Goal: Information Seeking & Learning: Learn about a topic

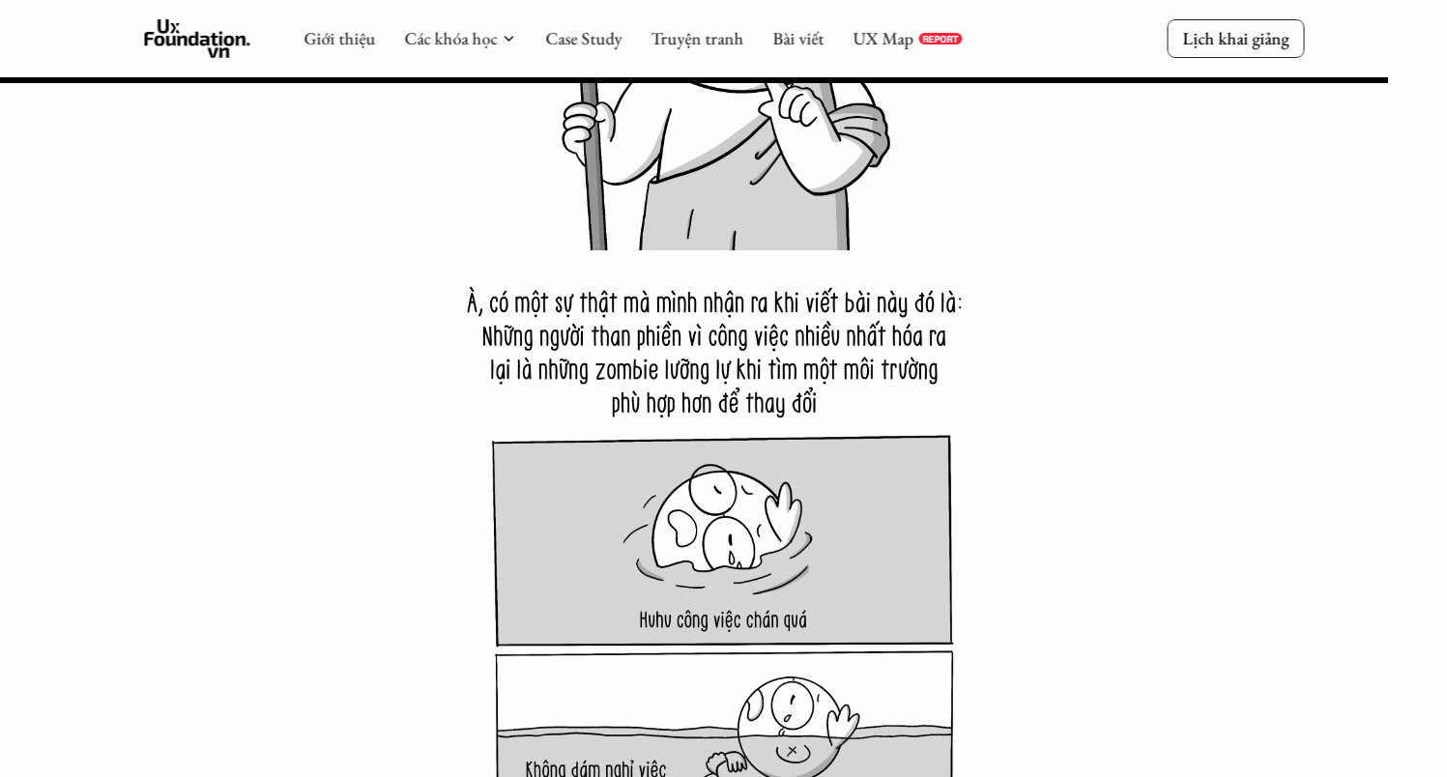
scroll to position [23009, 0]
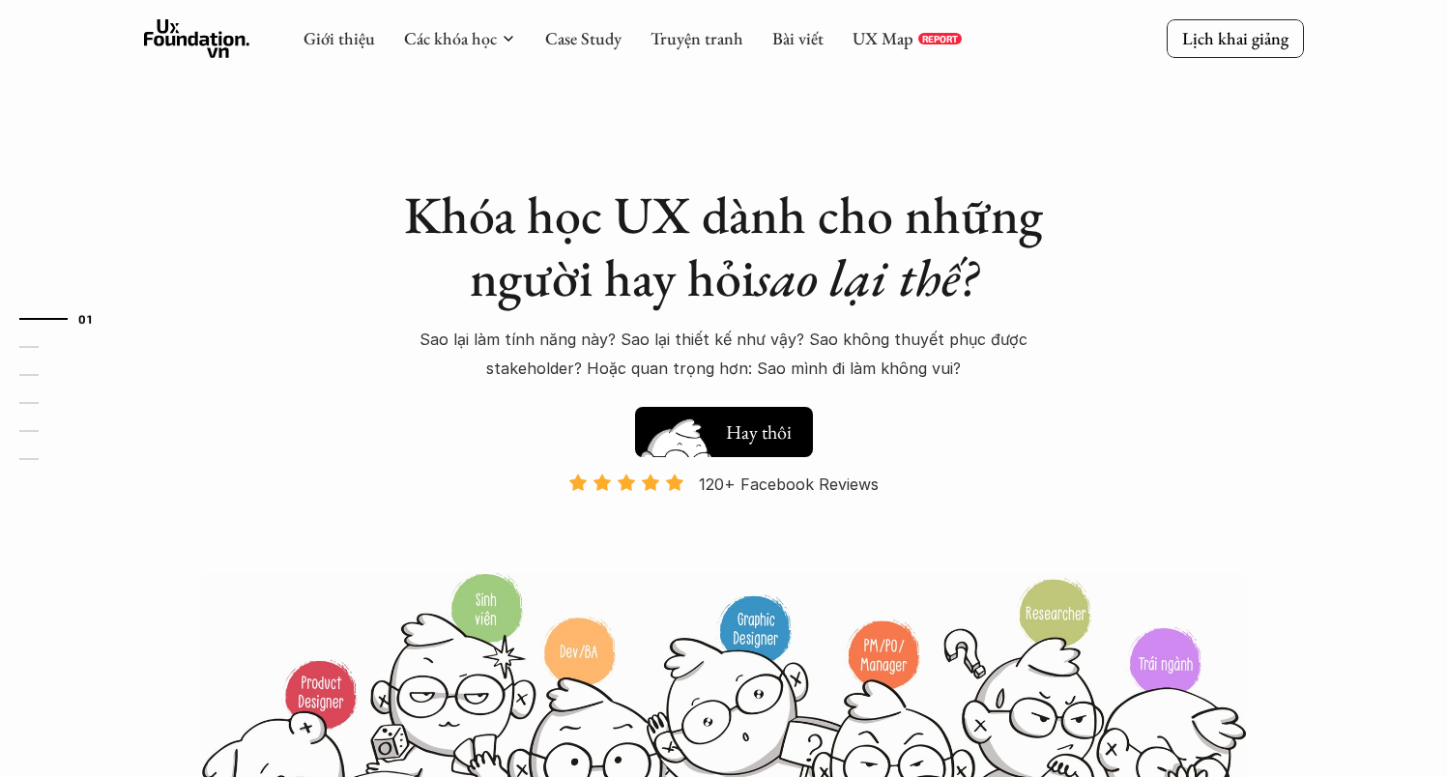
click at [788, 427] on h5 "Xem thử" at bounding box center [759, 428] width 67 height 27
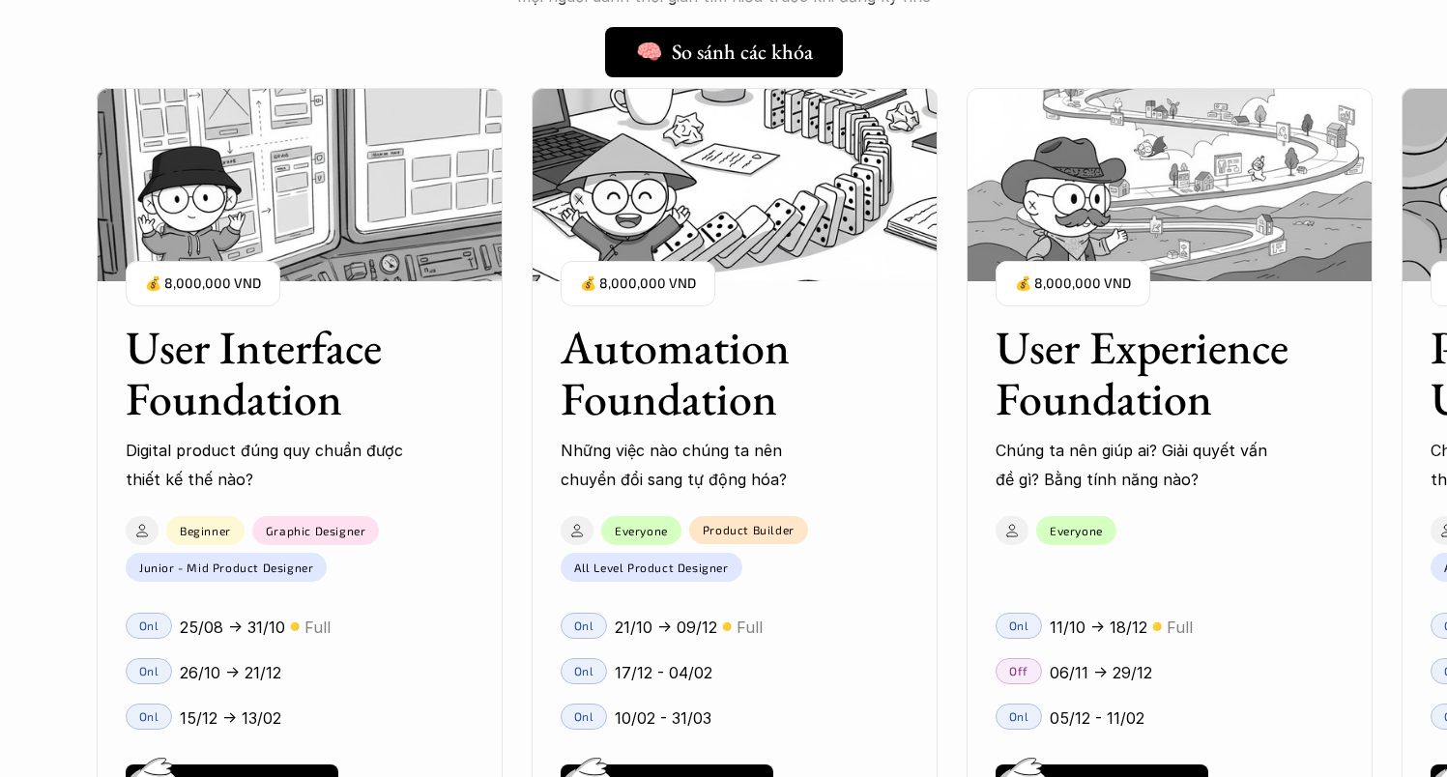
scroll to position [1674, 0]
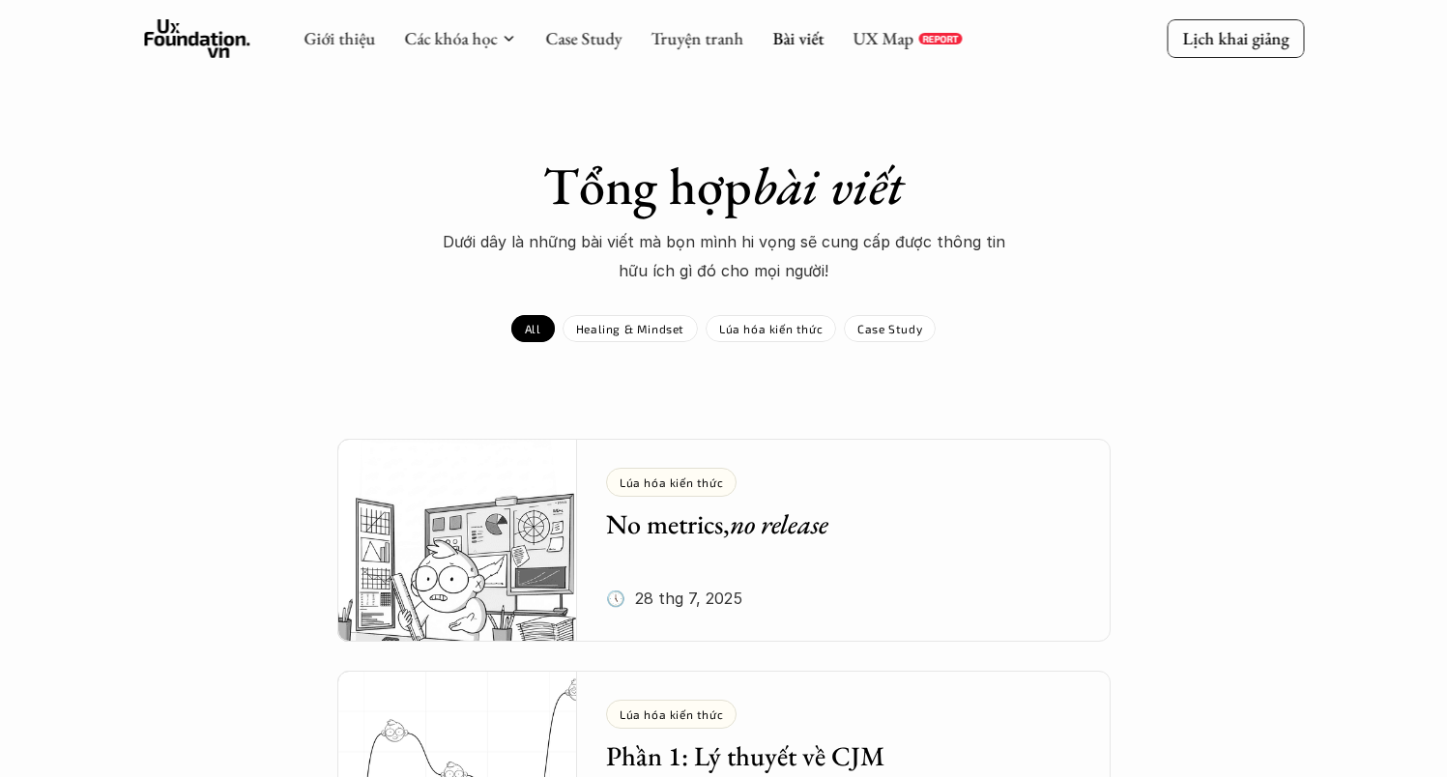
scroll to position [374, 0]
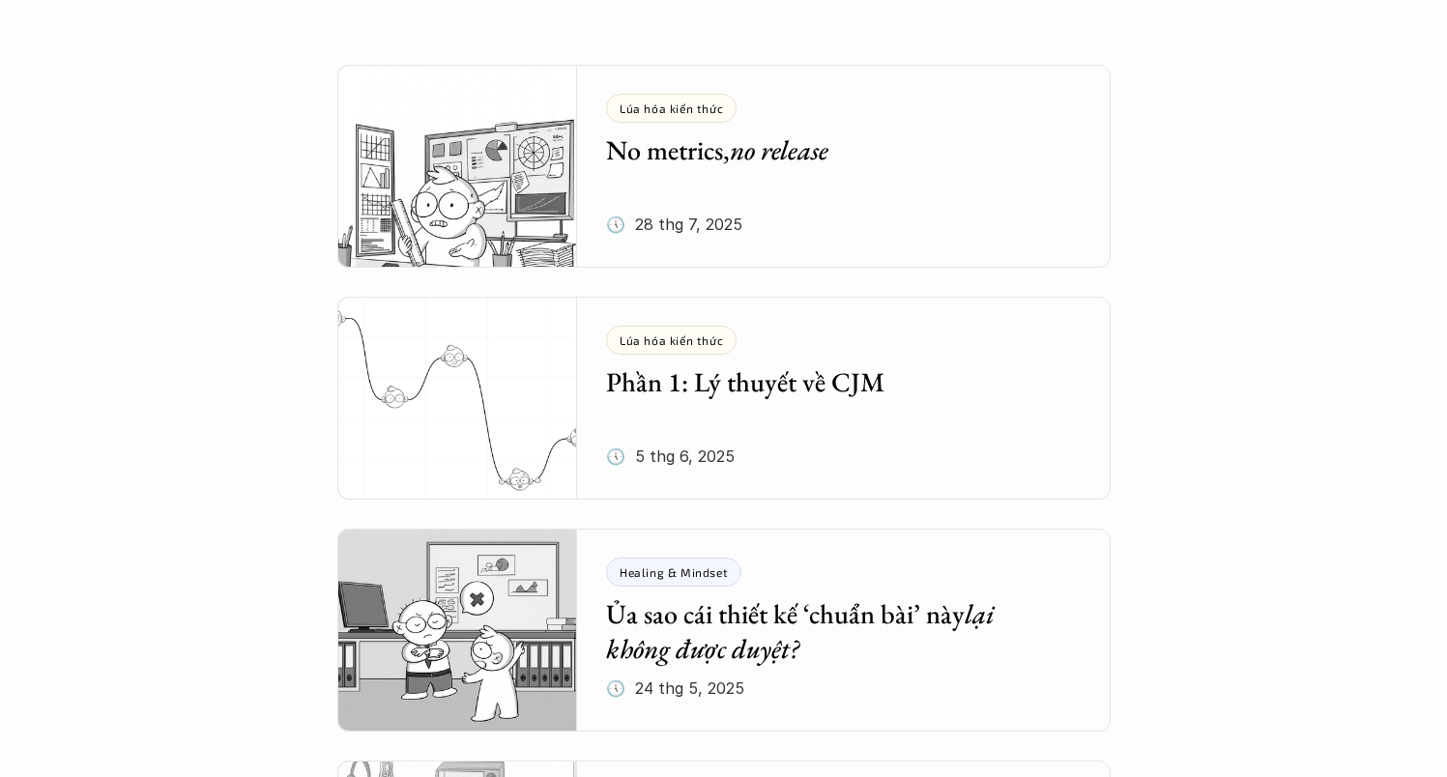
click at [788, 149] on em "no release" at bounding box center [779, 149] width 99 height 35
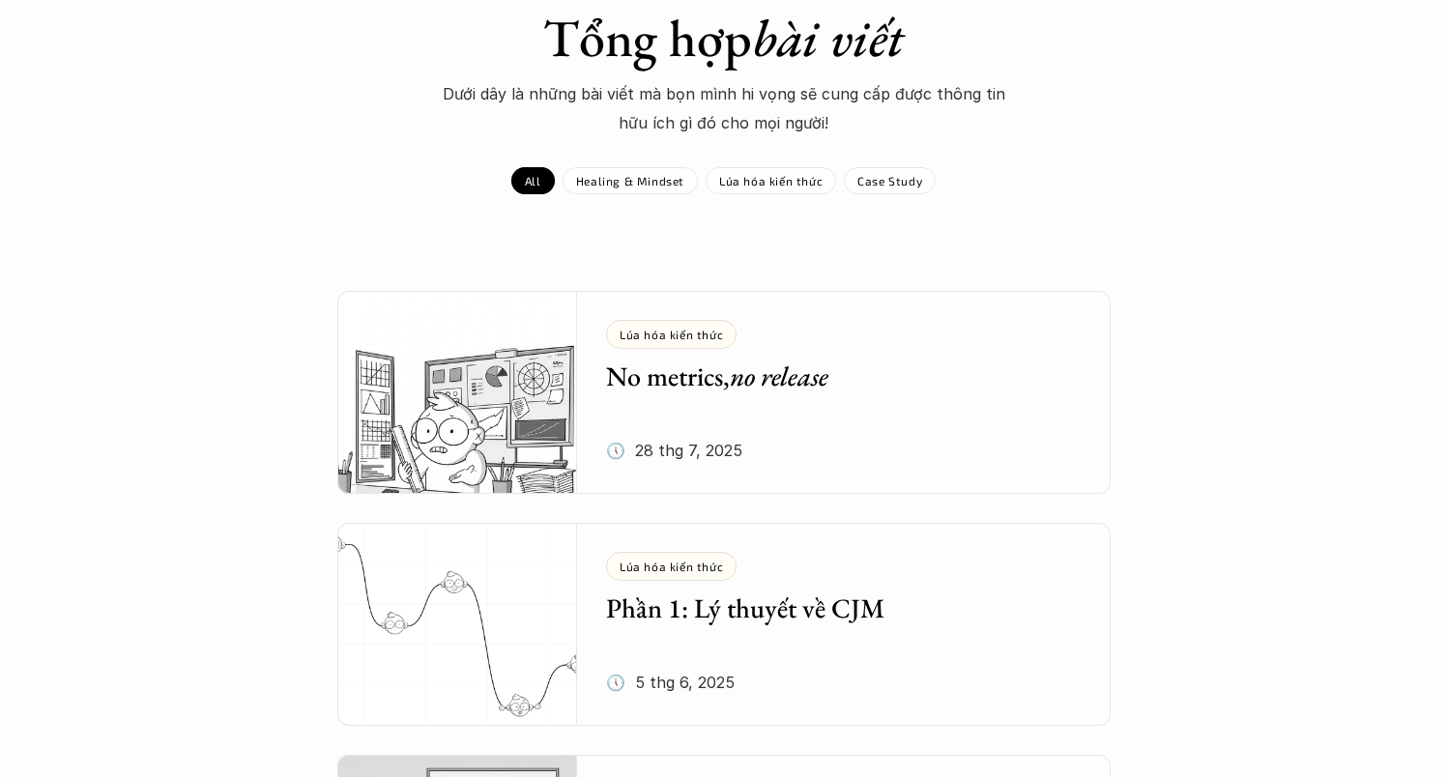
scroll to position [0, 0]
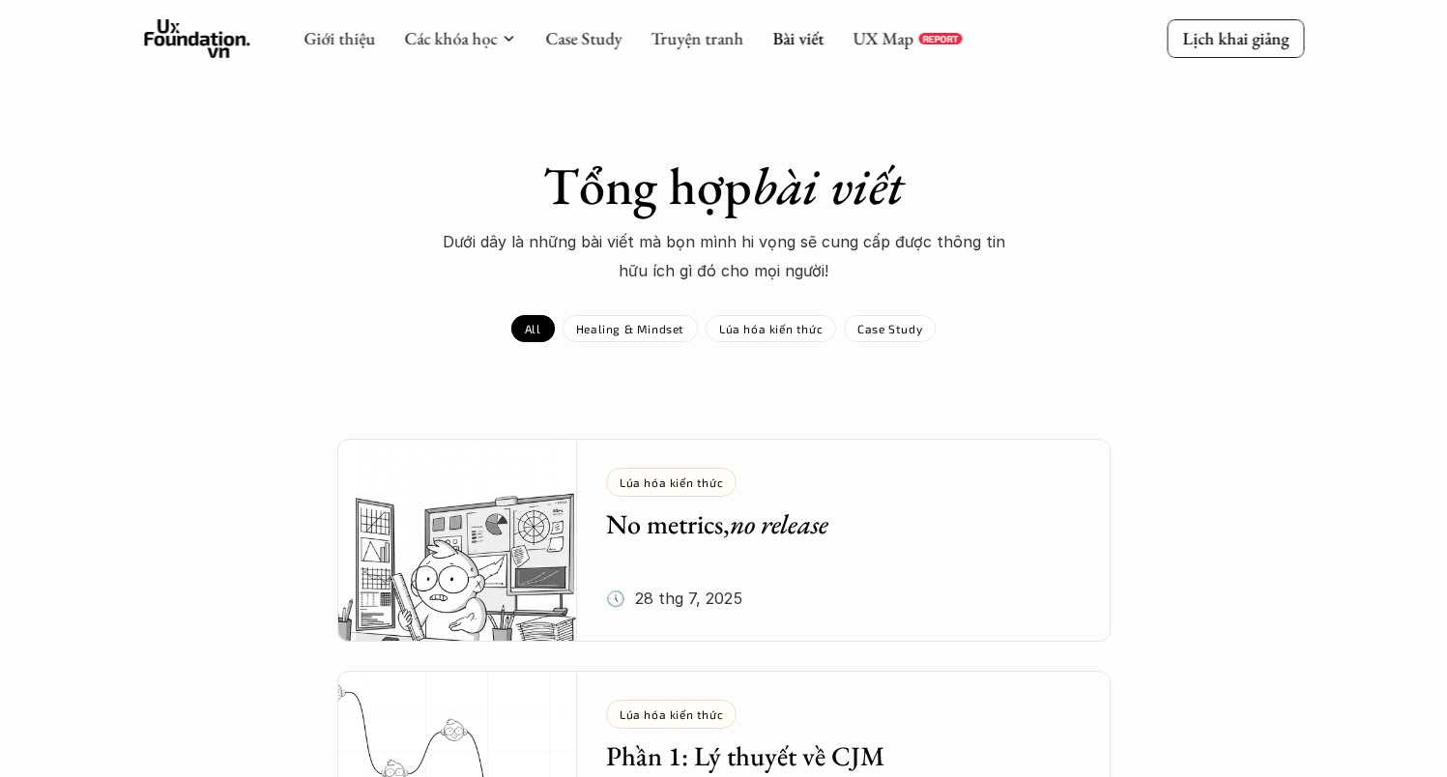
click at [197, 43] on use at bounding box center [197, 38] width 106 height 39
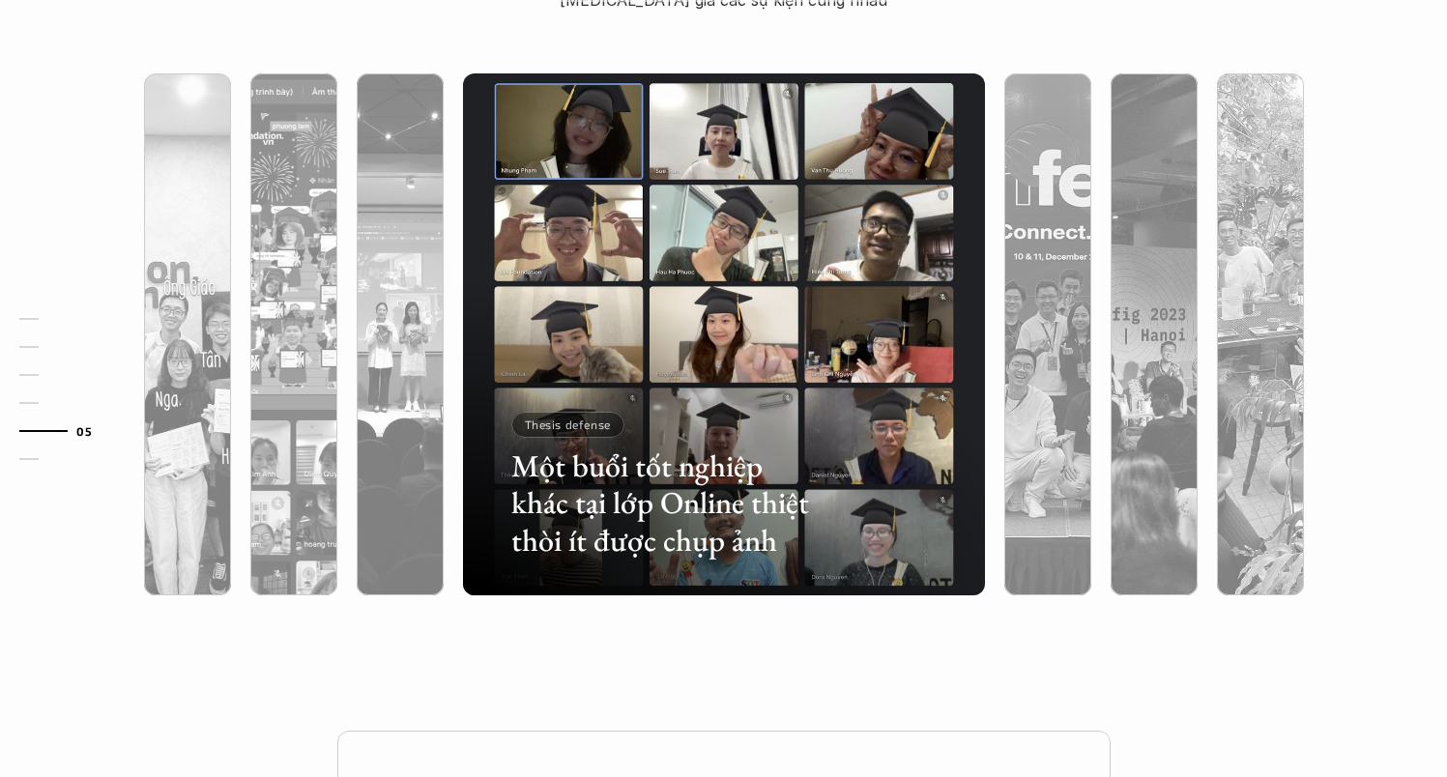
scroll to position [6090, 0]
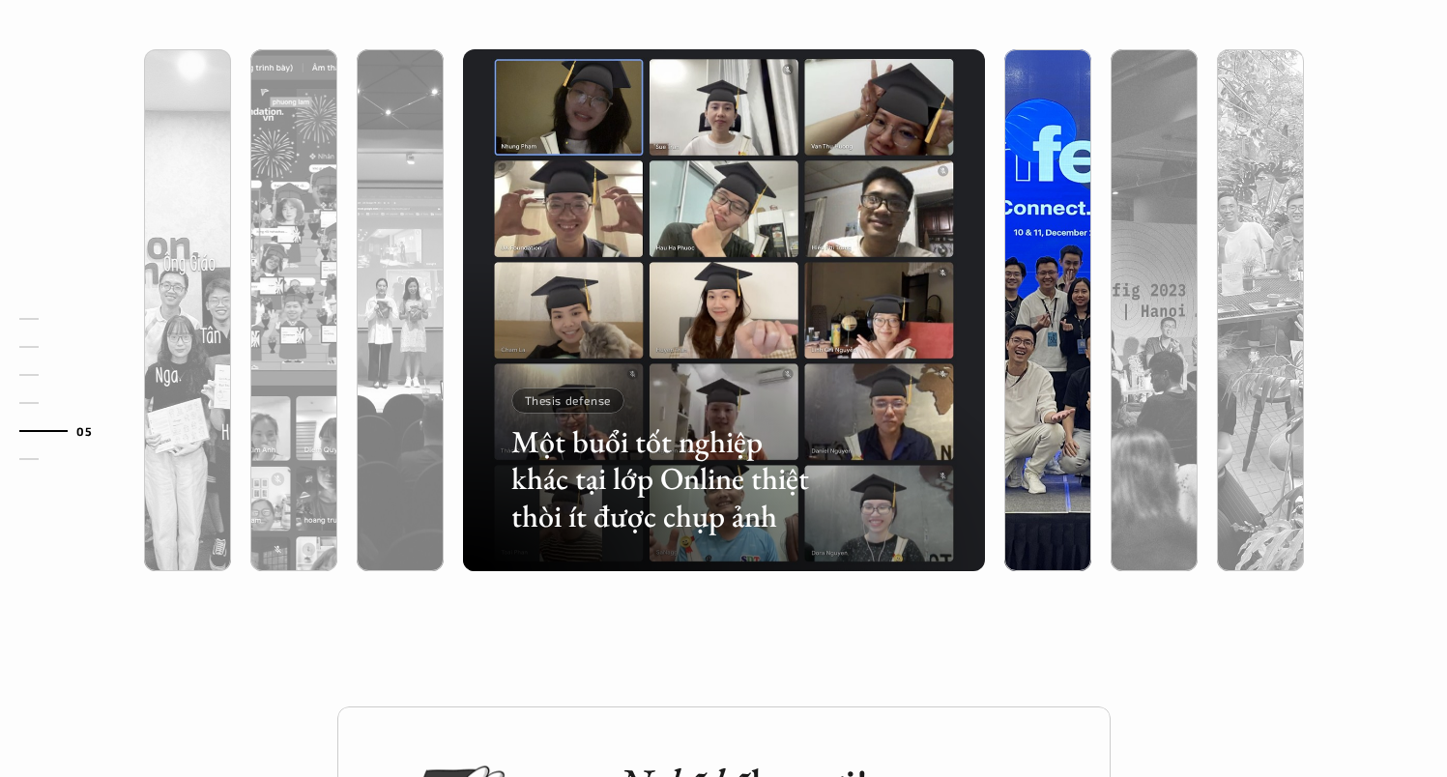
click at [1090, 215] on div at bounding box center [1047, 310] width 106 height 522
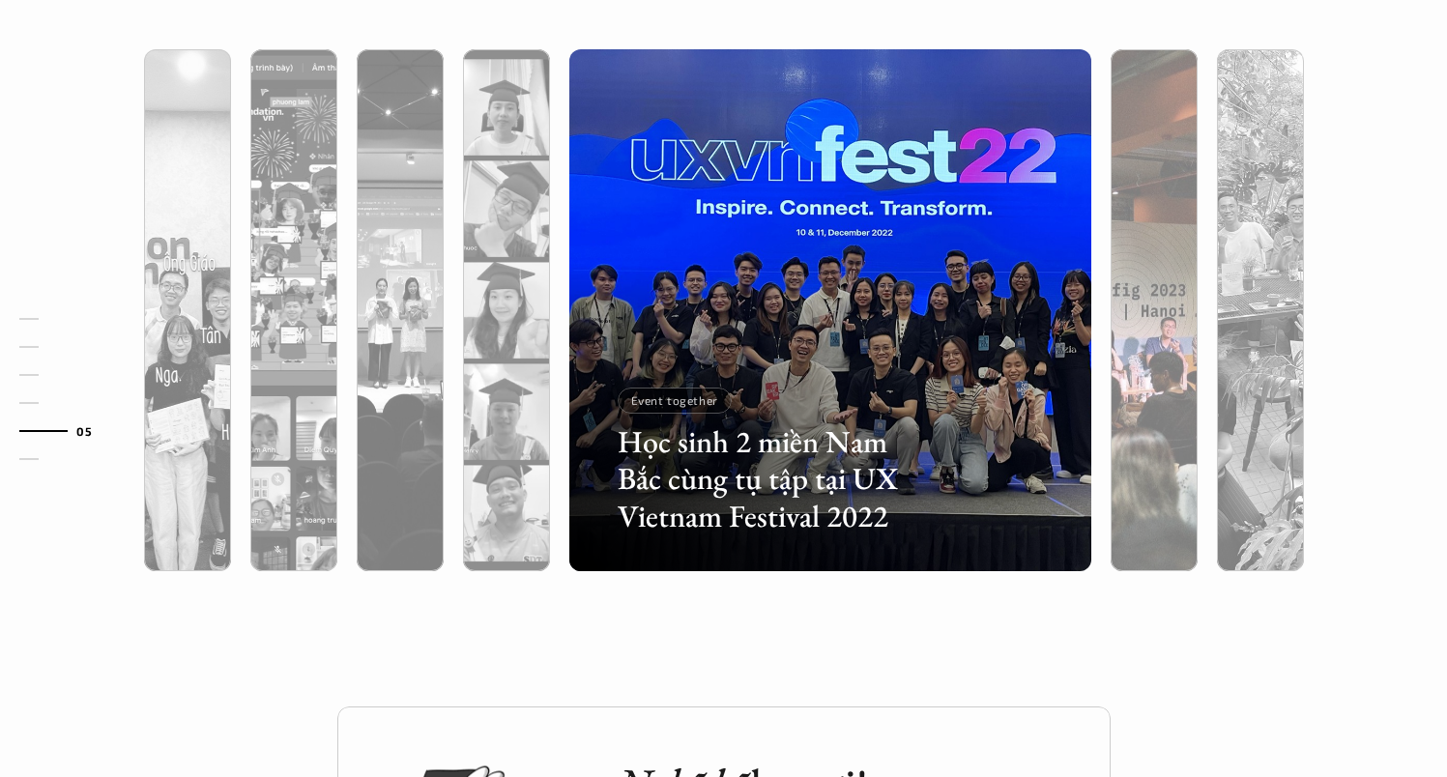
click at [1173, 215] on img at bounding box center [1154, 310] width 532 height 522
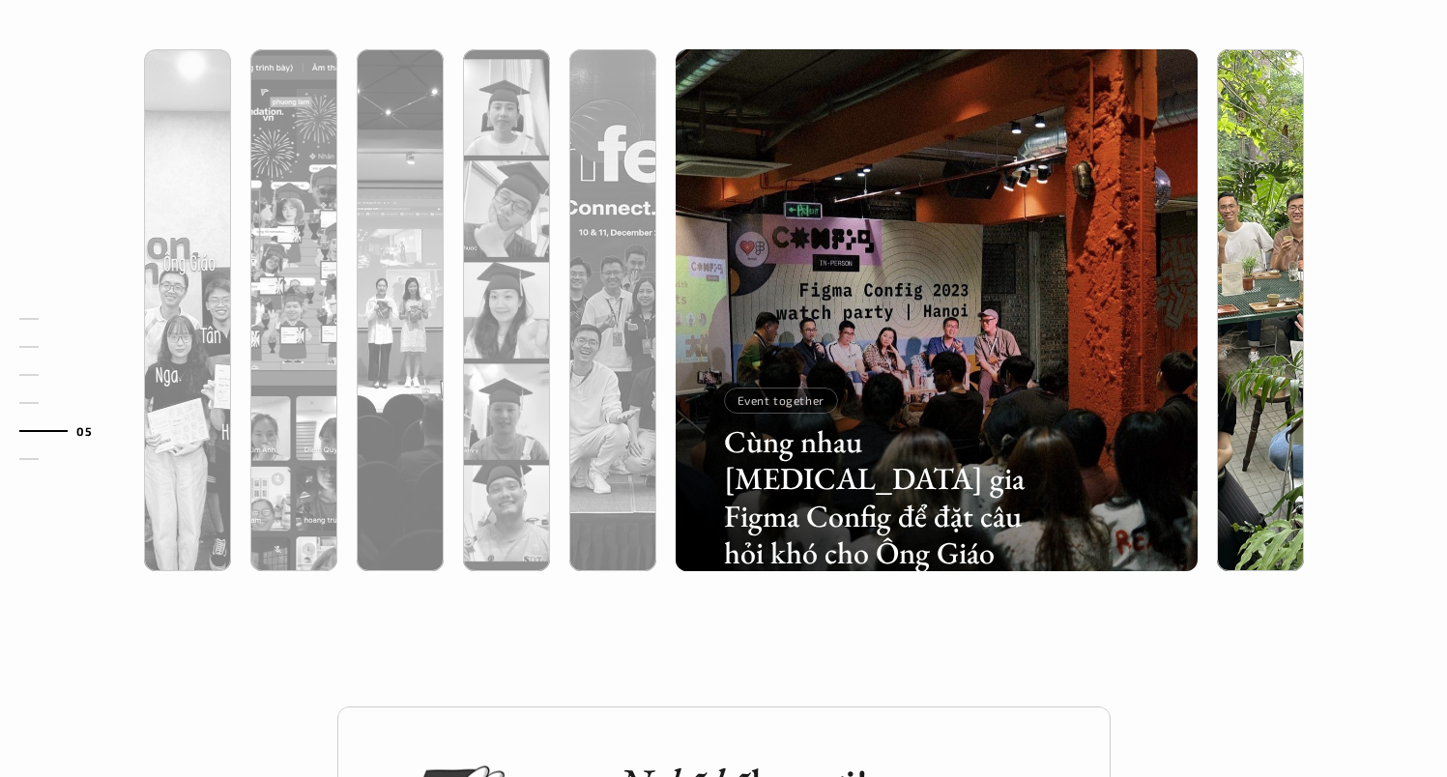
click at [1234, 216] on img at bounding box center [1260, 310] width 532 height 522
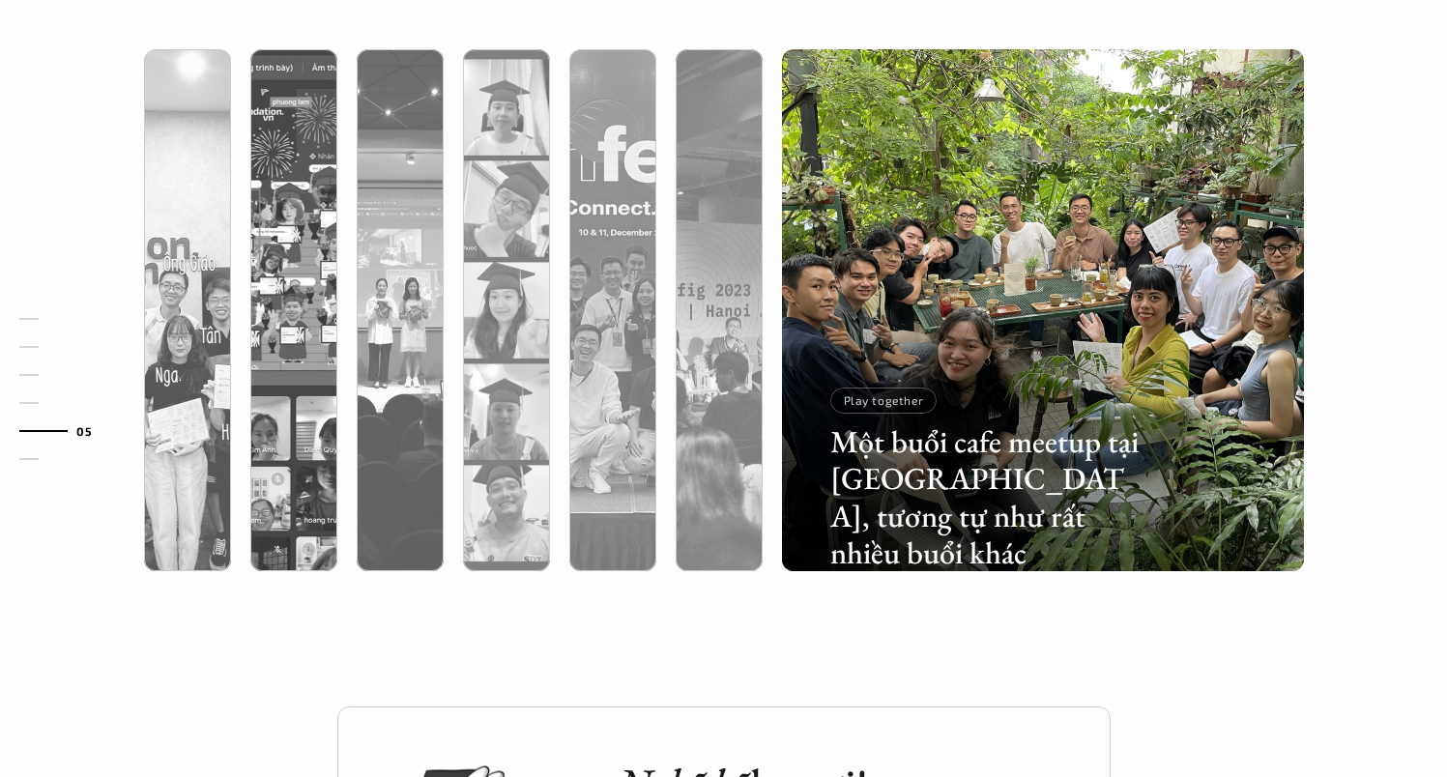
click at [191, 256] on div "01 02 03 04 05 06" at bounding box center [96, 388] width 193 height 777
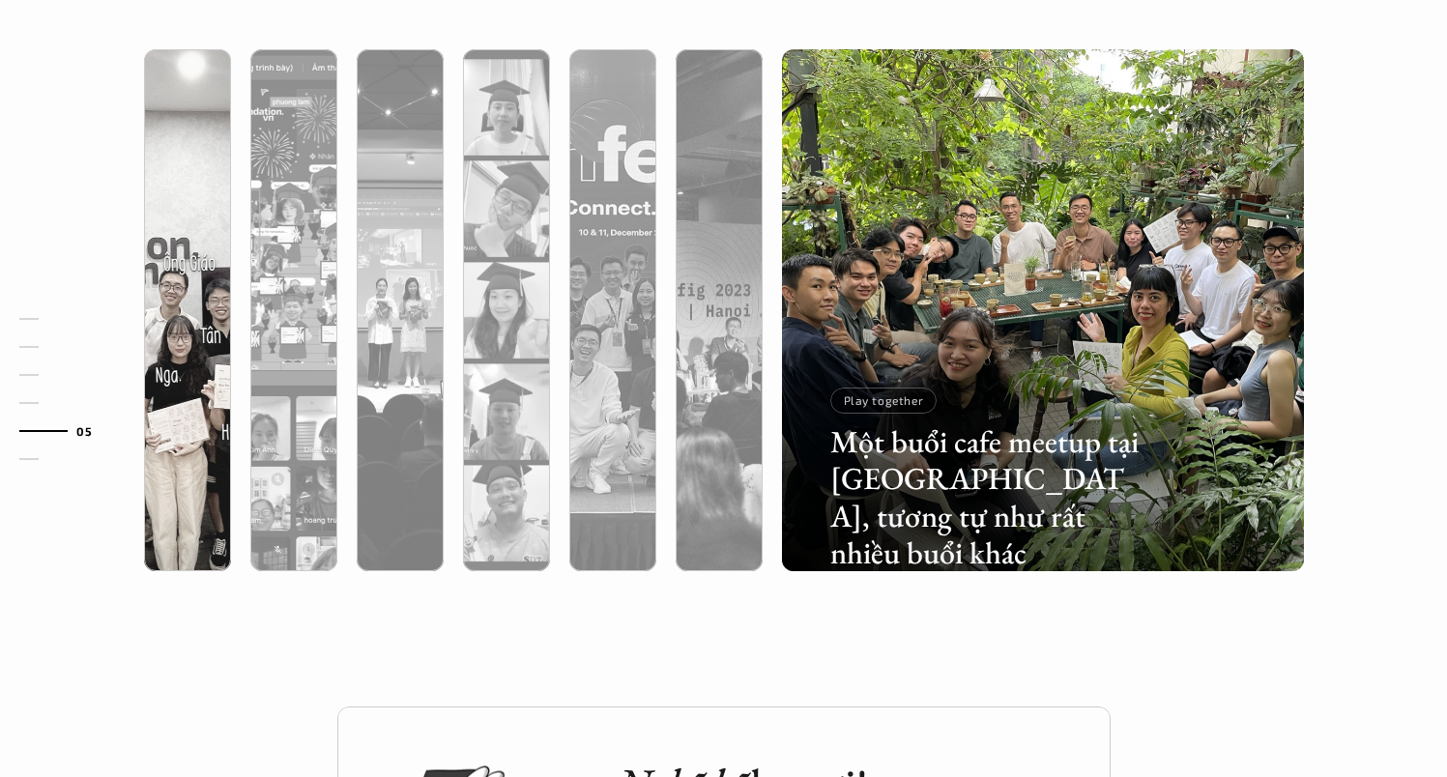
click at [188, 344] on div "01 02 03 04 05 06" at bounding box center [96, 388] width 193 height 777
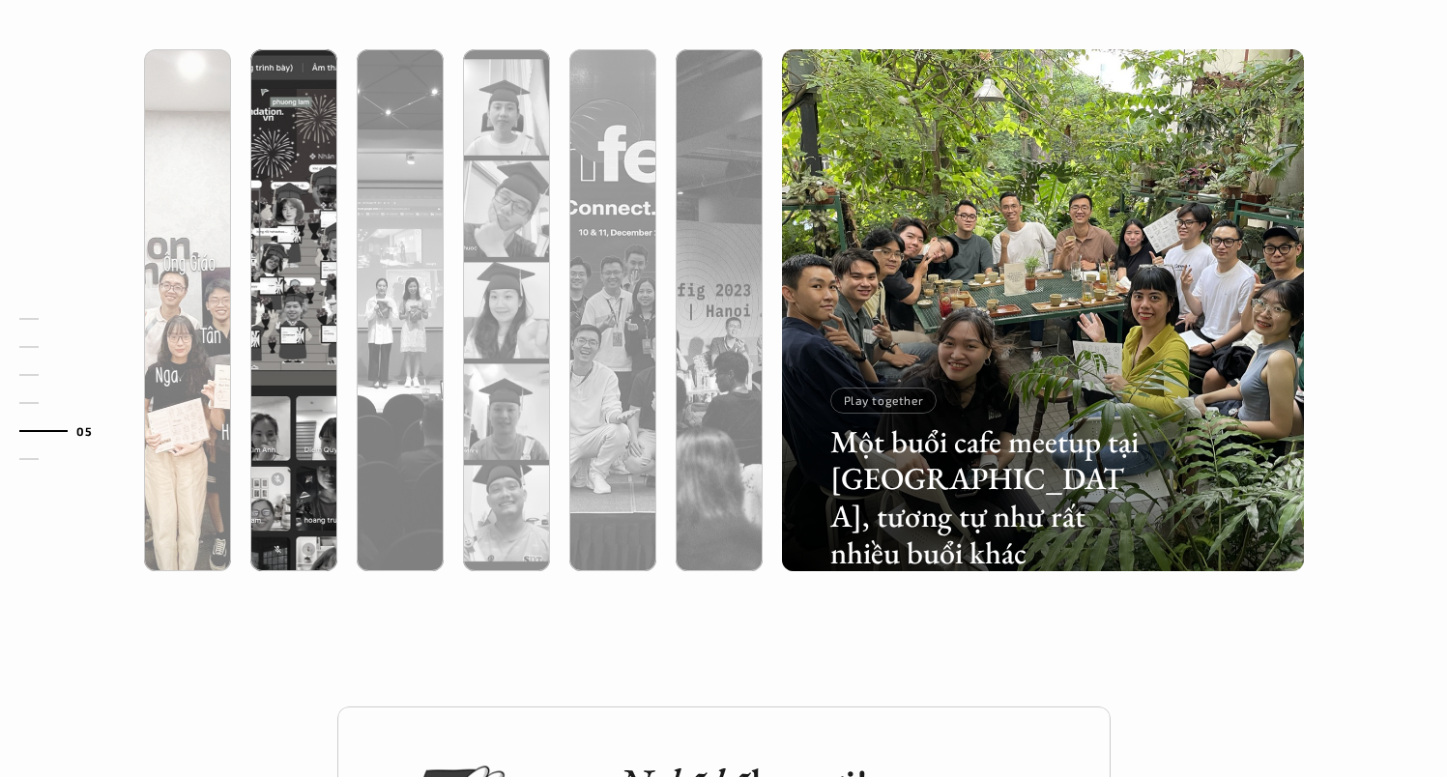
click at [223, 325] on div at bounding box center [187, 413] width 87 height 315
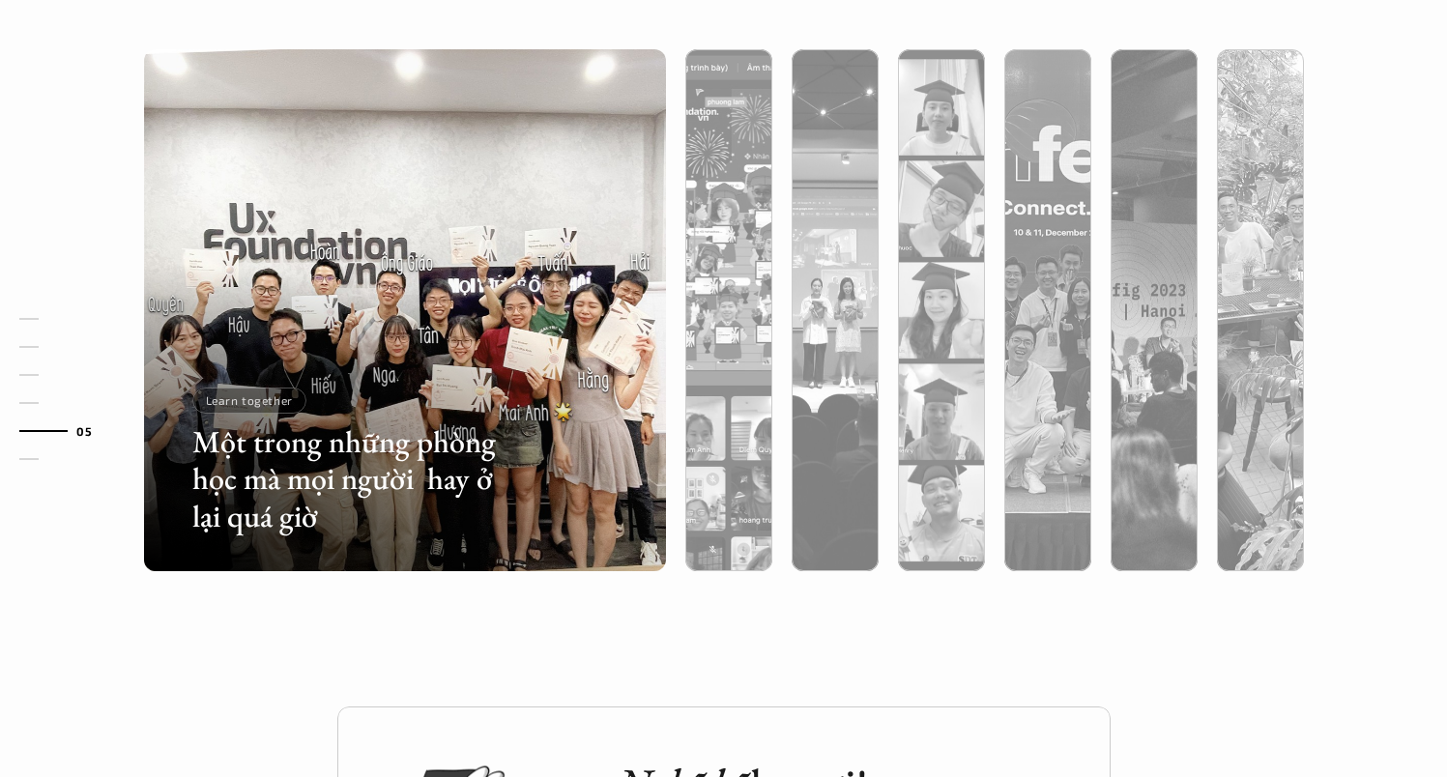
click at [527, 330] on div at bounding box center [405, 413] width 522 height 315
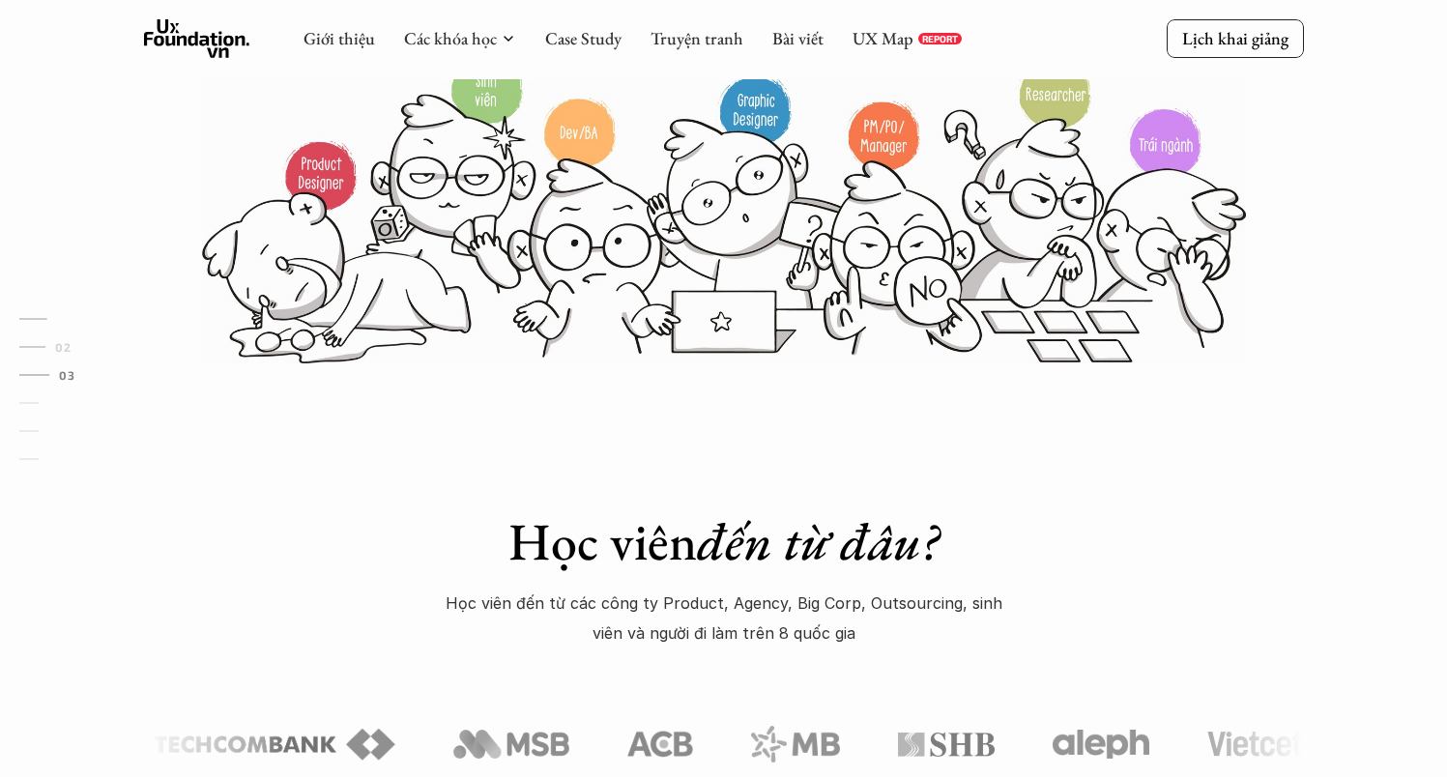
scroll to position [194, 0]
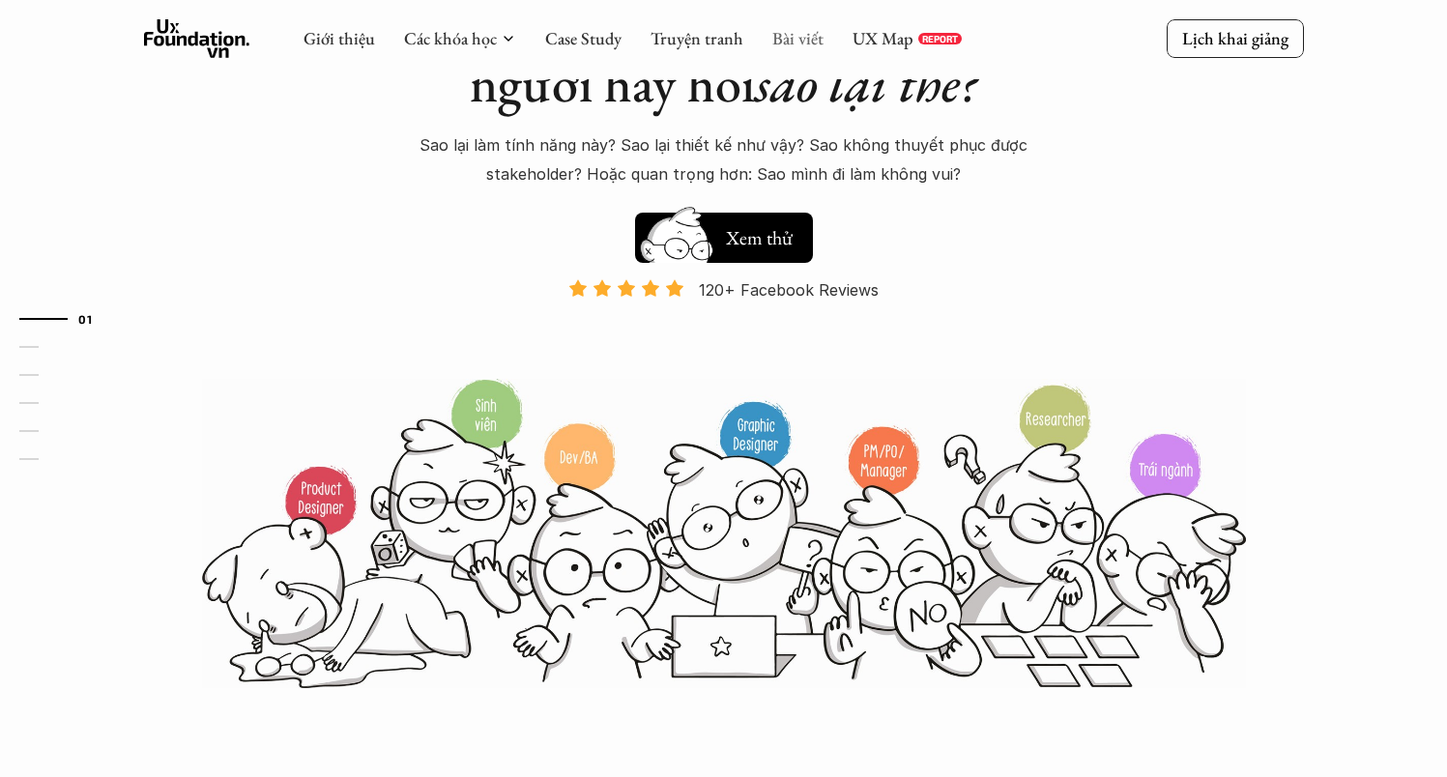
click at [815, 38] on link "Bài viết" at bounding box center [797, 38] width 51 height 22
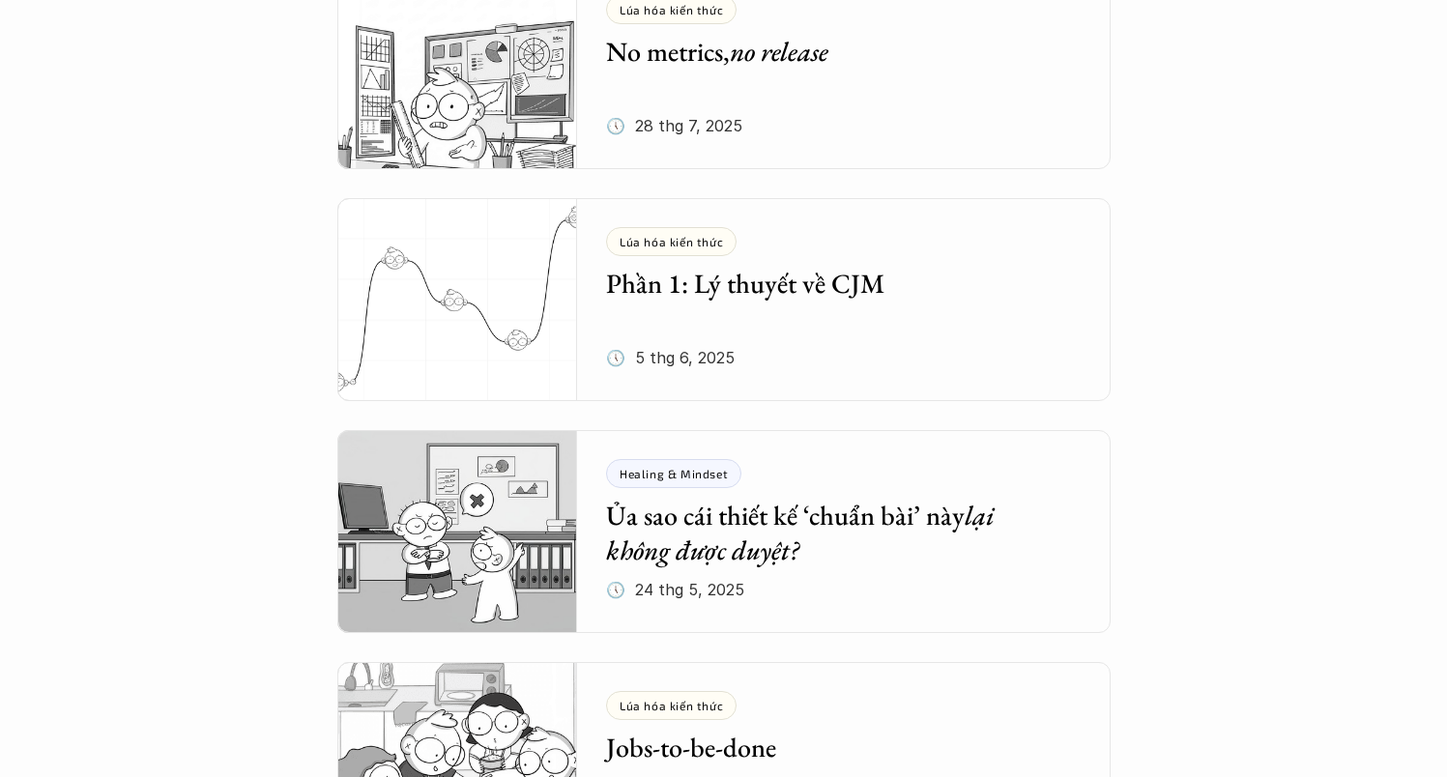
scroll to position [473, 0]
click at [792, 281] on h5 "Phần 1: Lý thuyết về CJM" at bounding box center [829, 283] width 446 height 35
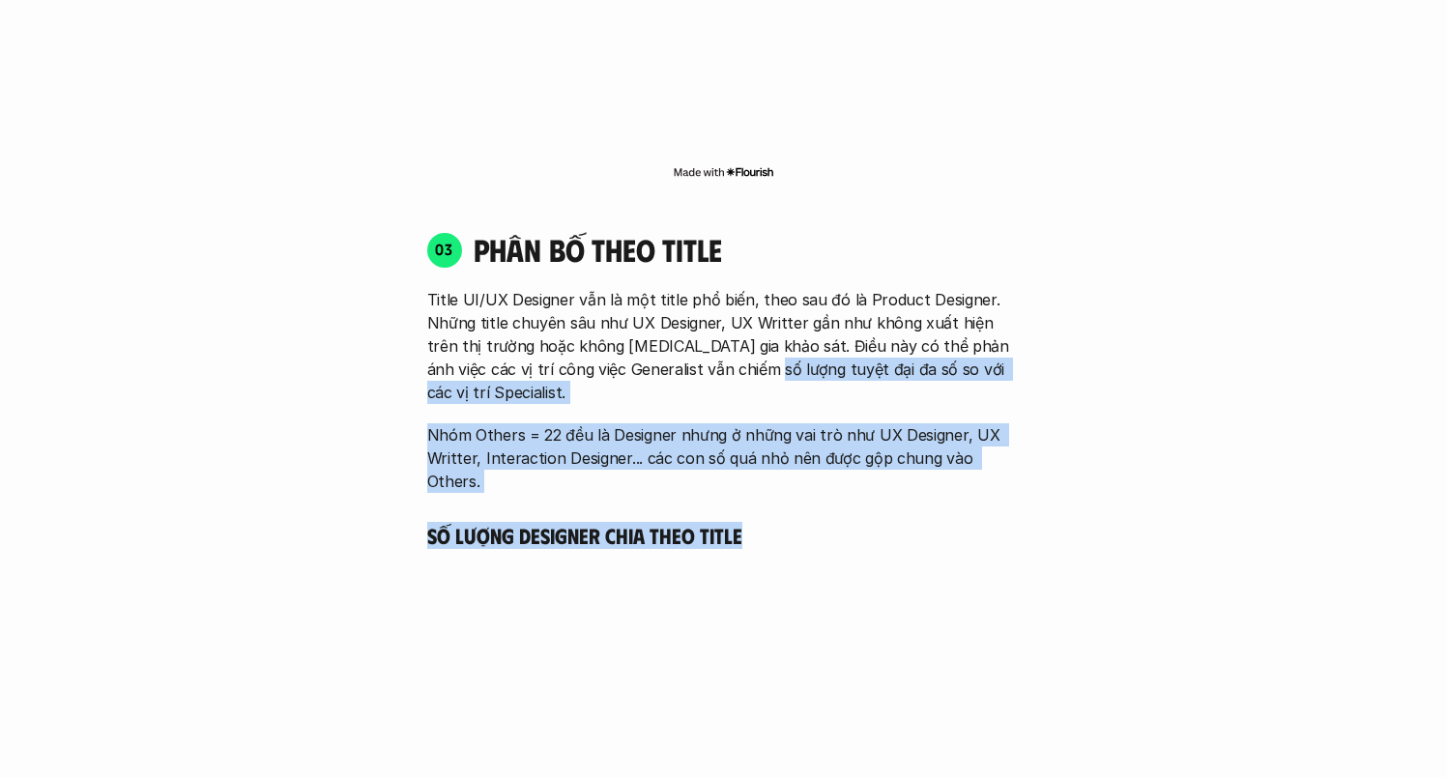
scroll to position [3728, 0]
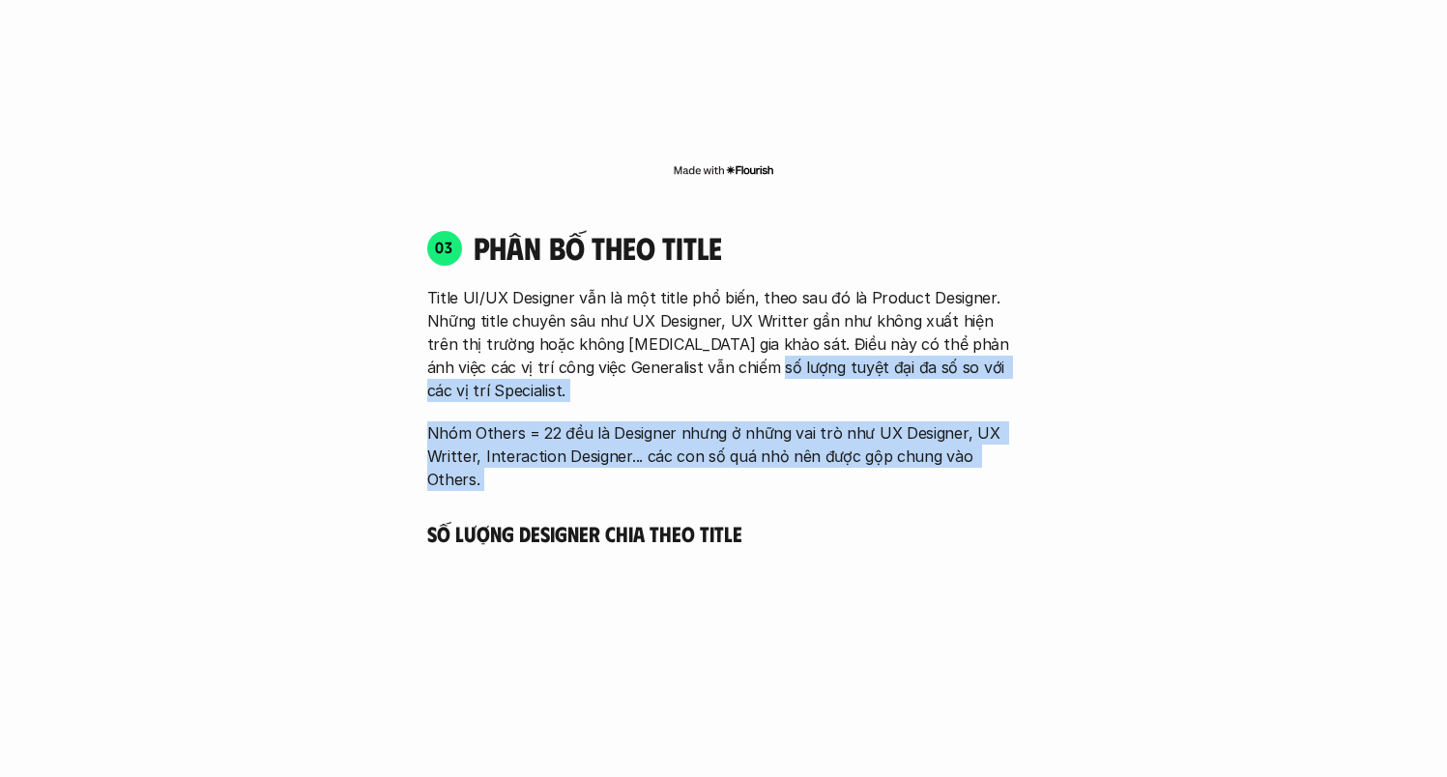
drag, startPoint x: 775, startPoint y: 467, endPoint x: 901, endPoint y: 444, distance: 127.8
click at [901, 444] on div "03 phân bố theo title Title UI/UX Designer vẫn là một title phổ biến, theo sau …" at bounding box center [724, 544] width 628 height 669
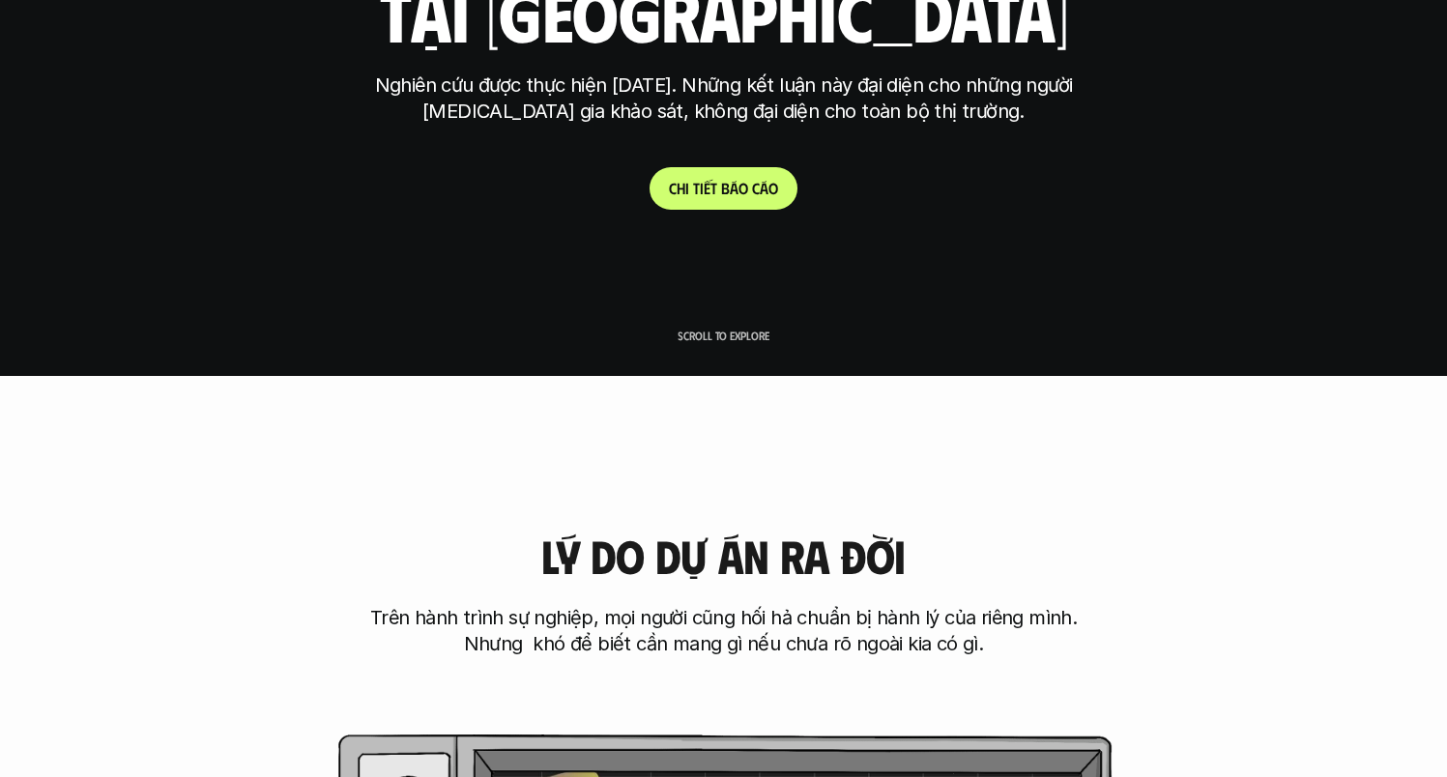
scroll to position [0, 0]
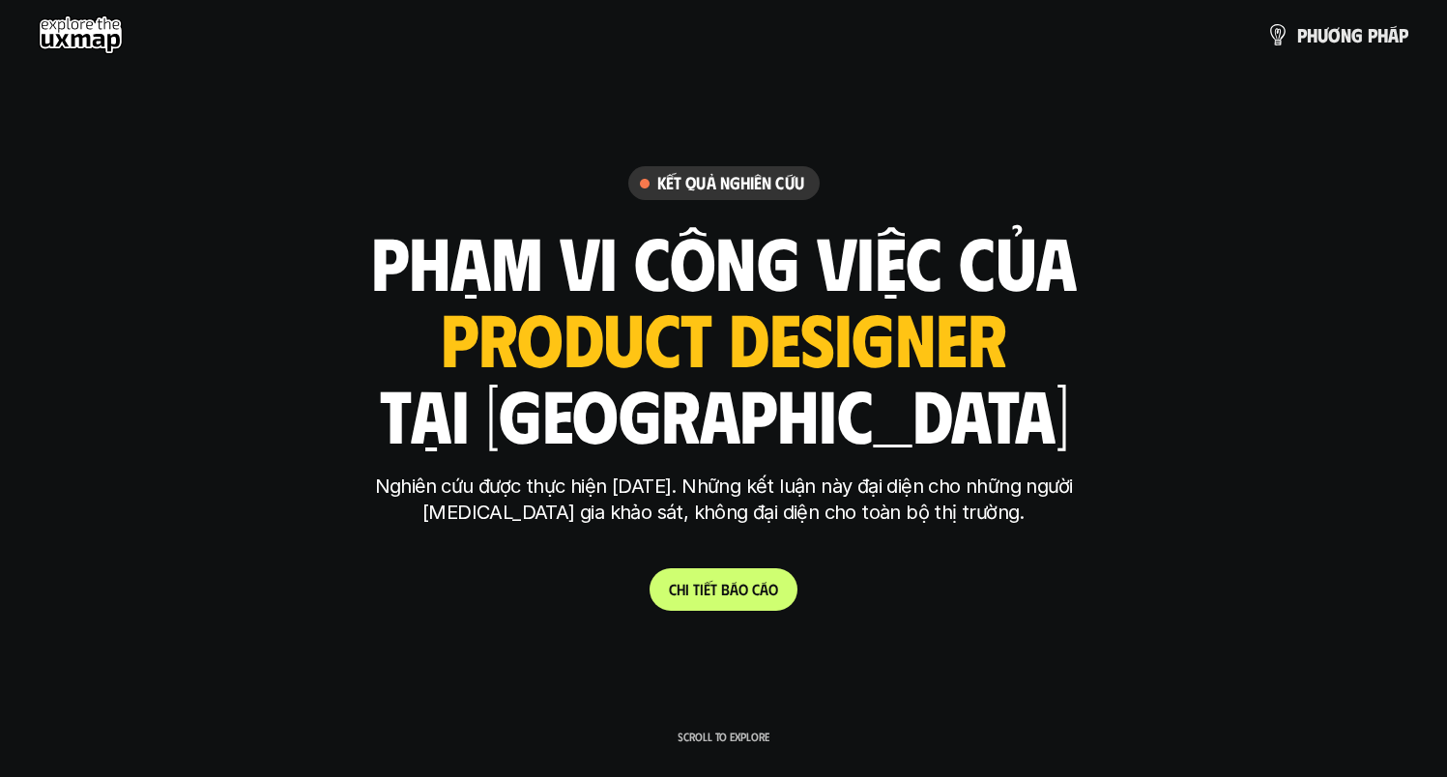
click at [748, 183] on h6 "Kết quả nghiên cứu" at bounding box center [730, 183] width 147 height 22
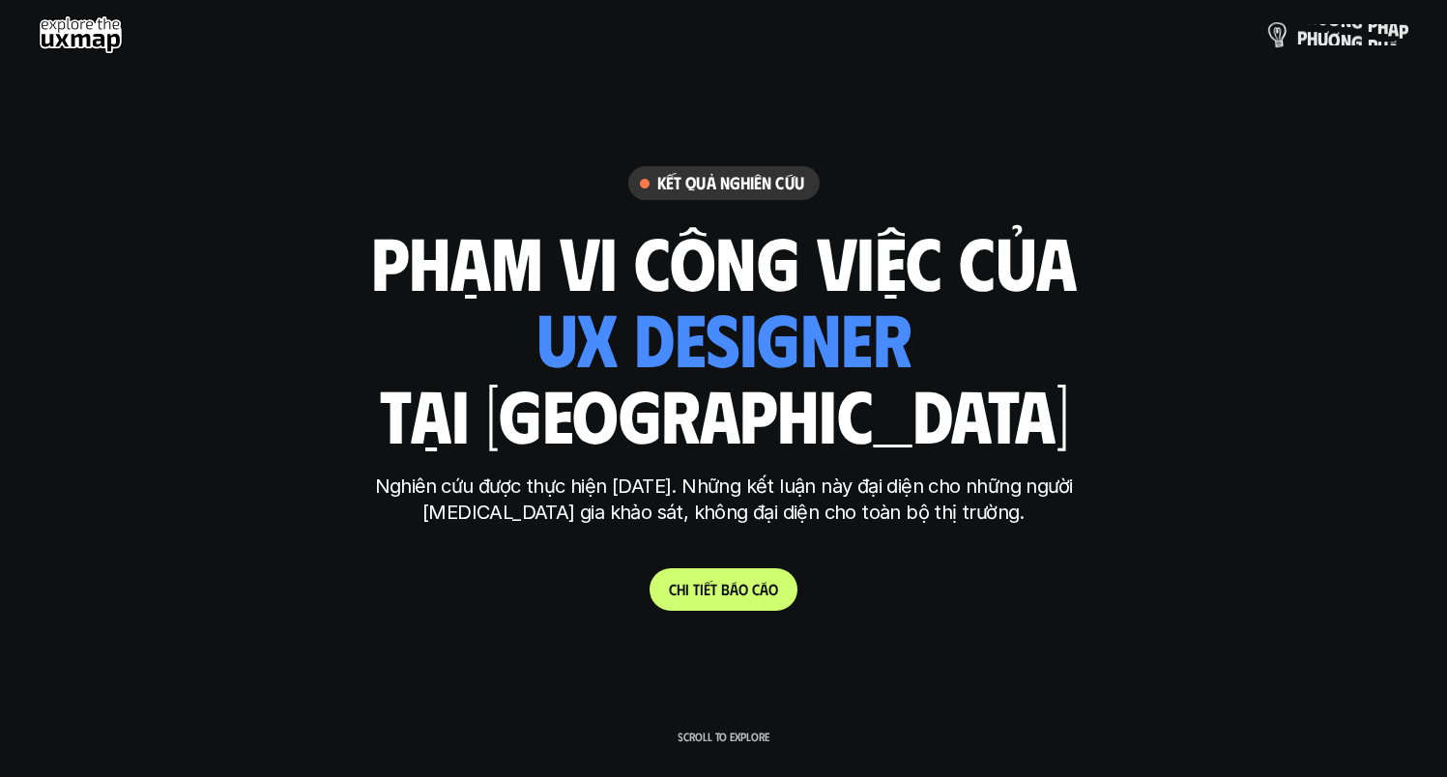
click at [1329, 32] on p "p h ư ơ n g p h á p" at bounding box center [1352, 34] width 111 height 21
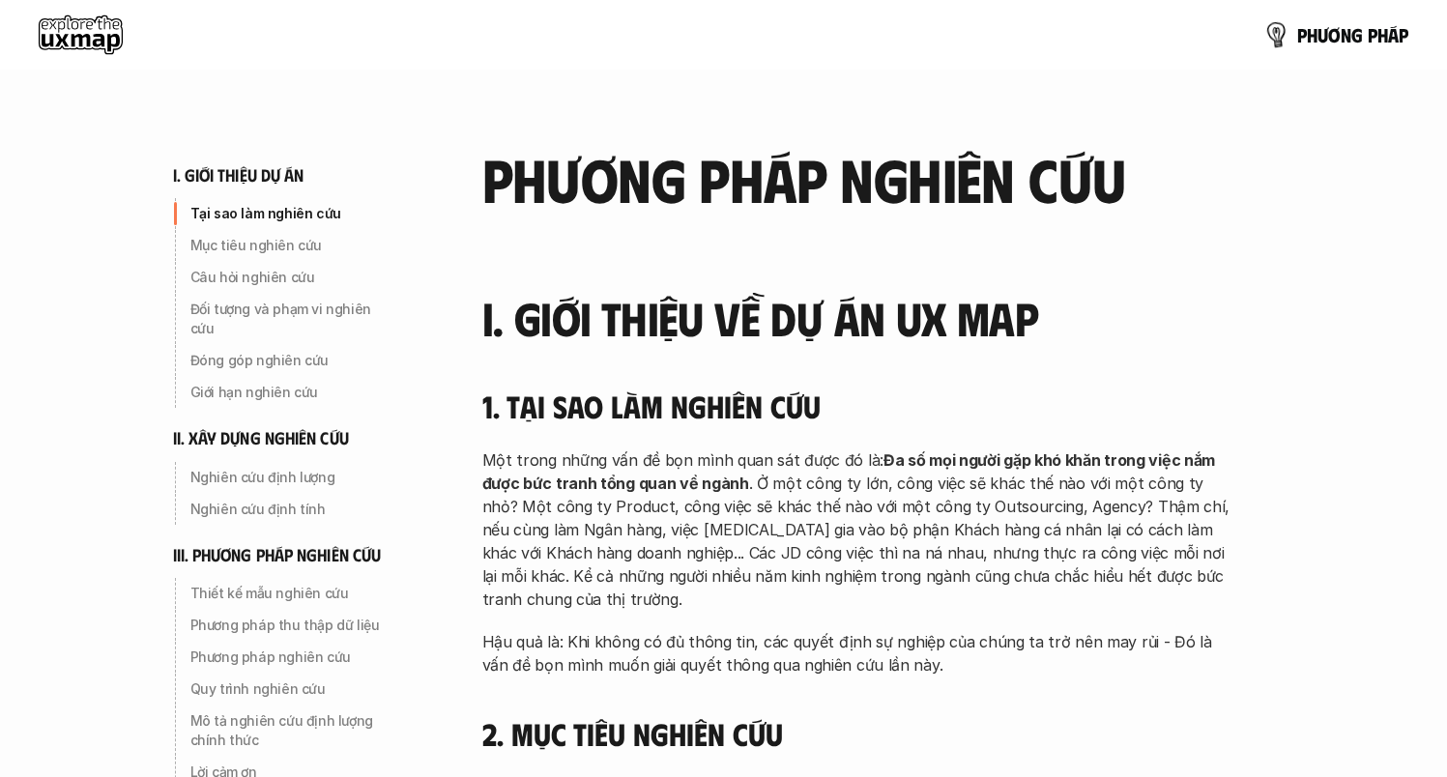
click at [1329, 32] on p "p h ư ơ n g p h á p" at bounding box center [1352, 34] width 111 height 21
click at [75, 43] on use at bounding box center [81, 34] width 84 height 39
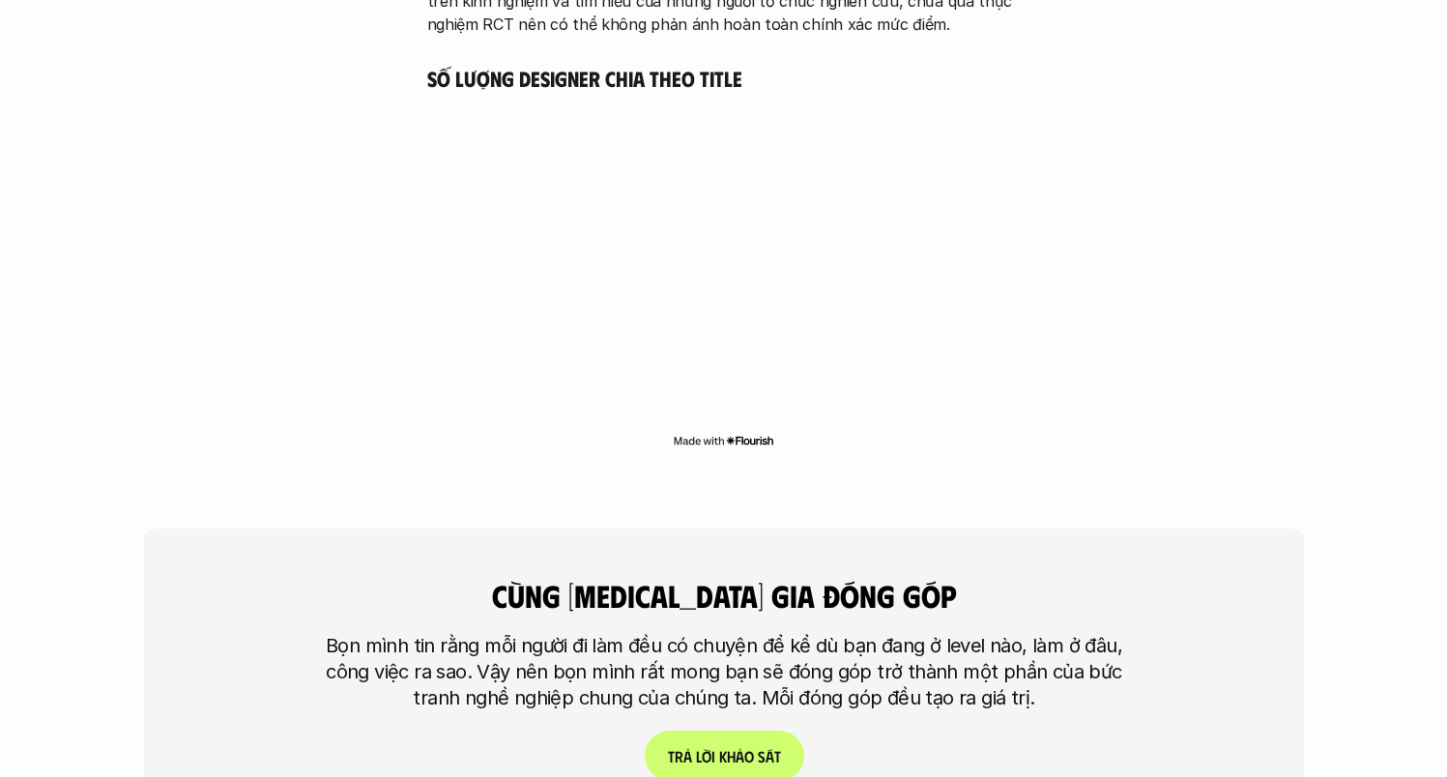
scroll to position [6182, 0]
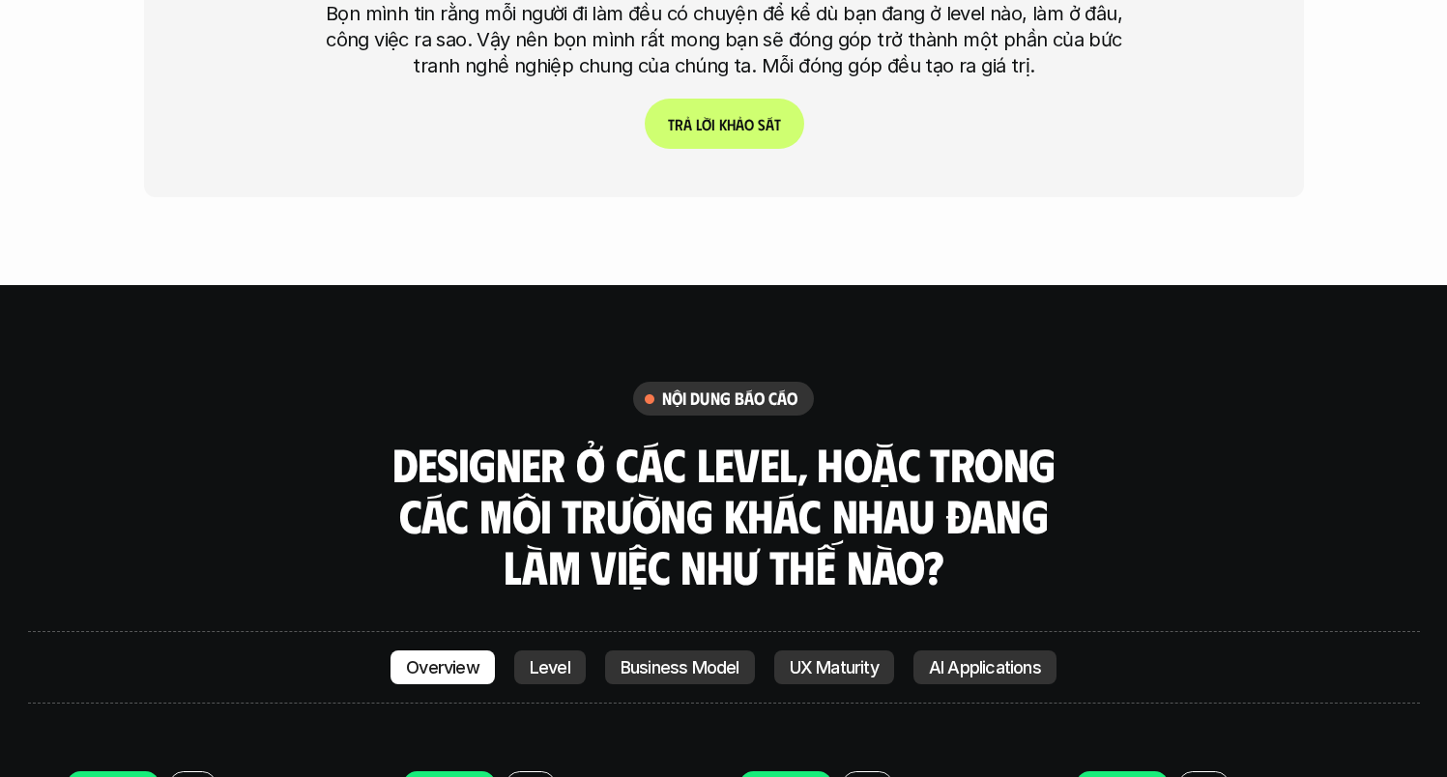
drag, startPoint x: 821, startPoint y: 356, endPoint x: 896, endPoint y: 481, distance: 146.0
click at [895, 481] on h3 "Designer ở các level, hoặc trong các môi trường khác nhau đang làm việc như thế…" at bounding box center [724, 515] width 676 height 153
click at [907, 447] on h3 "Designer ở các level, hoặc trong các môi trường khác nhau đang làm việc như thế…" at bounding box center [724, 515] width 676 height 153
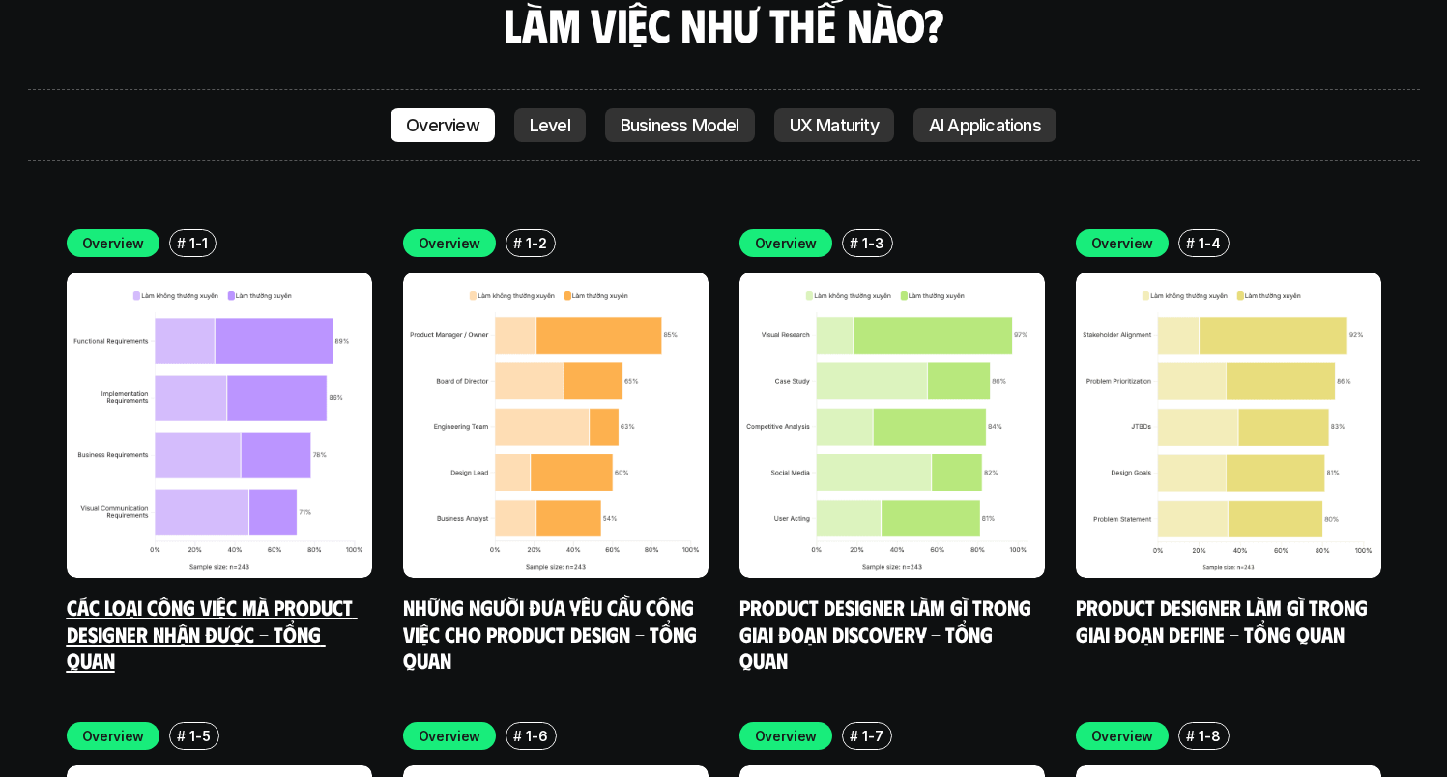
scroll to position [7009, 0]
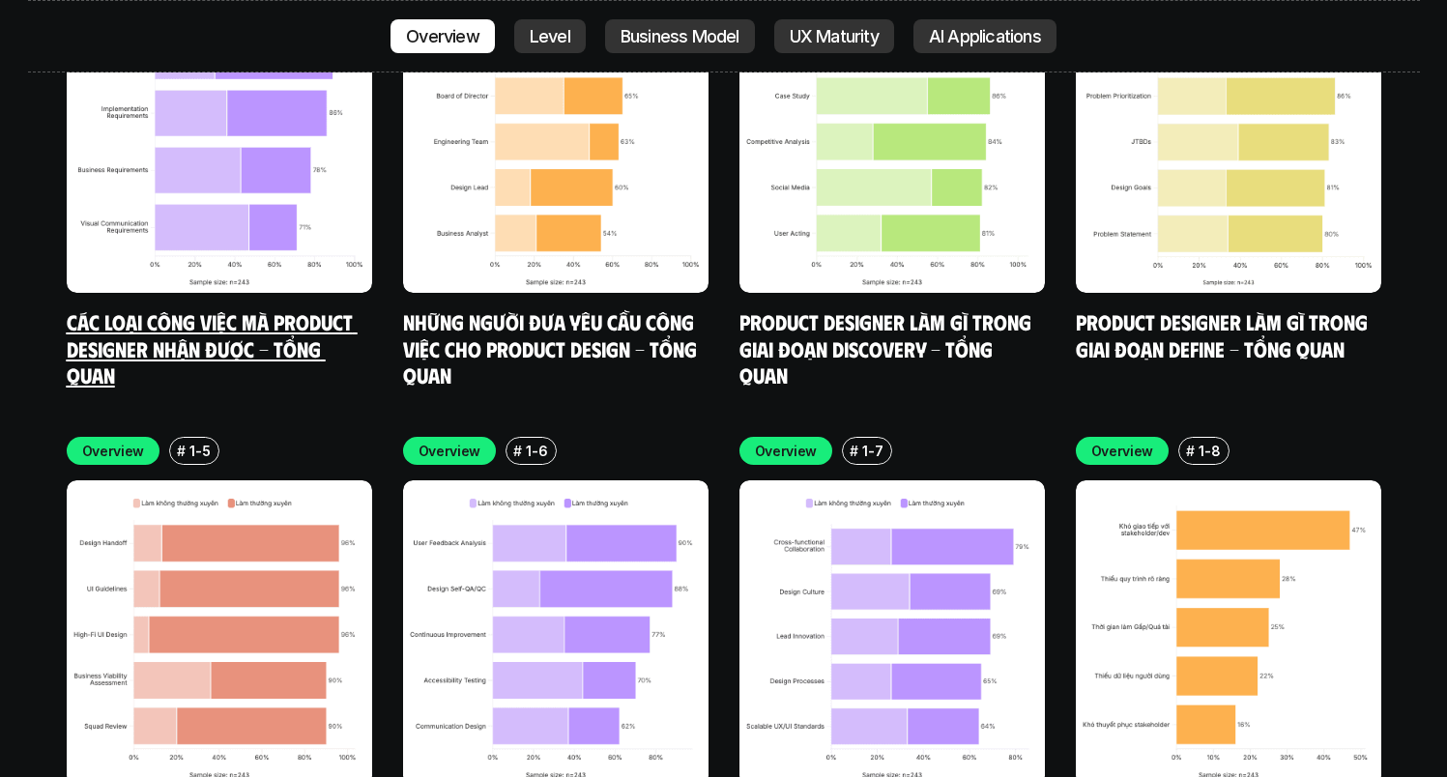
click at [319, 308] on link "Các loại công việc mà Product Designer nhận được - Tổng quan" at bounding box center [212, 347] width 291 height 79
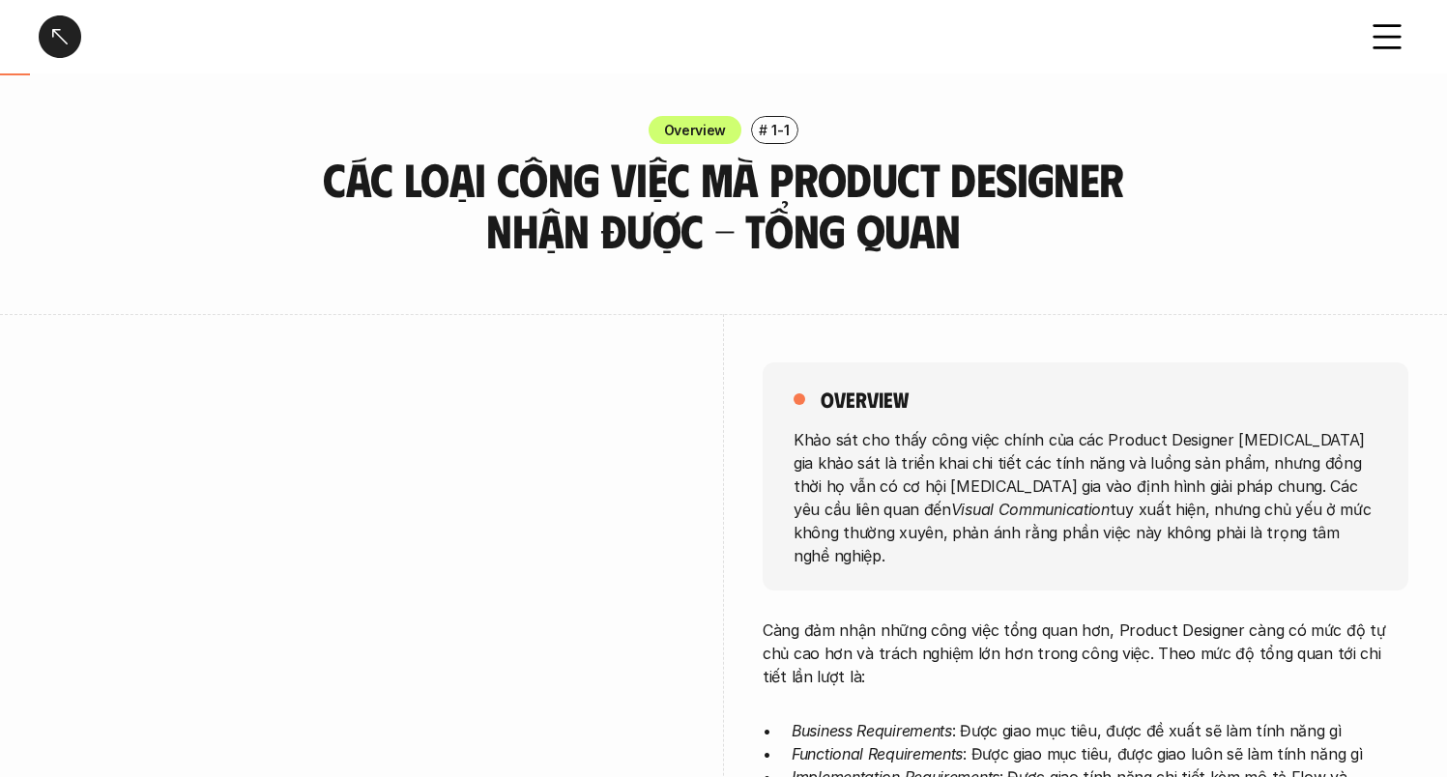
drag, startPoint x: 714, startPoint y: 243, endPoint x: 940, endPoint y: 252, distance: 226.3
click at [940, 252] on h3 "Các loại công việc mà Product Designer nhận được - Tổng quan" at bounding box center [723, 205] width 821 height 102
click at [996, 250] on h3 "Các loại công việc mà Product Designer nhận được - Tổng quan" at bounding box center [723, 205] width 821 height 102
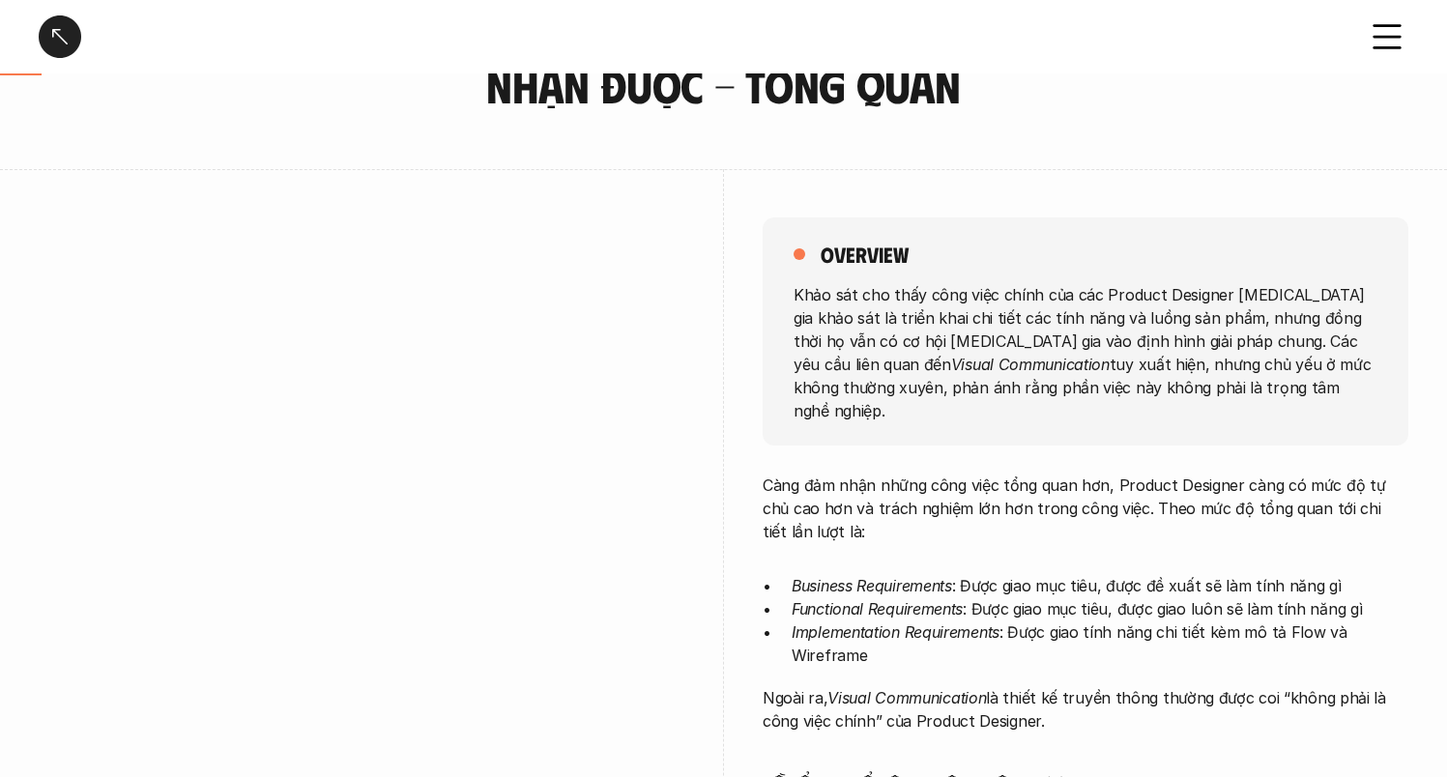
scroll to position [164, 0]
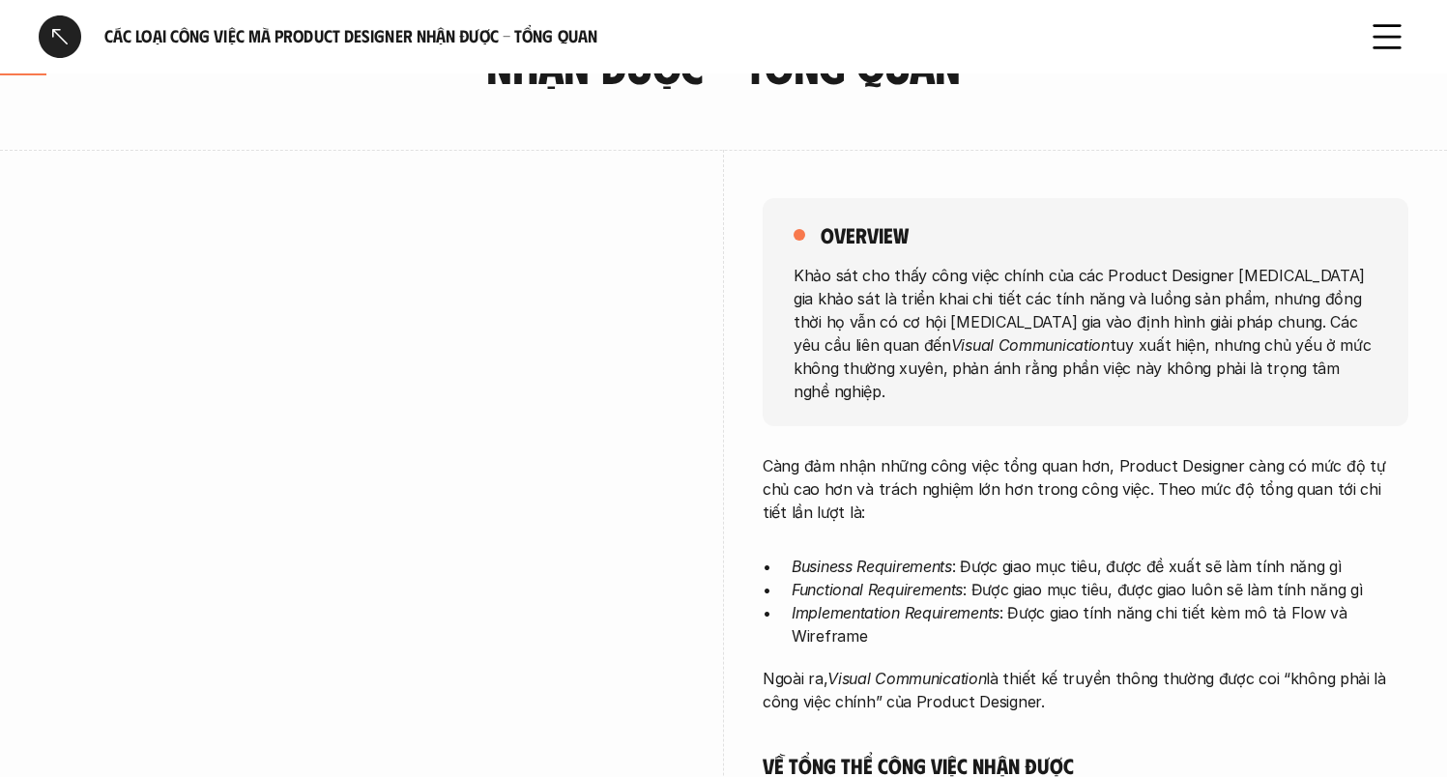
drag, startPoint x: 1022, startPoint y: 350, endPoint x: 1115, endPoint y: 588, distance: 255.2
click at [1107, 578] on p "Functional Requirements : Được giao mục tiêu, được giao luôn sẽ làm tính năng gì" at bounding box center [1099, 589] width 617 height 23
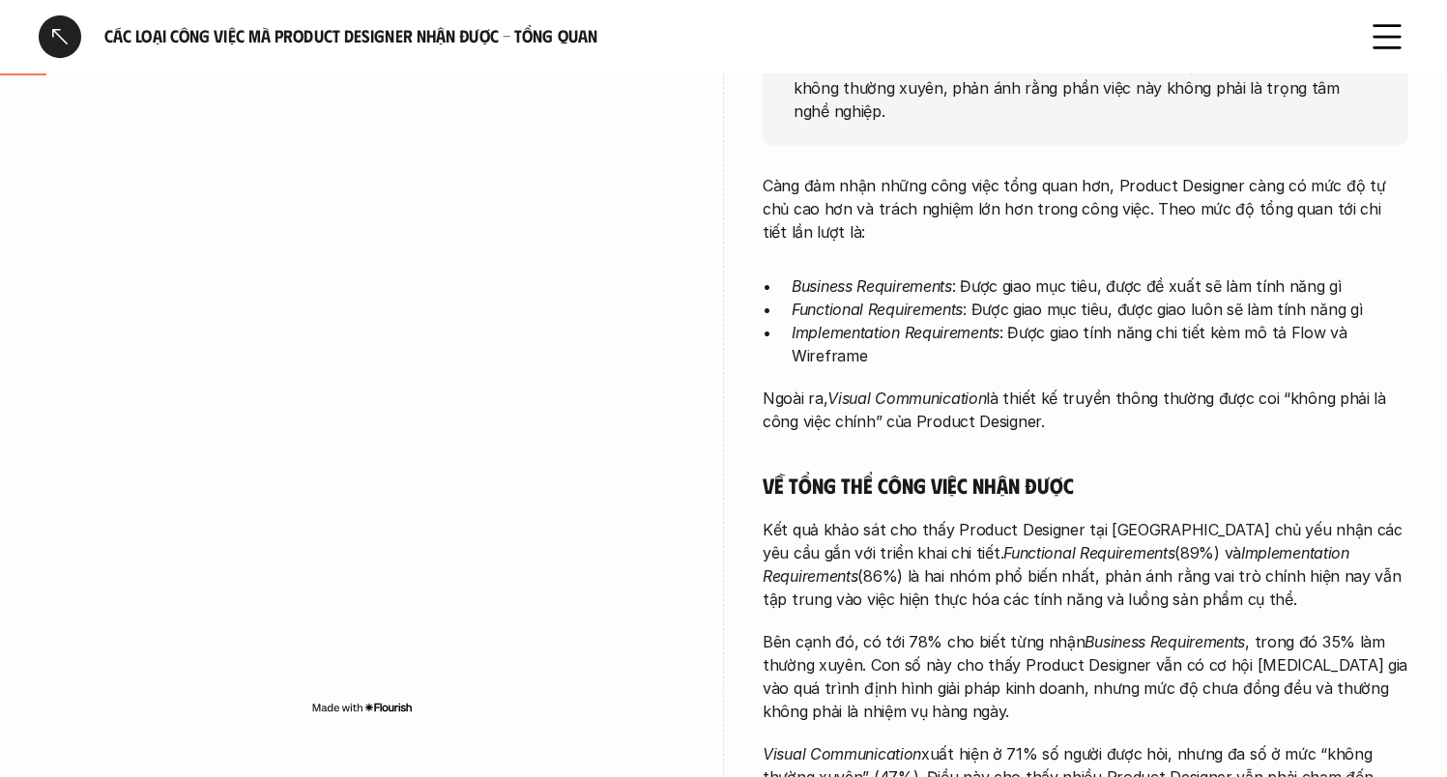
scroll to position [495, 0]
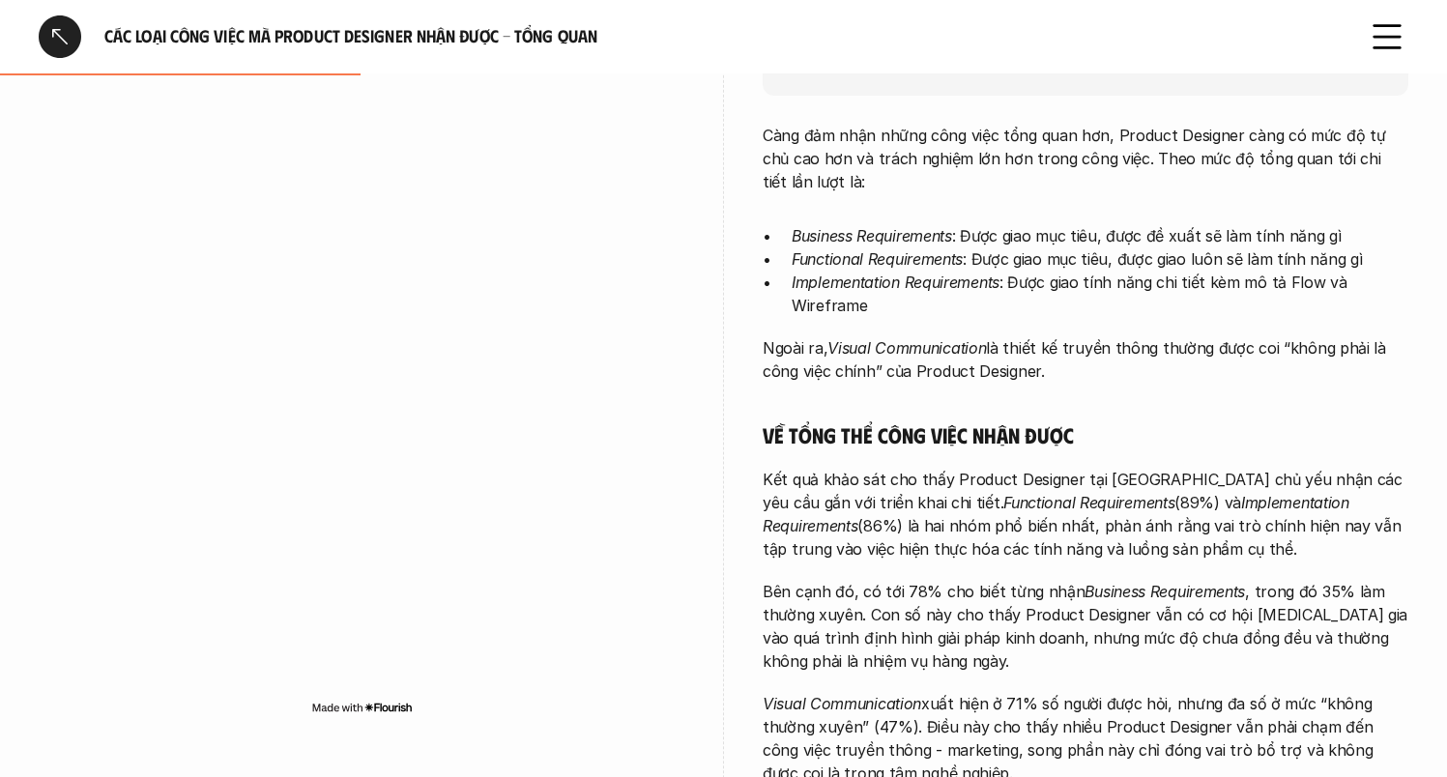
drag, startPoint x: 963, startPoint y: 393, endPoint x: 979, endPoint y: 484, distance: 92.1
click at [979, 484] on div "Càng đảm nhận những công việc tổng quan hơn, Product Designer càng có mức độ tự…" at bounding box center [1085, 610] width 646 height 973
click at [1003, 493] on em "Functional Requirements" at bounding box center [1088, 502] width 171 height 19
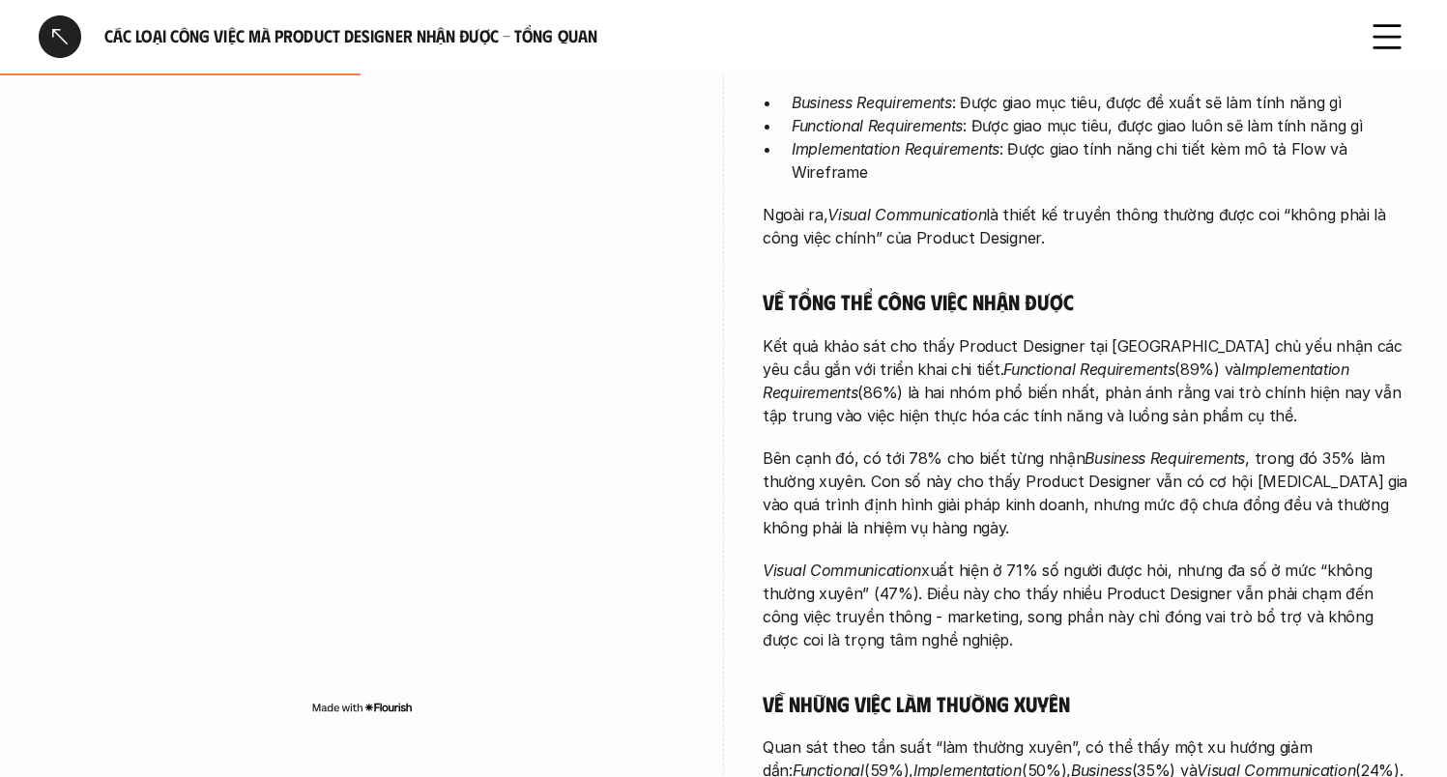
scroll to position [655, 0]
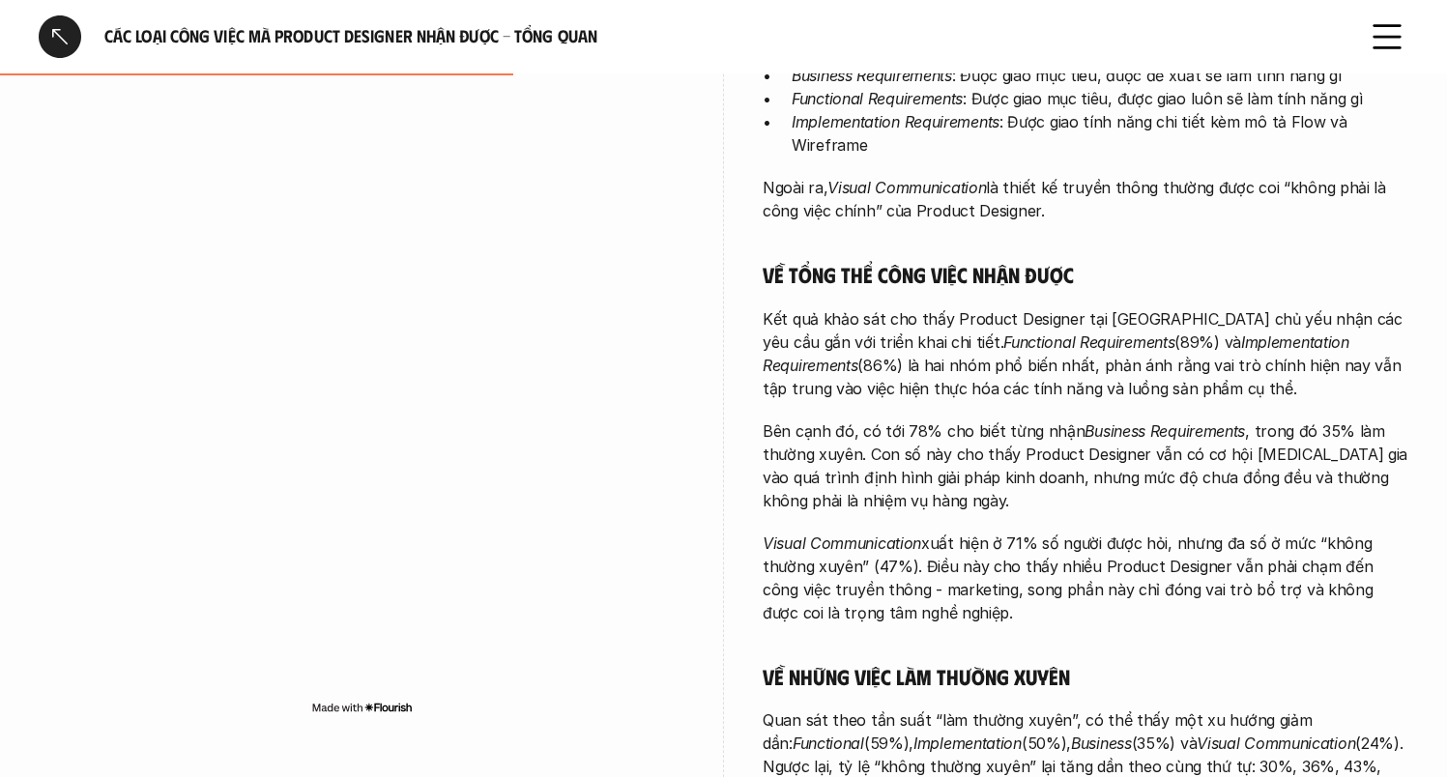
drag, startPoint x: 969, startPoint y: 395, endPoint x: 971, endPoint y: 602, distance: 206.8
click at [971, 602] on div "Càng đảm nhận những công việc tổng quan hơn, Product Designer càng có mức độ tự…" at bounding box center [1085, 449] width 646 height 973
click at [970, 599] on p "Visual Communication xuất hiện ở 71% số người được hỏi, nhưng đa số ở mức “khôn…" at bounding box center [1085, 578] width 646 height 93
drag, startPoint x: 970, startPoint y: 599, endPoint x: 974, endPoint y: 396, distance: 203.0
click at [974, 396] on div "Càng đảm nhận những công việc tổng quan hơn, Product Designer càng có mức độ tự…" at bounding box center [1085, 449] width 646 height 973
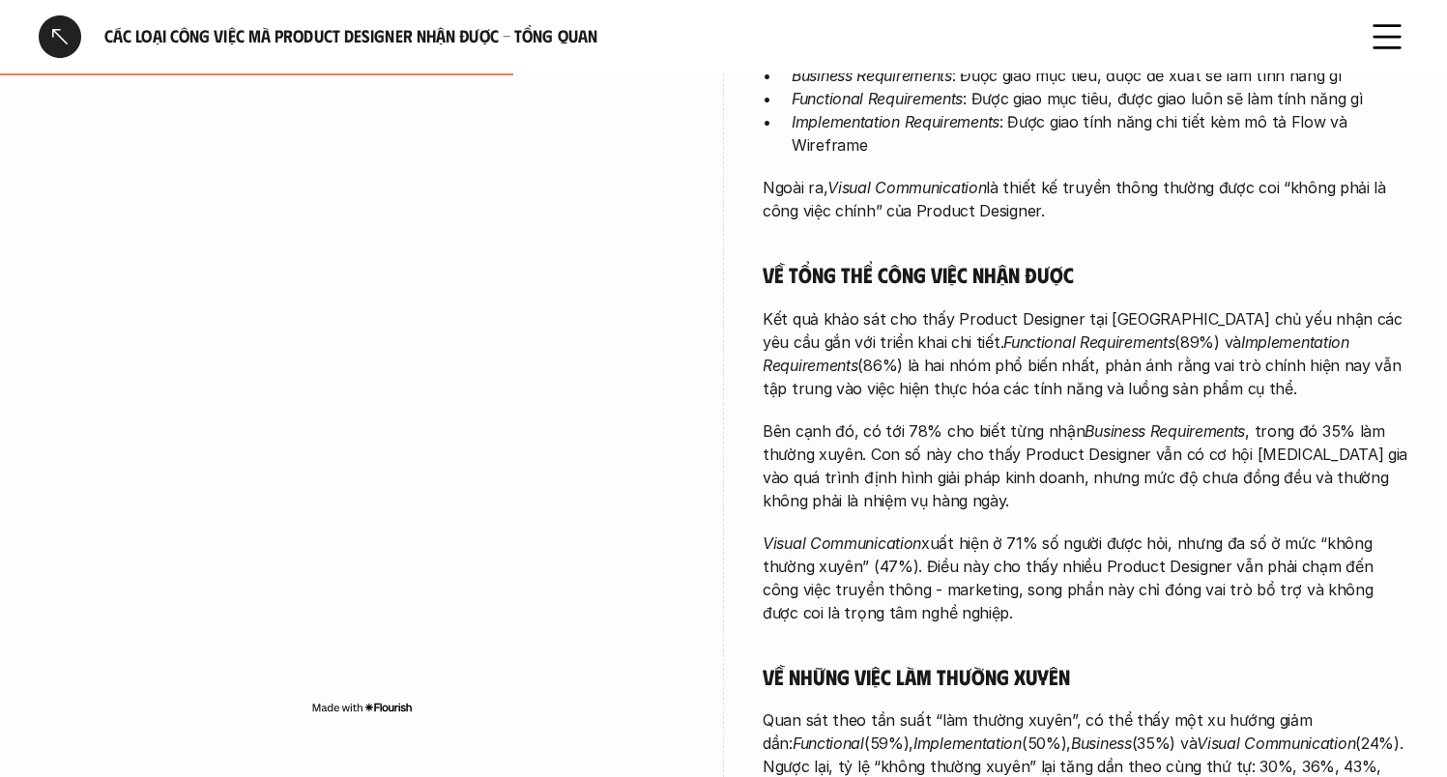
click at [971, 457] on p "Bên cạnh đó, có tới 78% cho biết từng nhận Business Requirements , trong đó 35%…" at bounding box center [1085, 465] width 646 height 93
drag, startPoint x: 997, startPoint y: 403, endPoint x: 999, endPoint y: 607, distance: 203.9
click at [999, 607] on div "Càng đảm nhận những công việc tổng quan hơn, Product Designer càng có mức độ tự…" at bounding box center [1085, 449] width 646 height 973
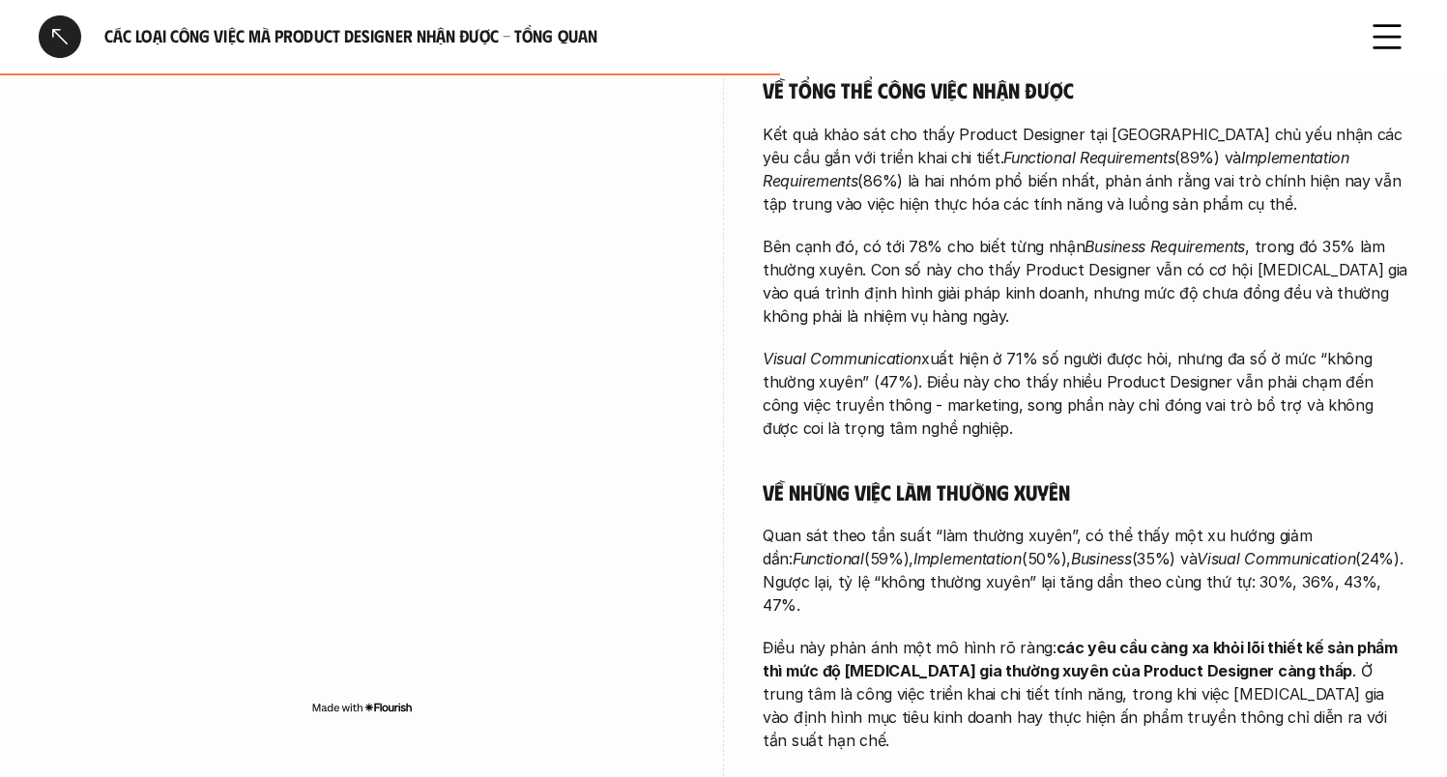
scroll to position [950, 0]
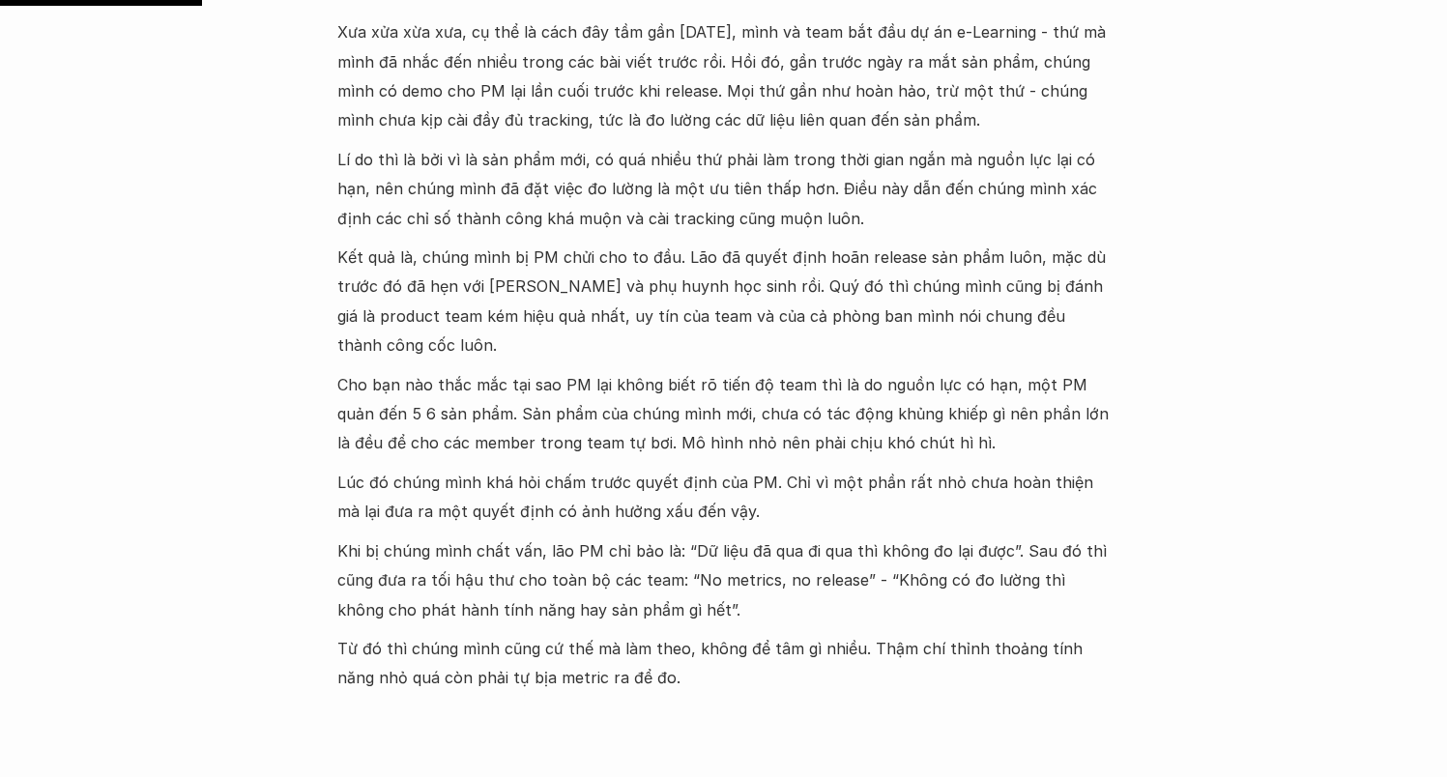
scroll to position [932, 0]
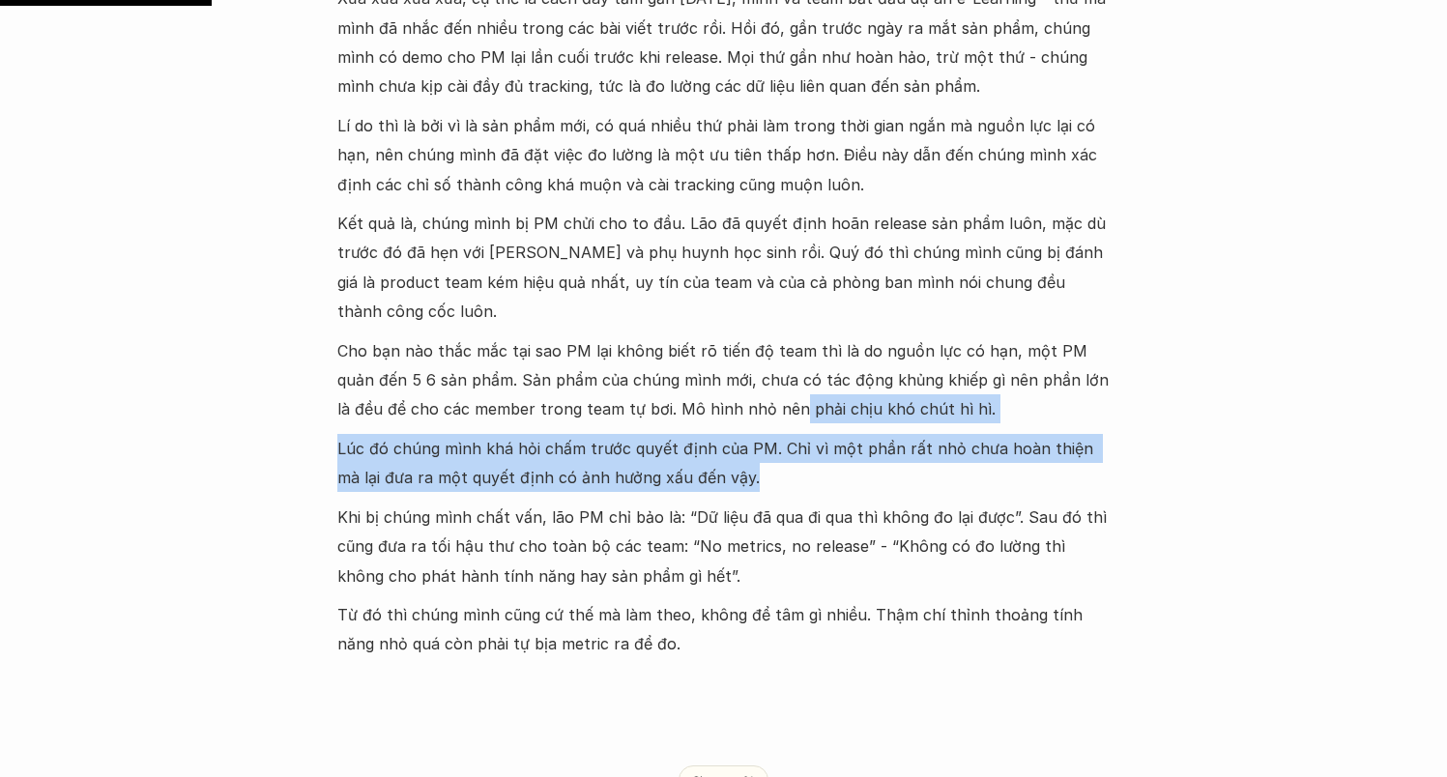
drag, startPoint x: 752, startPoint y: 415, endPoint x: 766, endPoint y: 467, distance: 54.2
click at [766, 467] on div "Xưa xửa xừa xưa, cụ thể là cách đây tầm gần 2 năm, mình và team bắt đầu dự án e…" at bounding box center [723, 322] width 773 height 676
click at [768, 458] on p "Lúc đó chúng mình khá hỏi chấm trước quyết định của PM. Chỉ vì một phần rất nhỏ…" at bounding box center [723, 463] width 773 height 59
drag, startPoint x: 774, startPoint y: 433, endPoint x: 784, endPoint y: 395, distance: 38.9
click at [784, 395] on div "Xưa xửa xừa xưa, cụ thể là cách đây tầm gần 2 năm, mình và team bắt đầu dự án e…" at bounding box center [723, 322] width 773 height 676
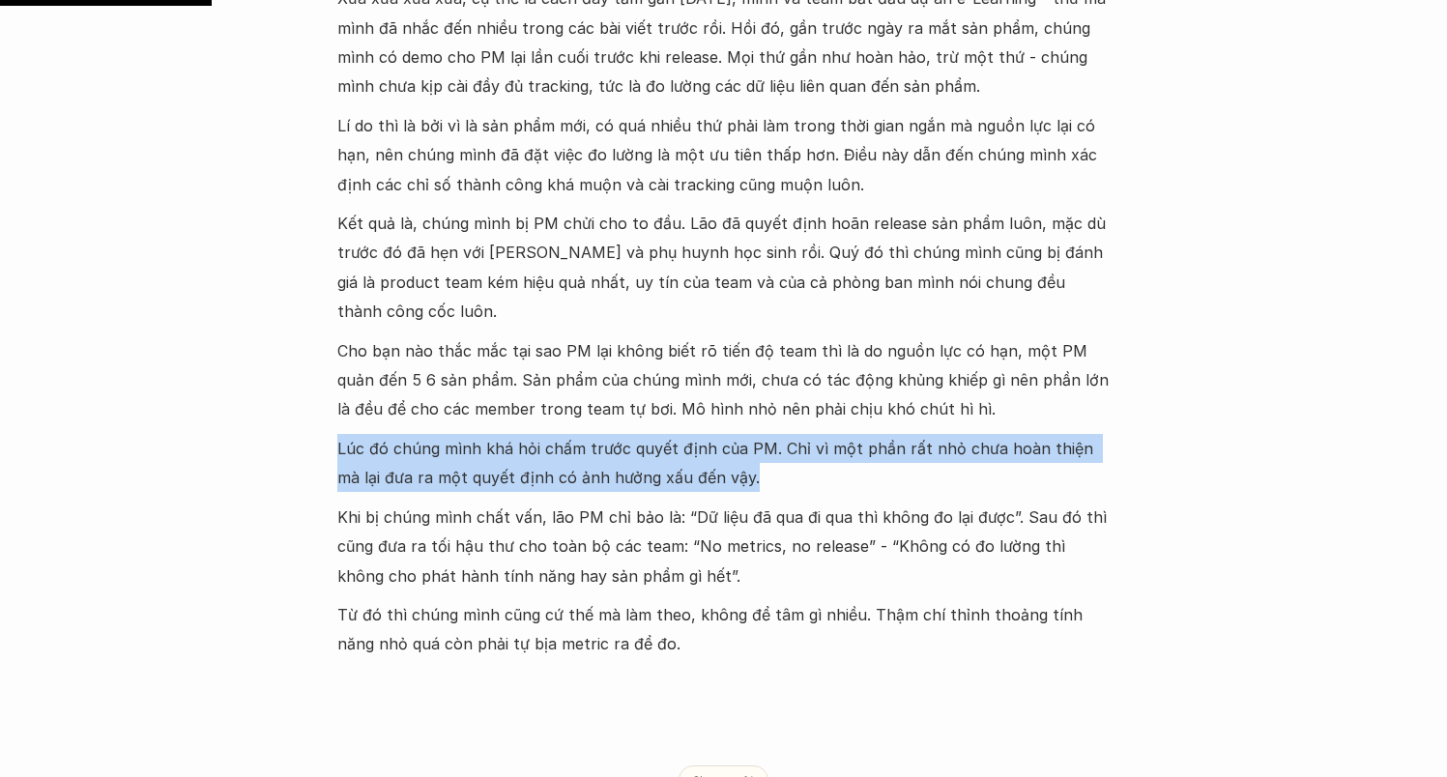
click at [790, 458] on p "Lúc đó chúng mình khá hỏi chấm trước quyết định của PM. Chỉ vì một phần rất nhỏ…" at bounding box center [723, 463] width 773 height 59
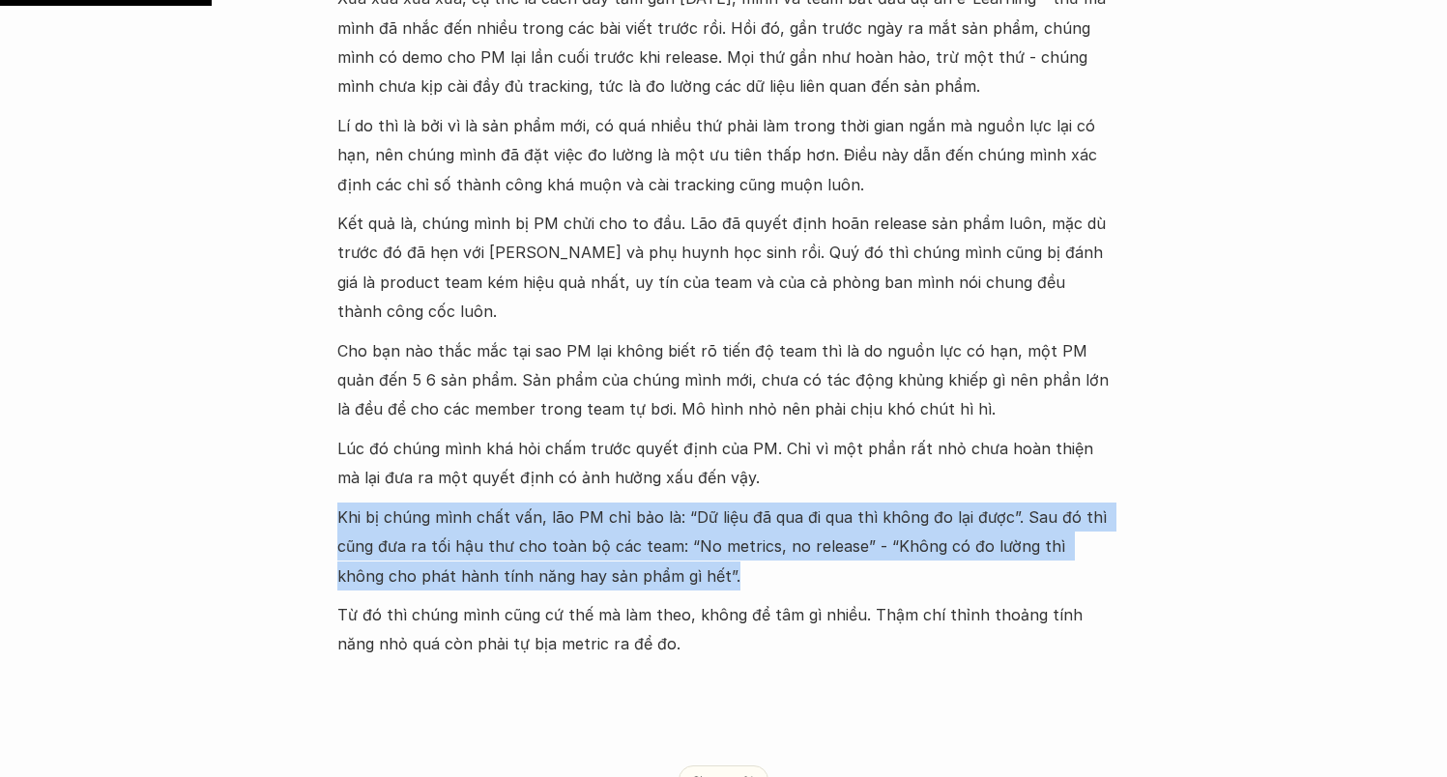
drag, startPoint x: 780, startPoint y: 471, endPoint x: 787, endPoint y: 532, distance: 62.2
click at [787, 532] on div "Xưa xửa xừa xưa, cụ thể là cách đây tầm gần 2 năm, mình và team bắt đầu dự án e…" at bounding box center [723, 322] width 773 height 676
click at [787, 532] on p "Khi bị chúng mình chất vấn, lão PM chỉ bảo là: “Dữ liệu đã qua đi qua thì không…" at bounding box center [723, 547] width 773 height 88
drag, startPoint x: 788, startPoint y: 534, endPoint x: 786, endPoint y: 465, distance: 69.6
click at [786, 465] on div "Xưa xửa xừa xưa, cụ thể là cách đây tầm gần 2 năm, mình và team bắt đầu dự án e…" at bounding box center [723, 322] width 773 height 676
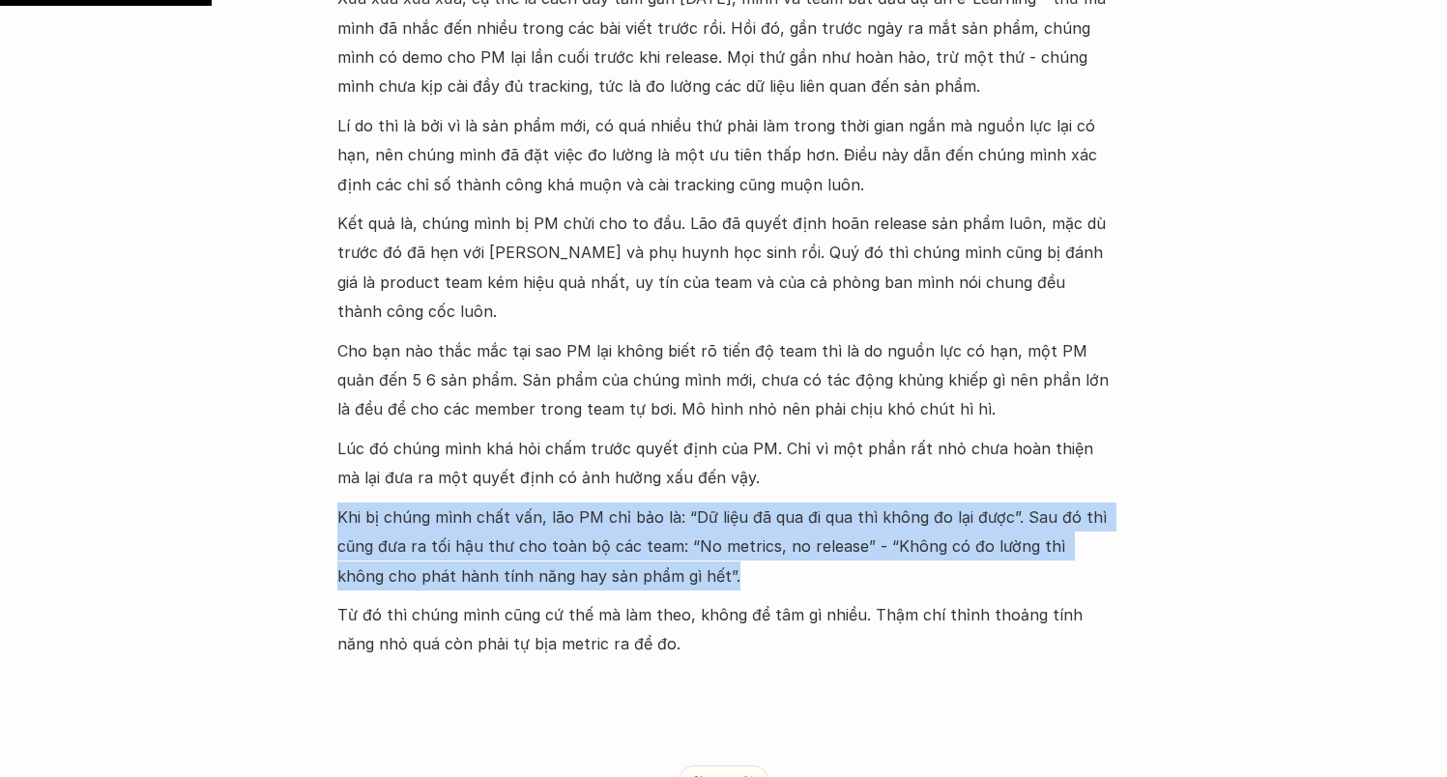
click at [808, 537] on p "Khi bị chúng mình chất vấn, lão PM chỉ bảo là: “Dữ liệu đã qua đi qua thì không…" at bounding box center [723, 547] width 773 height 88
drag, startPoint x: 808, startPoint y: 537, endPoint x: 807, endPoint y: 450, distance: 87.0
click at [807, 450] on div "Xưa xửa xừa xưa, cụ thể là cách đây tầm gần 2 năm, mình và team bắt đầu dự án e…" at bounding box center [723, 322] width 773 height 676
click at [809, 516] on p "Khi bị chúng mình chất vấn, lão PM chỉ bảo là: “Dữ liệu đã qua đi qua thì không…" at bounding box center [723, 547] width 773 height 88
drag, startPoint x: 821, startPoint y: 559, endPoint x: 813, endPoint y: 468, distance: 91.3
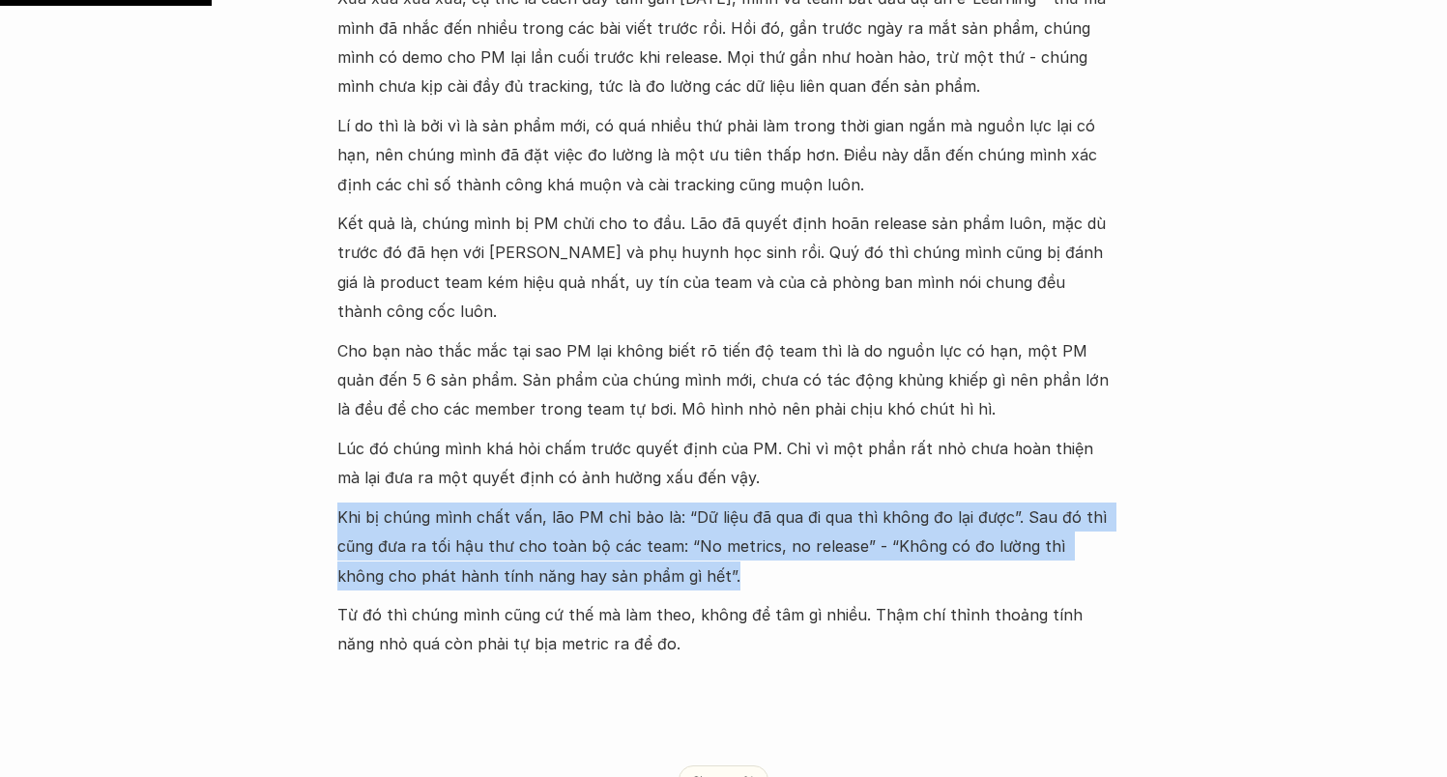
click at [813, 468] on div "Xưa xửa xừa xưa, cụ thể là cách đây tầm gần 2 năm, mình và team bắt đầu dự án e…" at bounding box center [723, 322] width 773 height 676
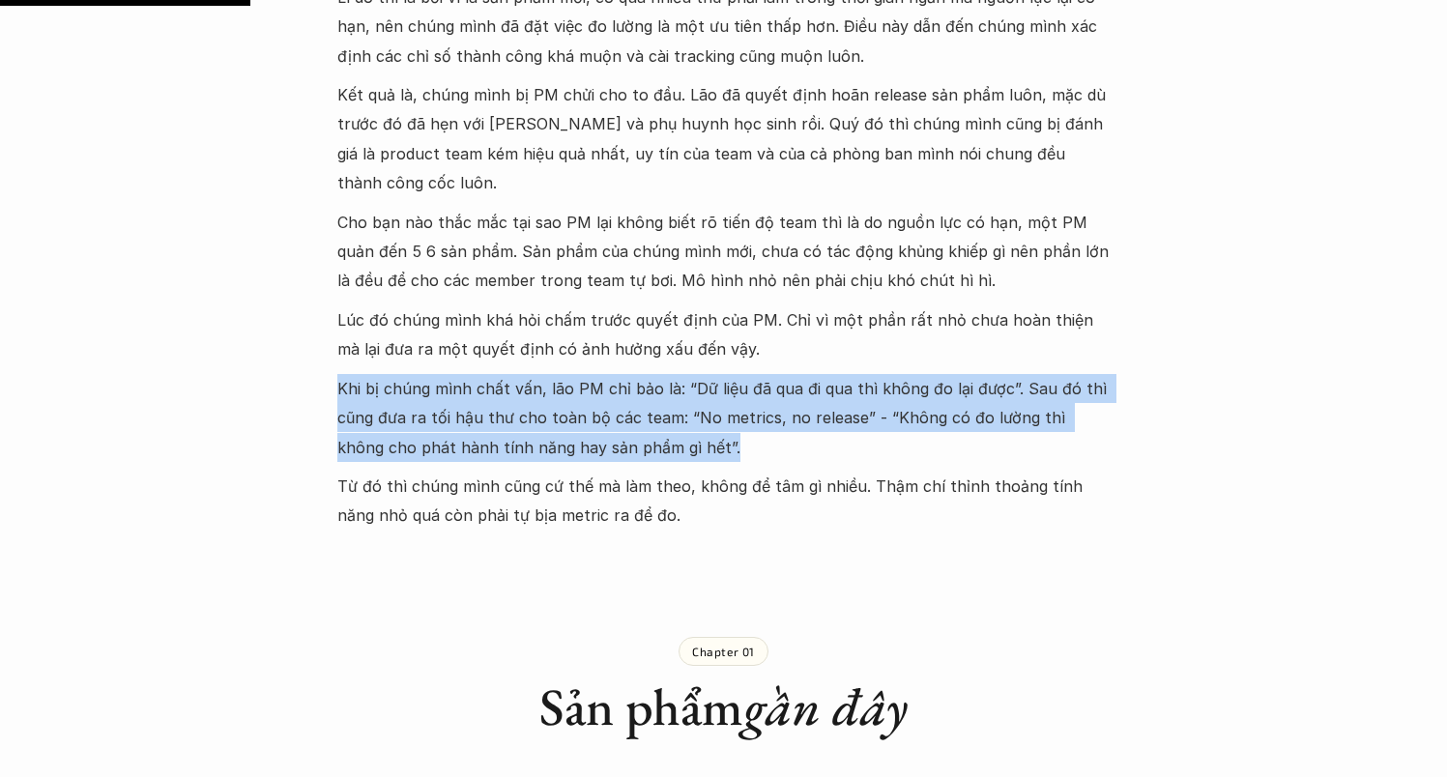
scroll to position [1125, 0]
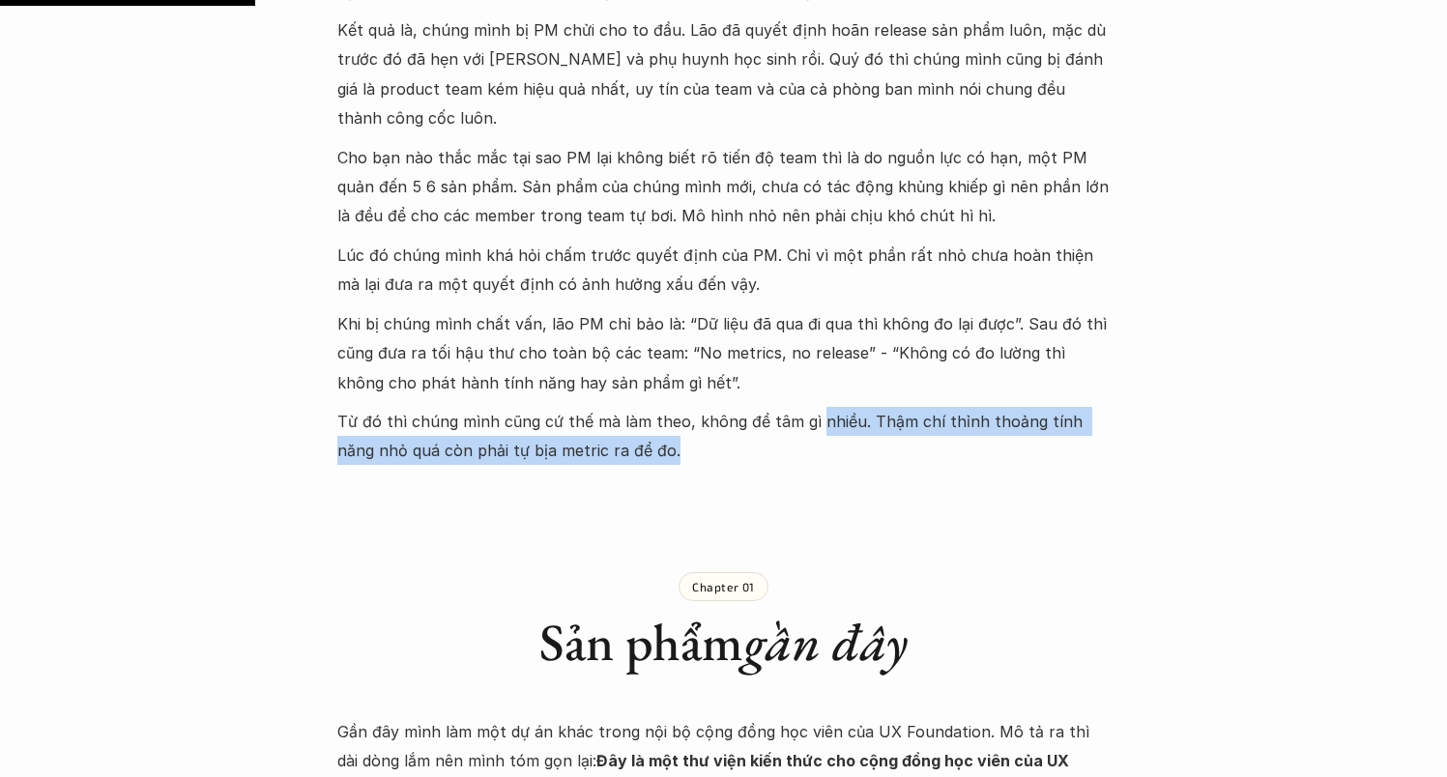
drag, startPoint x: 805, startPoint y: 443, endPoint x: 809, endPoint y: 404, distance: 38.8
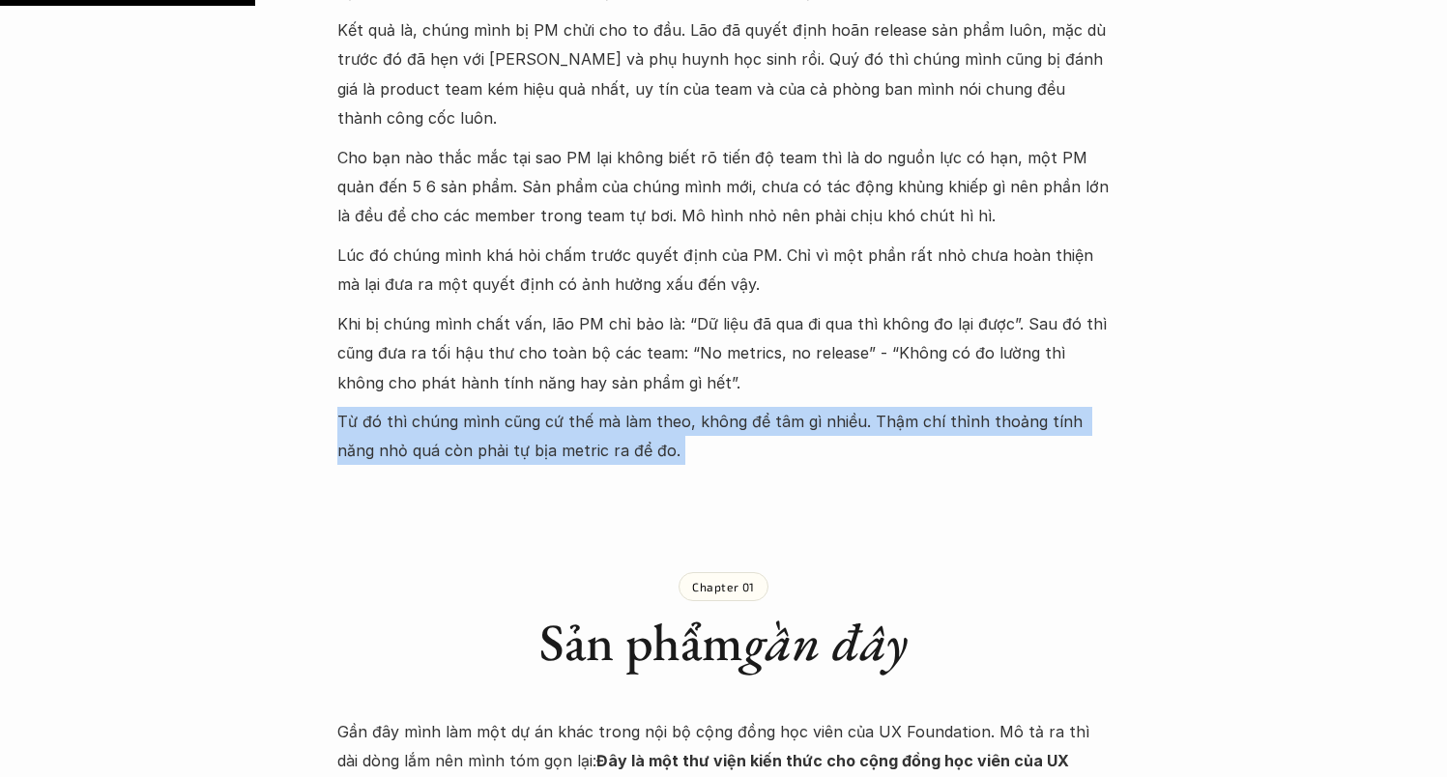
drag, startPoint x: 808, startPoint y: 446, endPoint x: 789, endPoint y: 360, distance: 87.2
click at [808, 424] on p "Từ đó thì chúng mình cũng cứ thế mà làm theo, không để tâm gì nhiều. Thậm chí t…" at bounding box center [723, 436] width 773 height 59
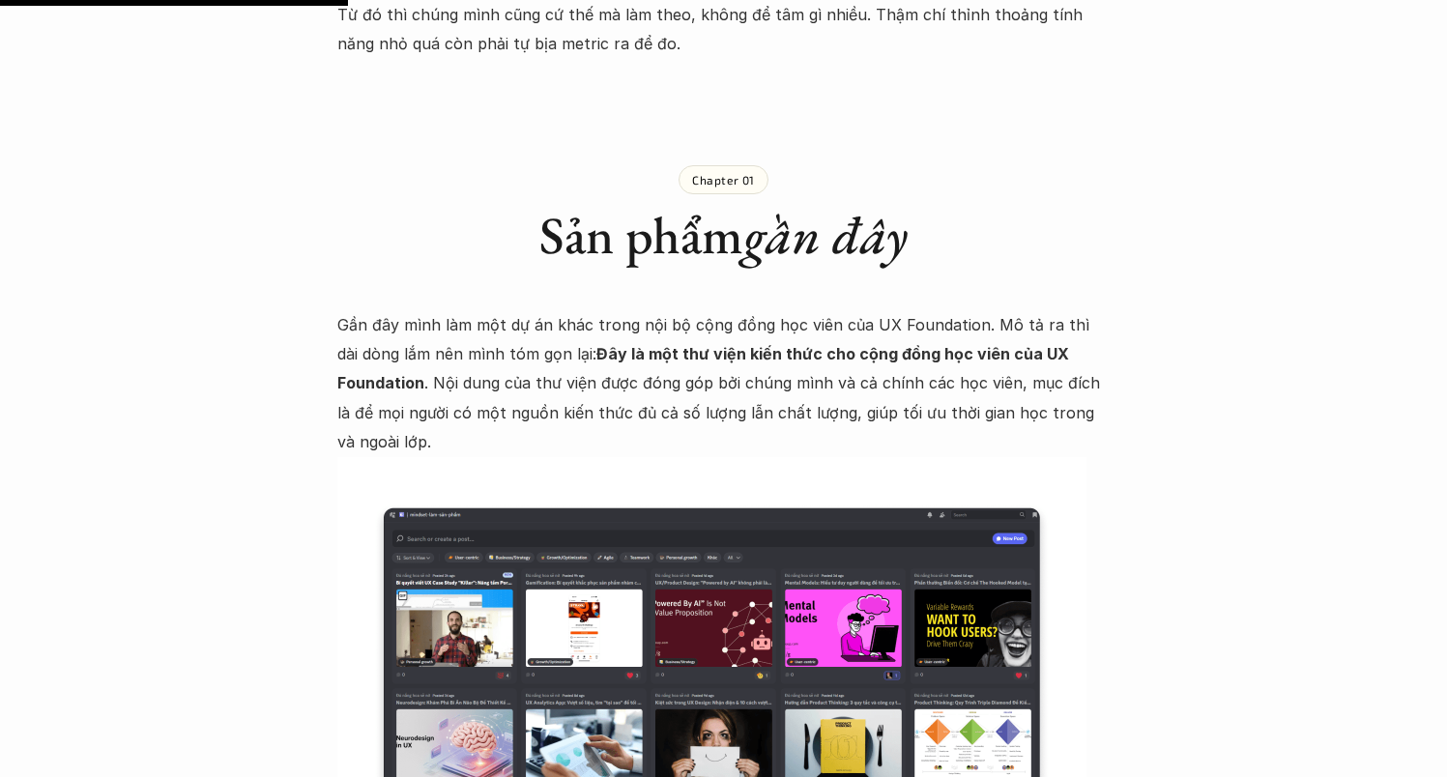
scroll to position [1538, 0]
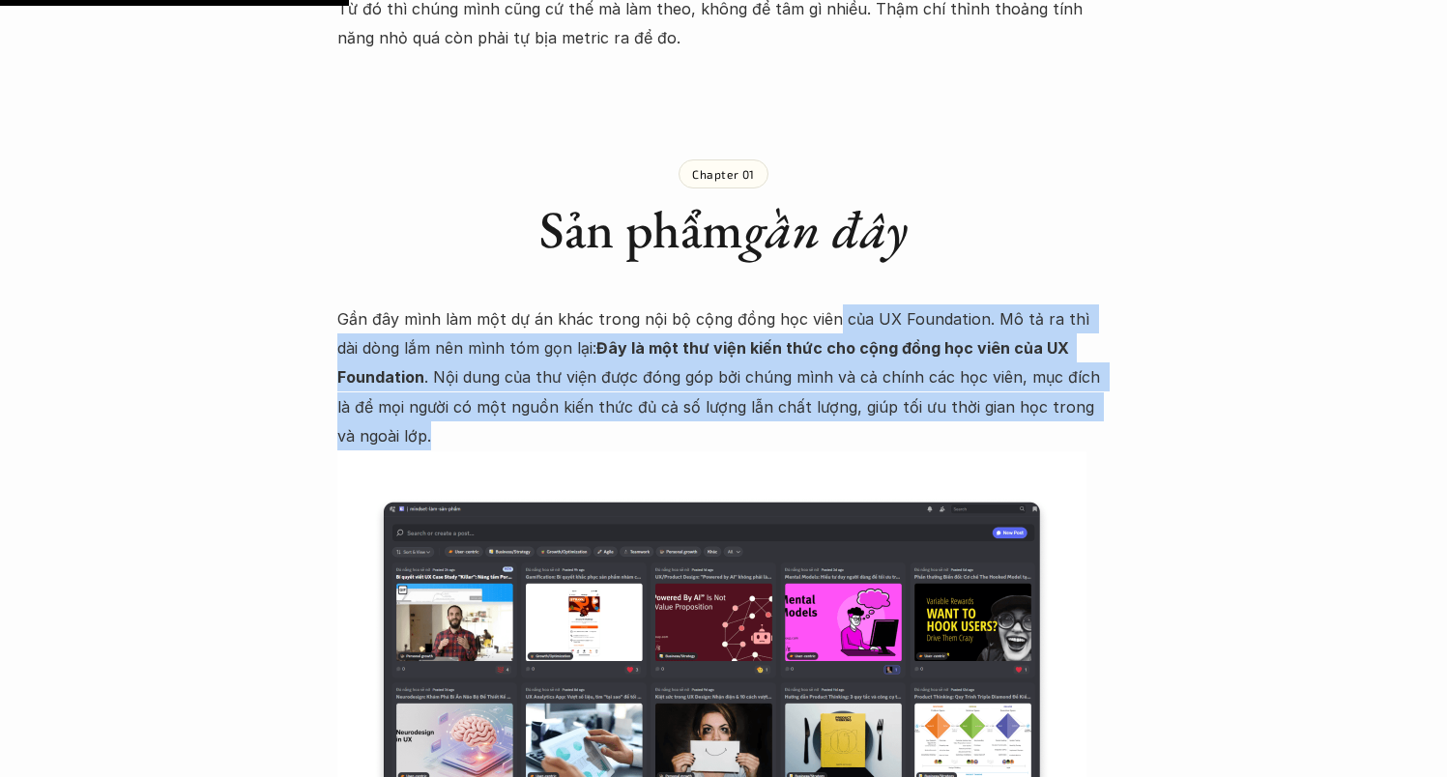
drag, startPoint x: 823, startPoint y: 291, endPoint x: 842, endPoint y: 410, distance: 120.3
click at [842, 410] on p "Gần đây mình làm một dự án khác trong nội bộ cộng đồng học viên của UX Foundati…" at bounding box center [723, 377] width 773 height 147
drag, startPoint x: 842, startPoint y: 408, endPoint x: 839, endPoint y: 293, distance: 115.0
click at [839, 304] on p "Gần đây mình làm một dự án khác trong nội bộ cộng đồng học viên của UX Foundati…" at bounding box center [723, 377] width 773 height 147
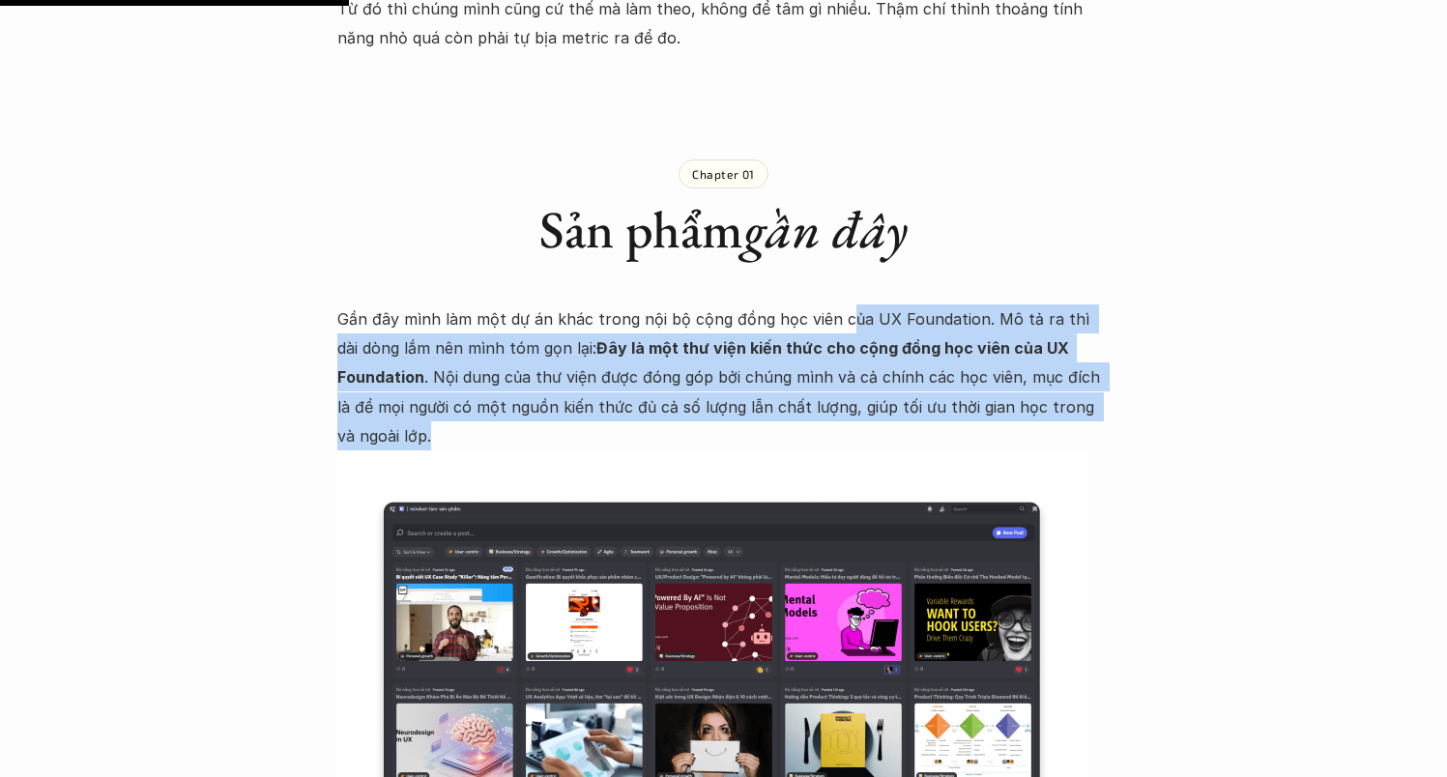
click at [848, 348] on p "Gần đây mình làm một dự án khác trong nội bộ cộng đồng học viên của UX Foundati…" at bounding box center [723, 377] width 773 height 147
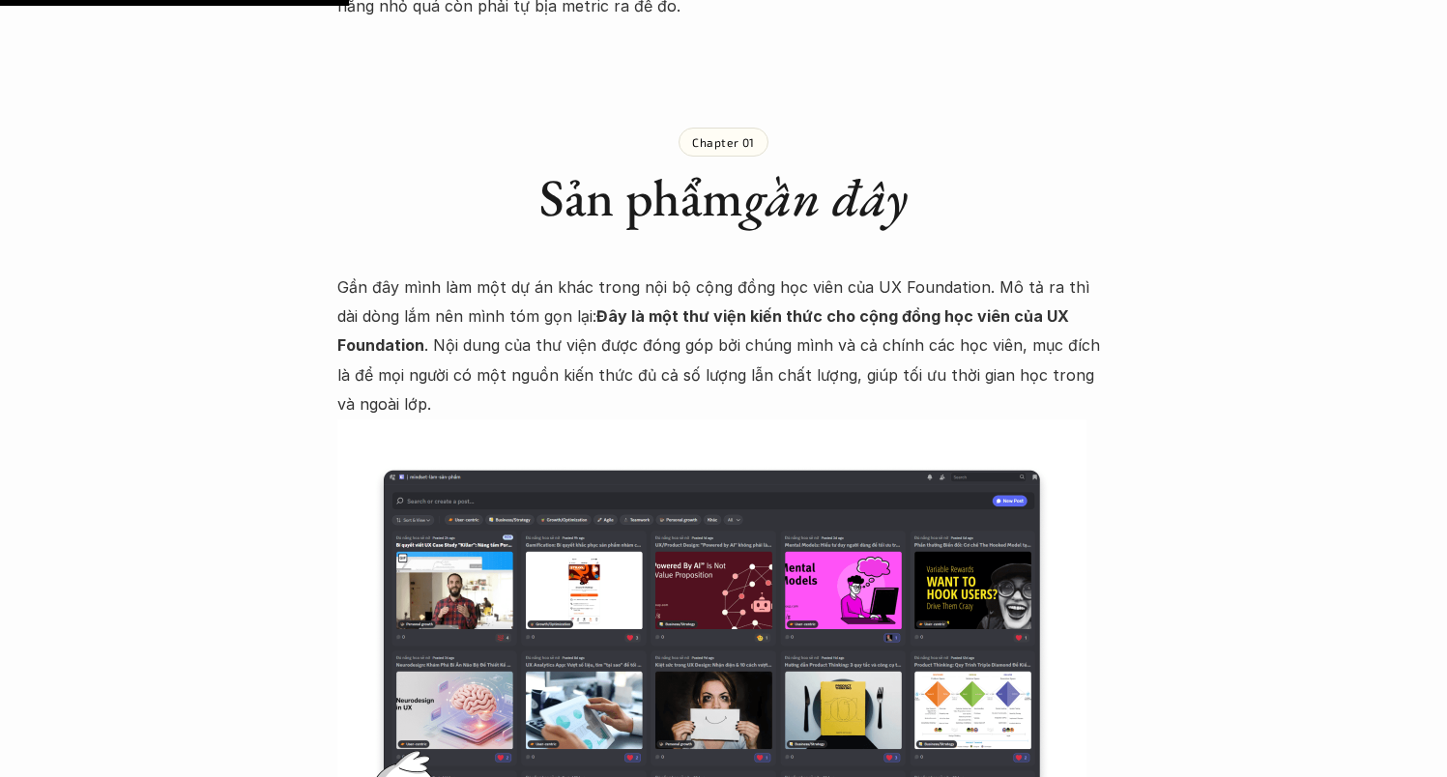
scroll to position [1571, 0]
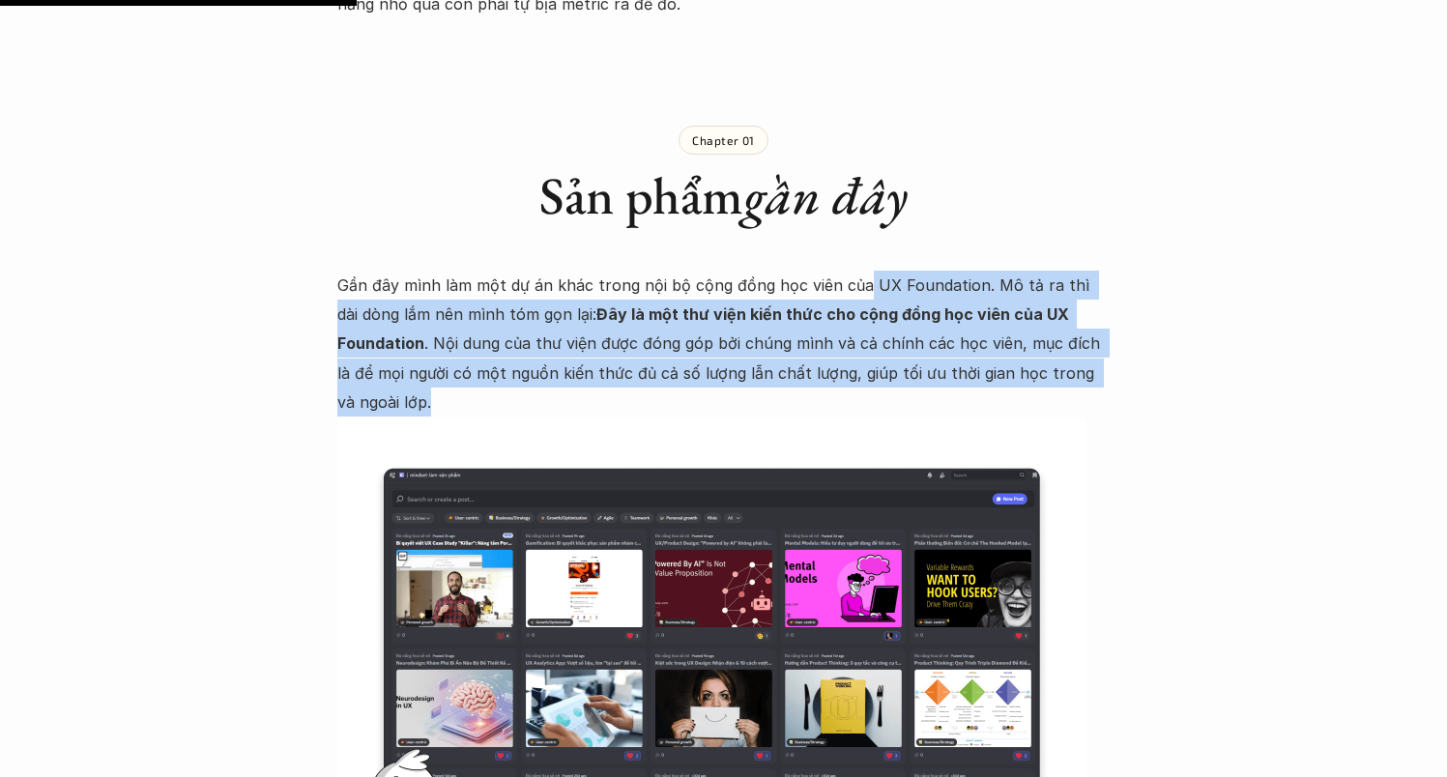
drag, startPoint x: 859, startPoint y: 379, endPoint x: 855, endPoint y: 260, distance: 118.9
click at [855, 271] on p "Gần đây mình làm một dự án khác trong nội bộ cộng đồng học viên của UX Foundati…" at bounding box center [723, 344] width 773 height 147
click at [867, 337] on p "Gần đây mình làm một dự án khác trong nội bộ cộng đồng học viên của UX Foundati…" at bounding box center [723, 344] width 773 height 147
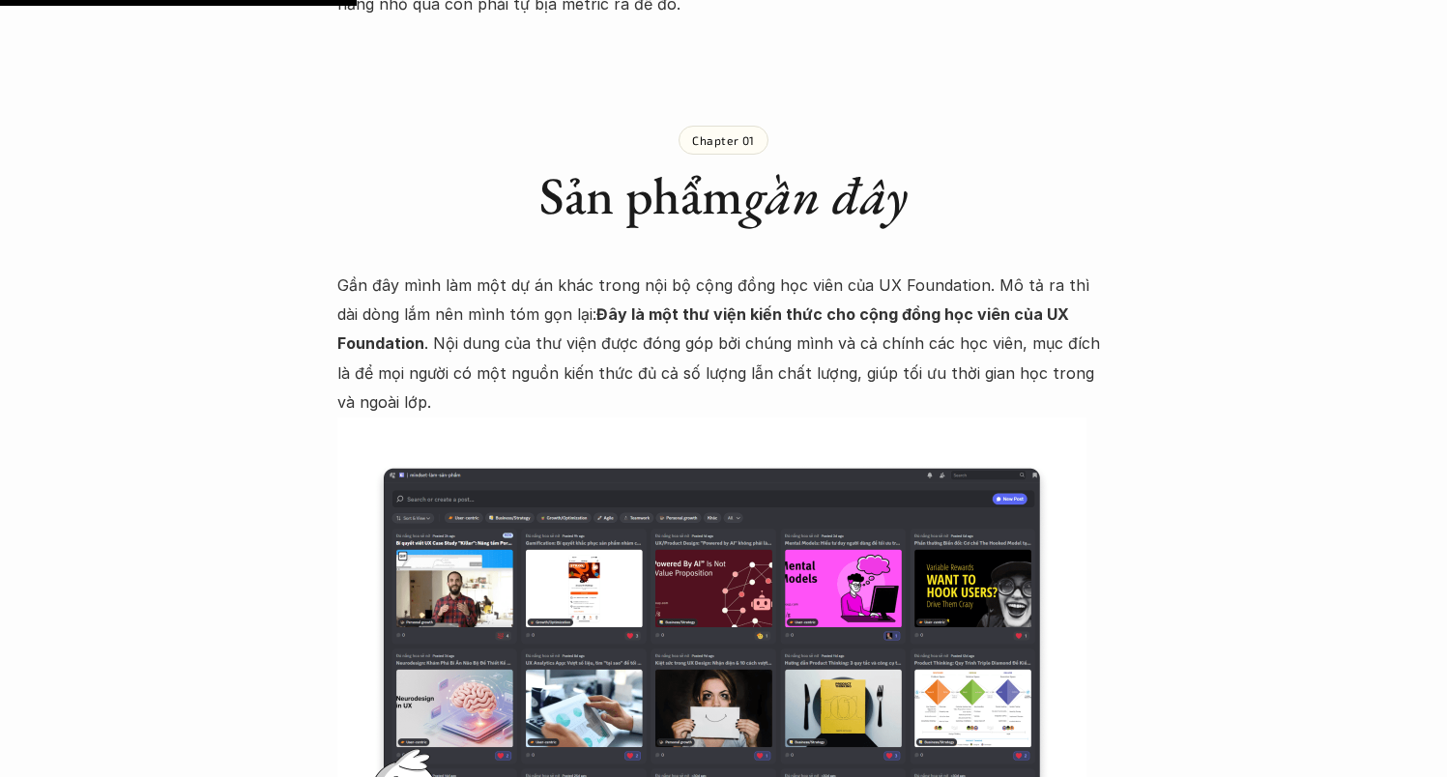
click at [870, 349] on p "Gần đây mình làm một dự án khác trong nội bộ cộng đồng học viên của UX Foundati…" at bounding box center [723, 344] width 773 height 147
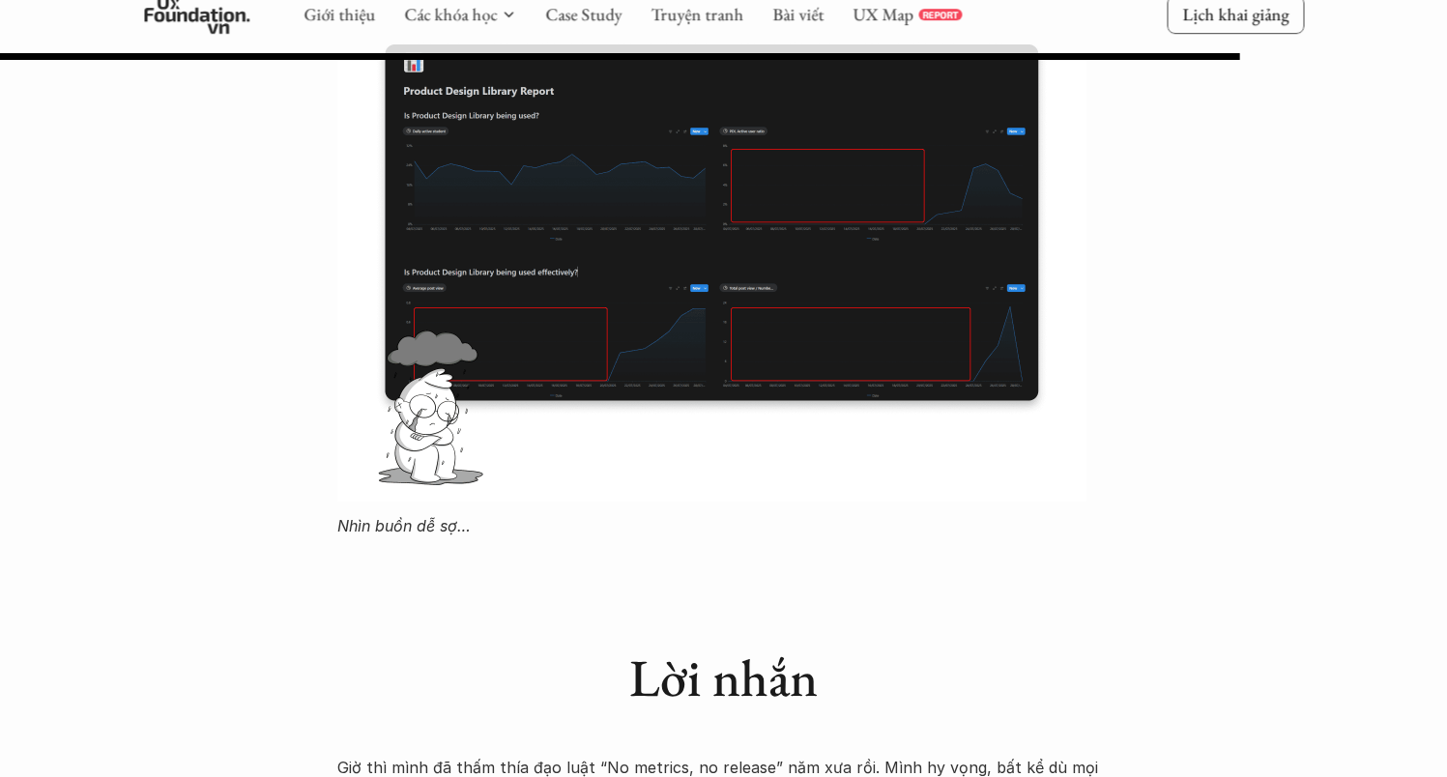
scroll to position [5374, 0]
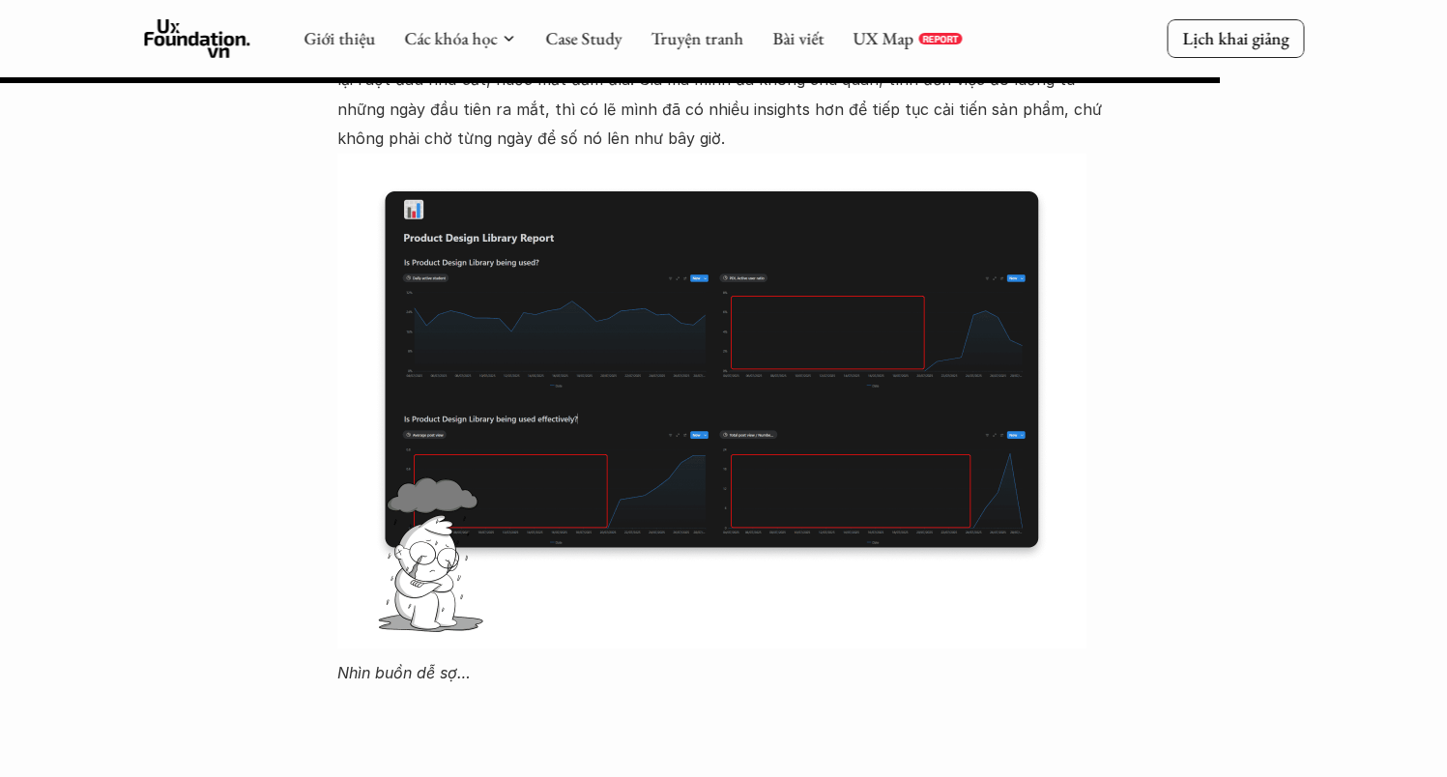
click at [869, 361] on img at bounding box center [711, 401] width 749 height 495
click at [875, 327] on img at bounding box center [711, 401] width 749 height 495
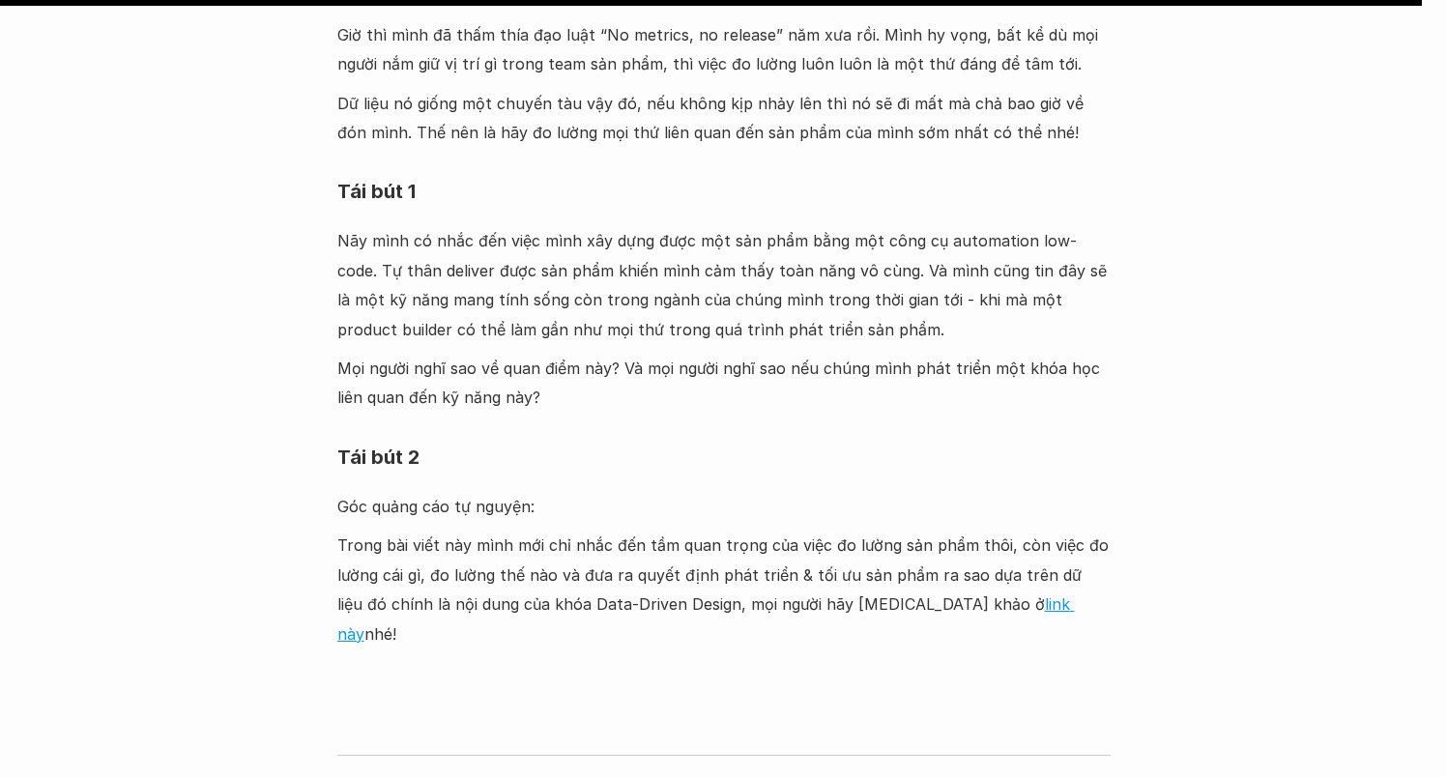
scroll to position [6265, 0]
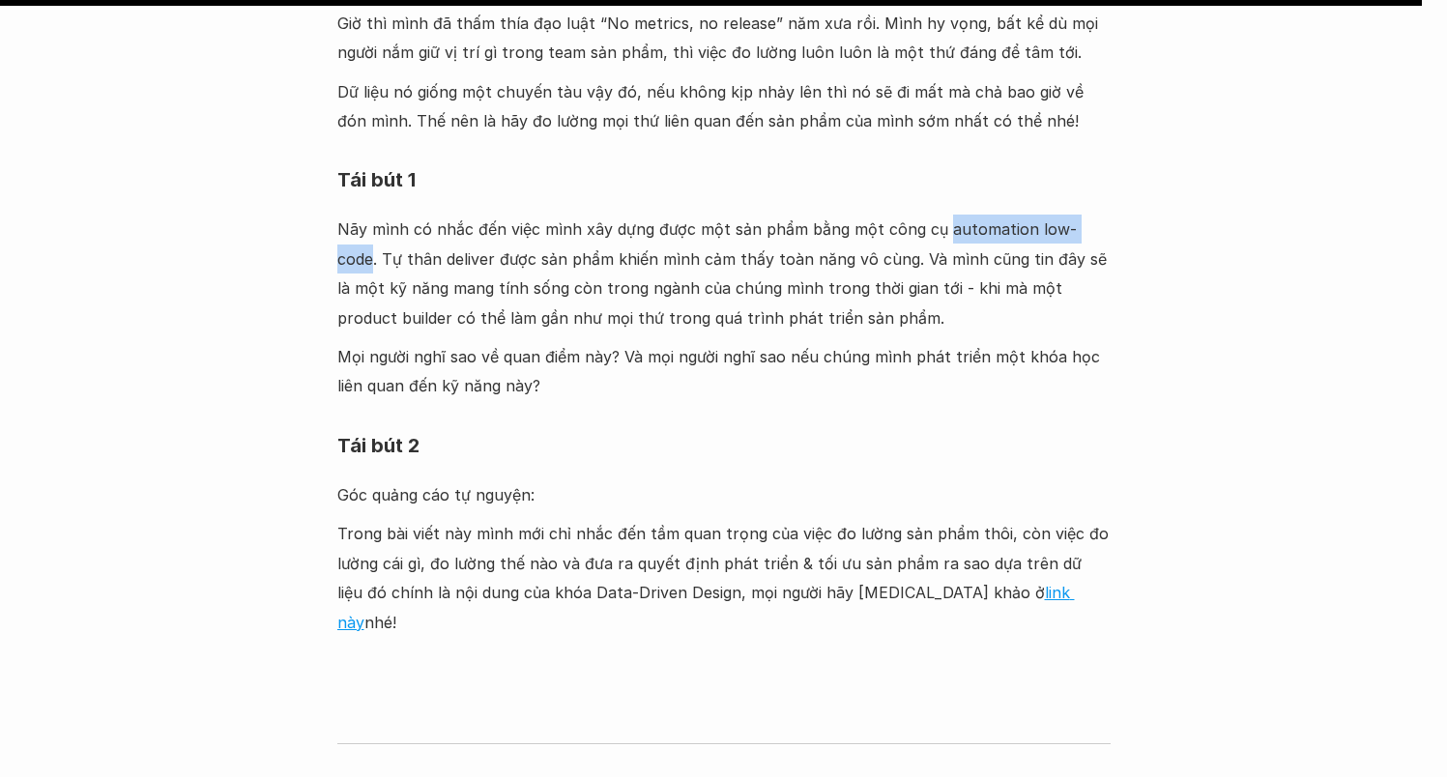
drag, startPoint x: 1093, startPoint y: 140, endPoint x: 935, endPoint y: 133, distance: 157.7
click at [935, 215] on p "Nãy mình có nhắc đến việc mình xây dựng được một sản phẩm bằng một công cụ auto…" at bounding box center [723, 274] width 773 height 118
copy p "automation low-code"
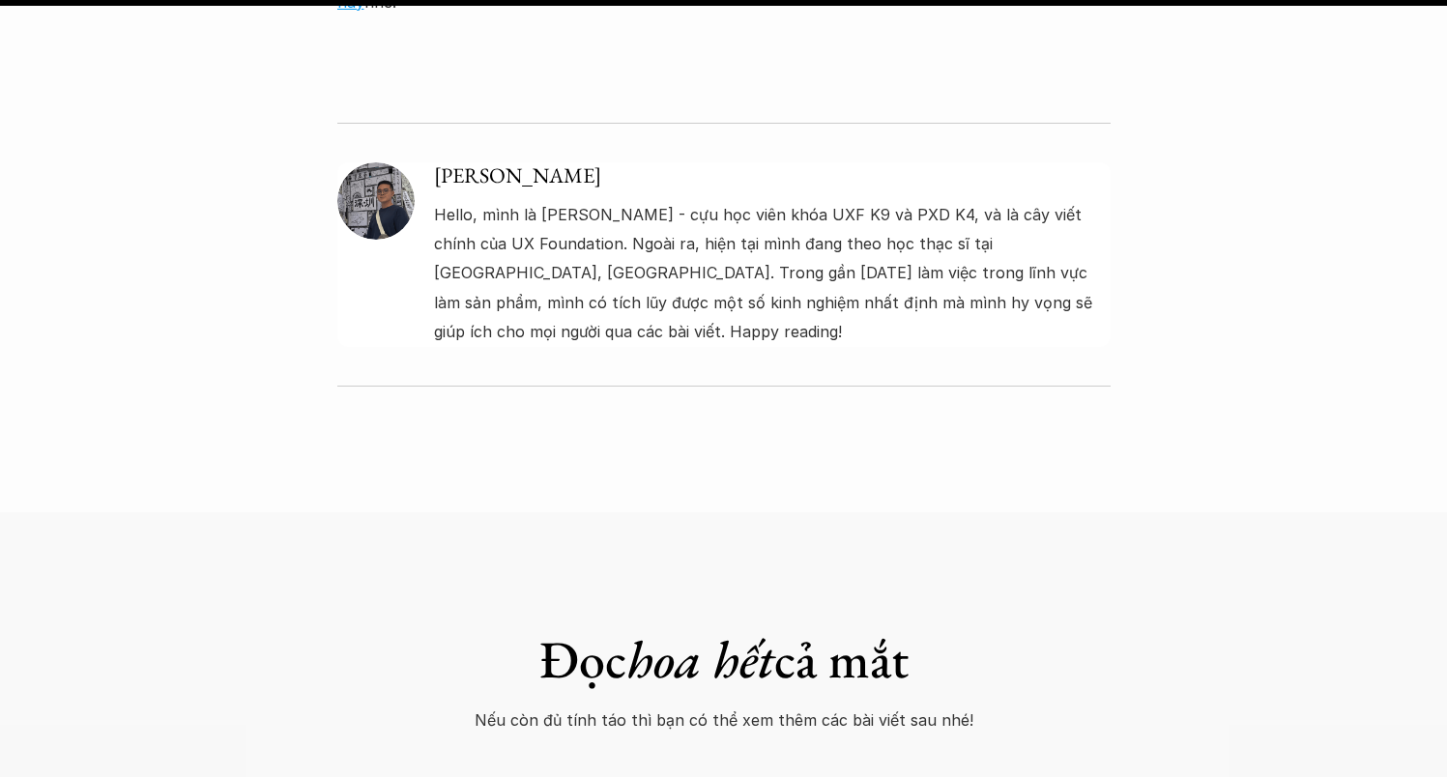
scroll to position [6473, 0]
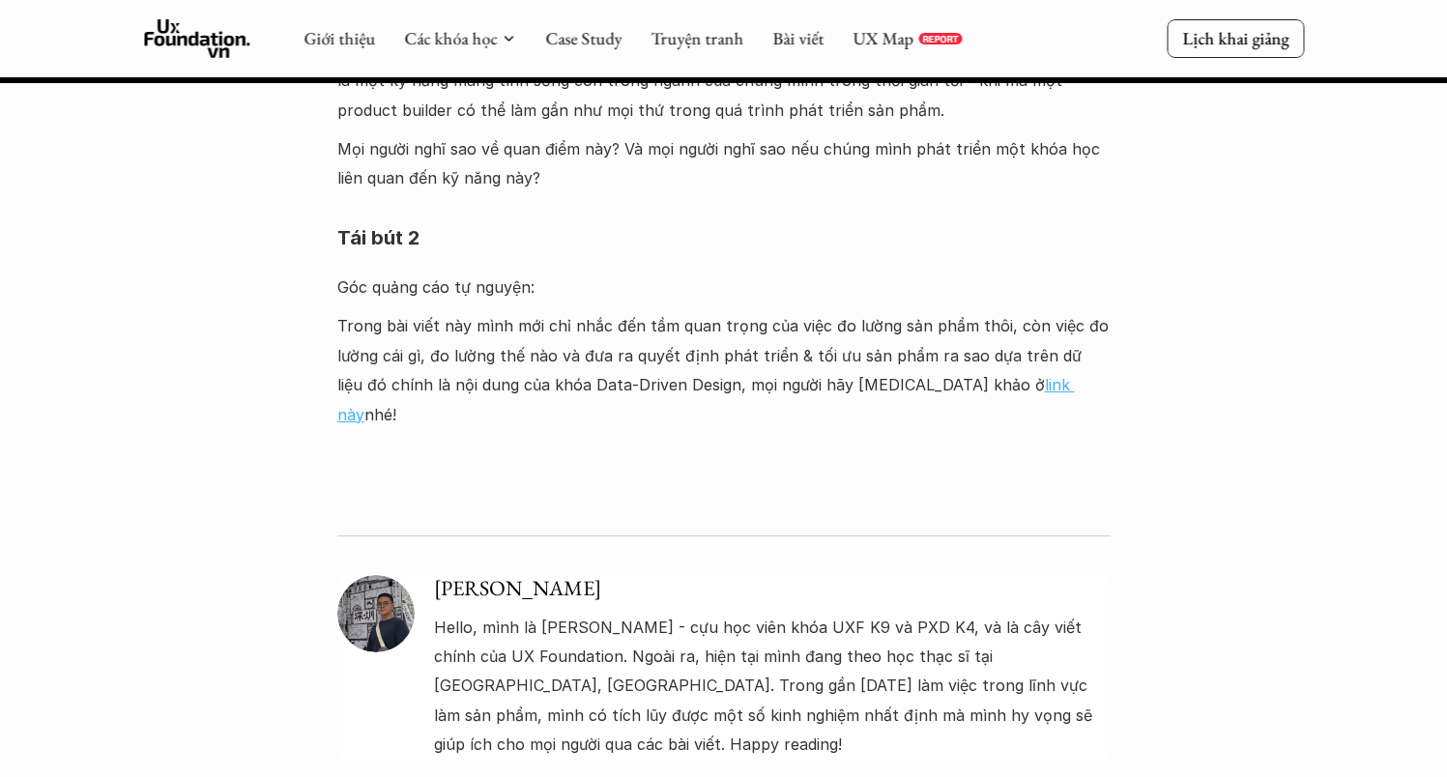
click at [935, 375] on link "link này" at bounding box center [705, 399] width 737 height 48
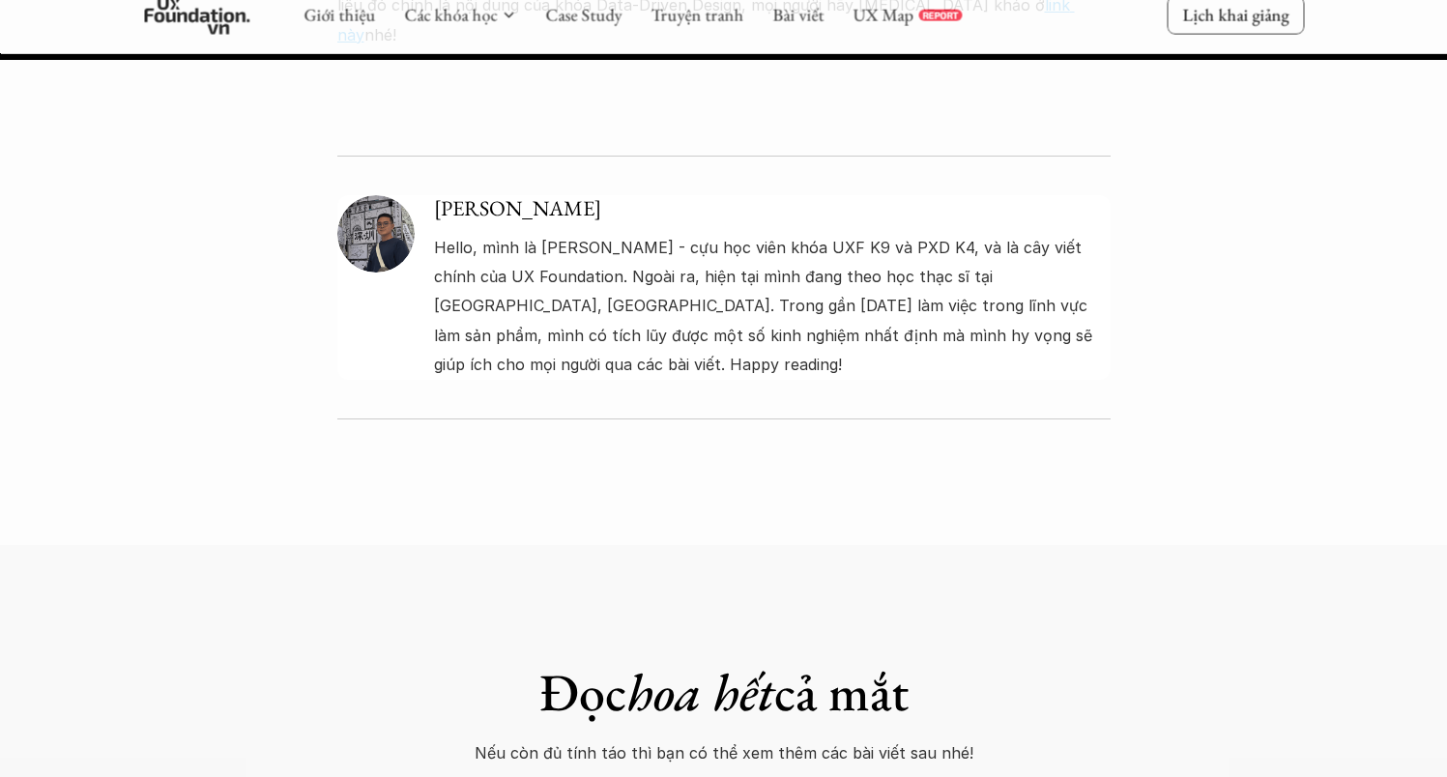
scroll to position [6797, 0]
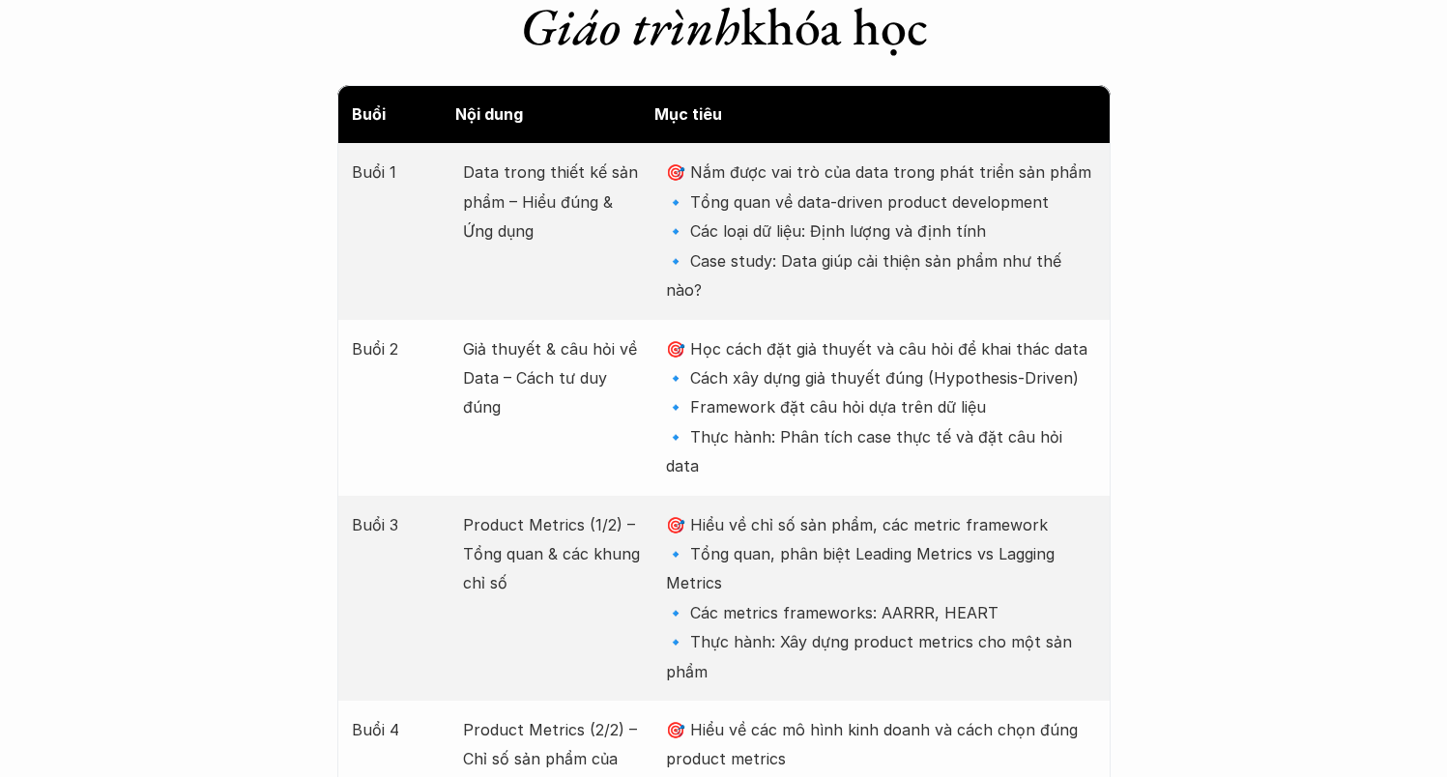
scroll to position [2535, 0]
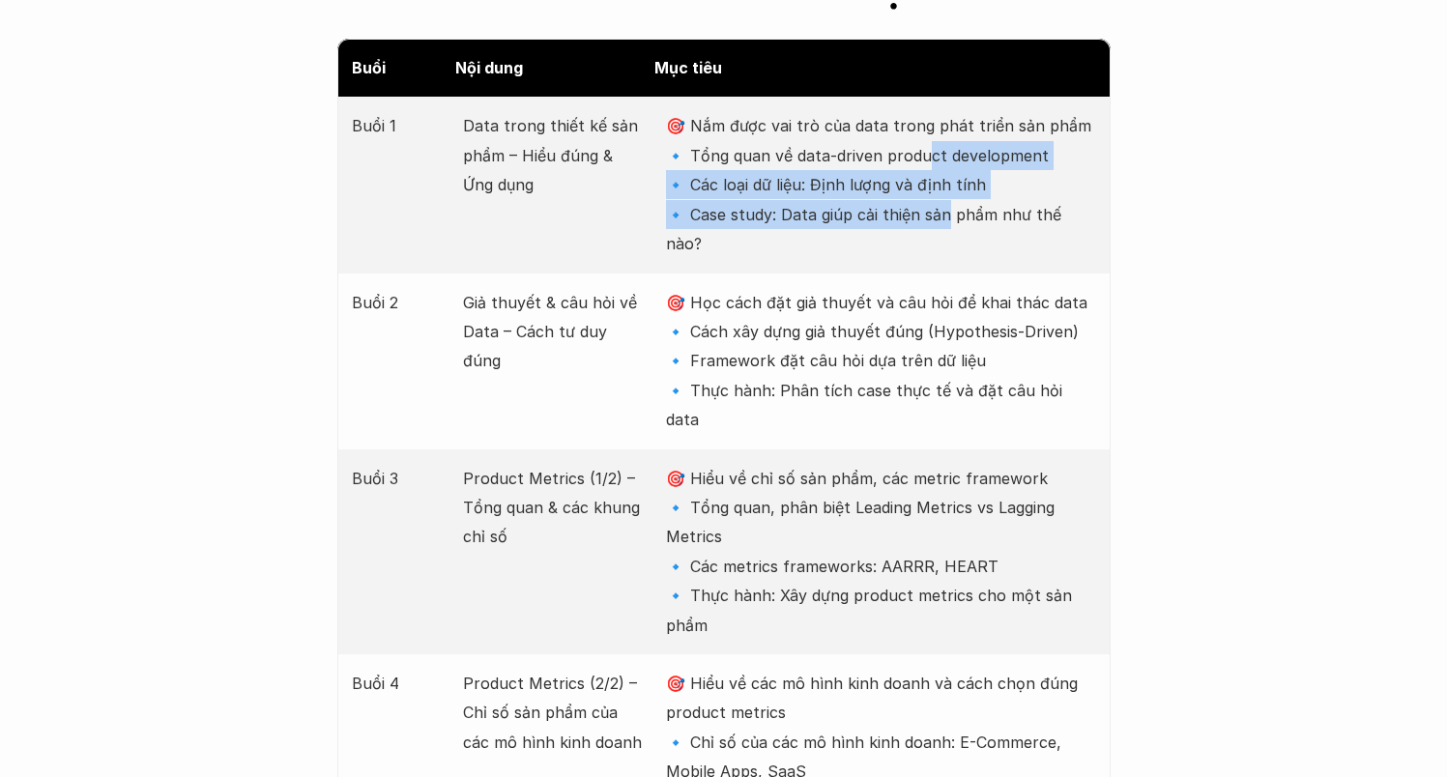
drag, startPoint x: 927, startPoint y: 118, endPoint x: 940, endPoint y: 178, distance: 61.4
click at [940, 178] on p "🎯 Nắm được vai trò của data trong phát triển sản phẩm 🔹 Tổng quan về data-drive…" at bounding box center [880, 184] width 429 height 147
drag, startPoint x: 938, startPoint y: 170, endPoint x: 929, endPoint y: 126, distance: 45.5
click at [929, 126] on p "🎯 Nắm được vai trò của data trong phát triển sản phẩm 🔹 Tổng quan về data-drive…" at bounding box center [880, 184] width 429 height 147
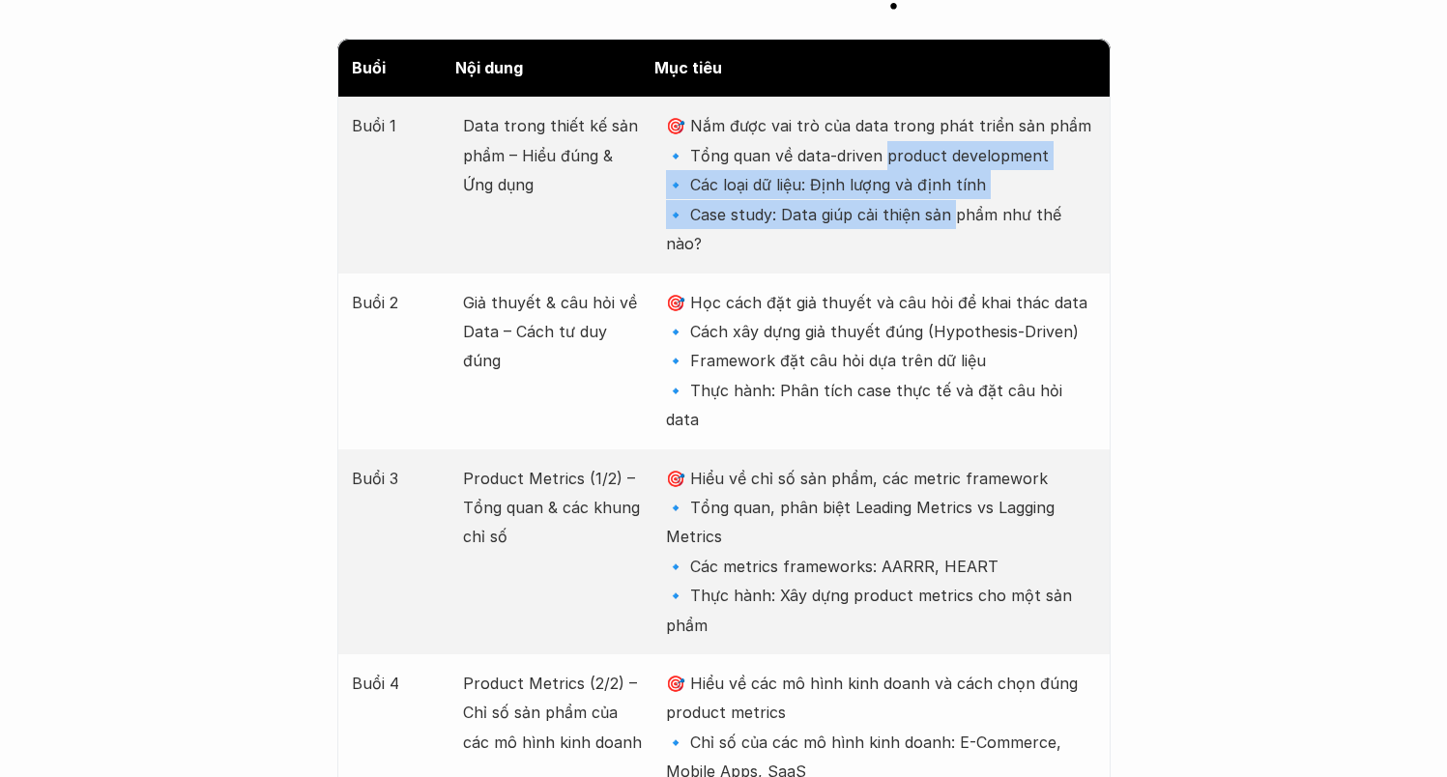
click at [926, 149] on p "🎯 Nắm được vai trò của data trong phát triển sản phẩm 🔹 Tổng quan về data-drive…" at bounding box center [880, 184] width 429 height 147
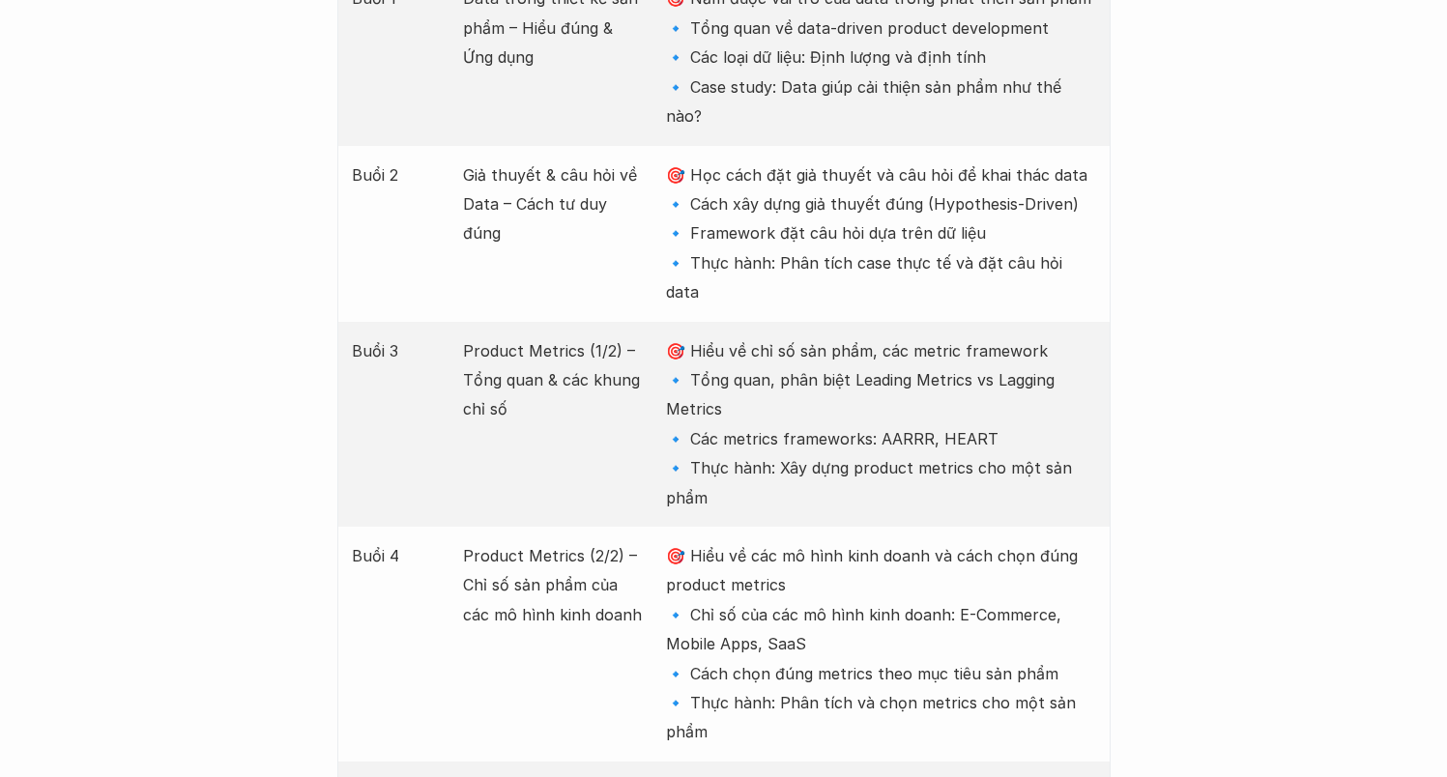
scroll to position [2683, 0]
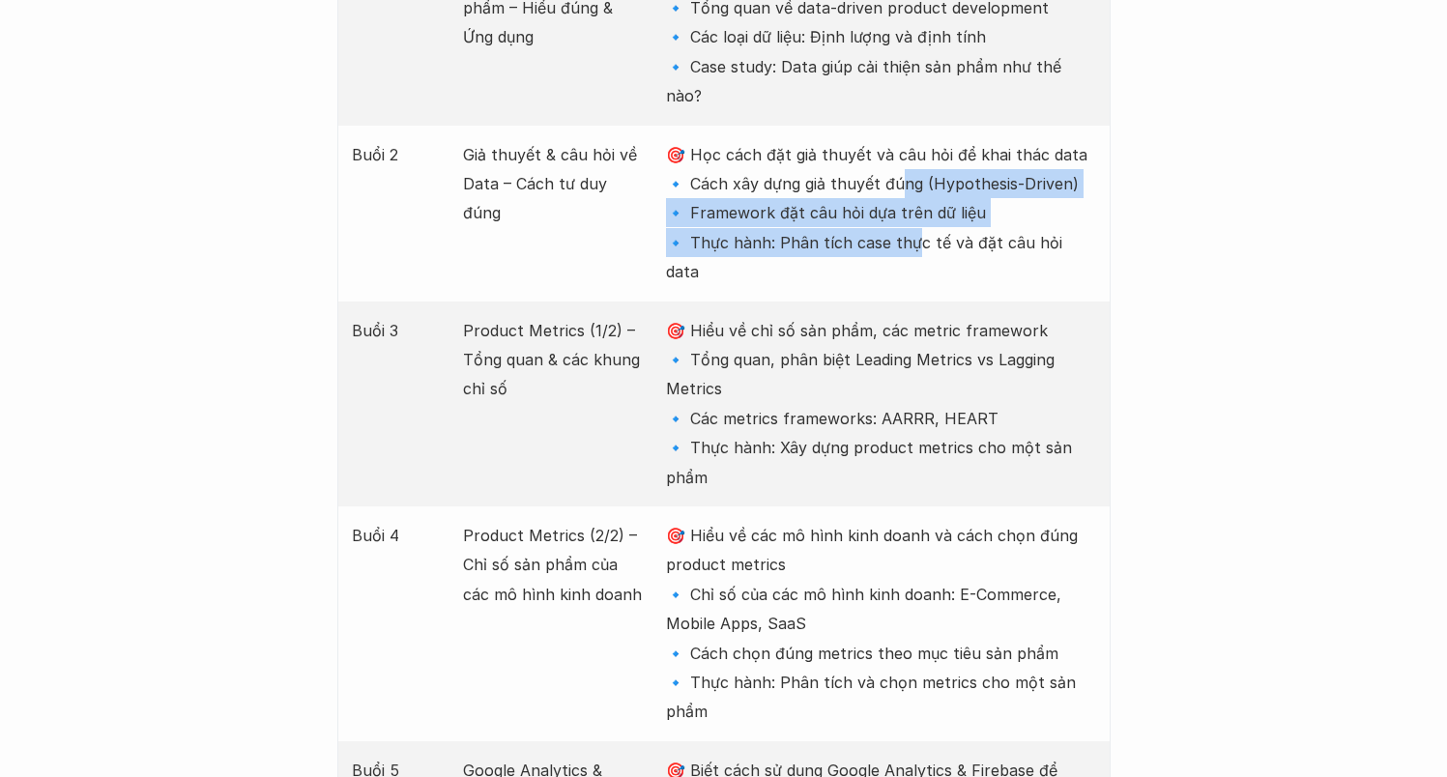
drag, startPoint x: 891, startPoint y: 111, endPoint x: 910, endPoint y: 185, distance: 75.9
click at [910, 185] on p "🎯 Học cách đặt giả thuyết và câu hỏi để khai thác data 🔹 Cách xây dựng giả thuy…" at bounding box center [880, 213] width 429 height 147
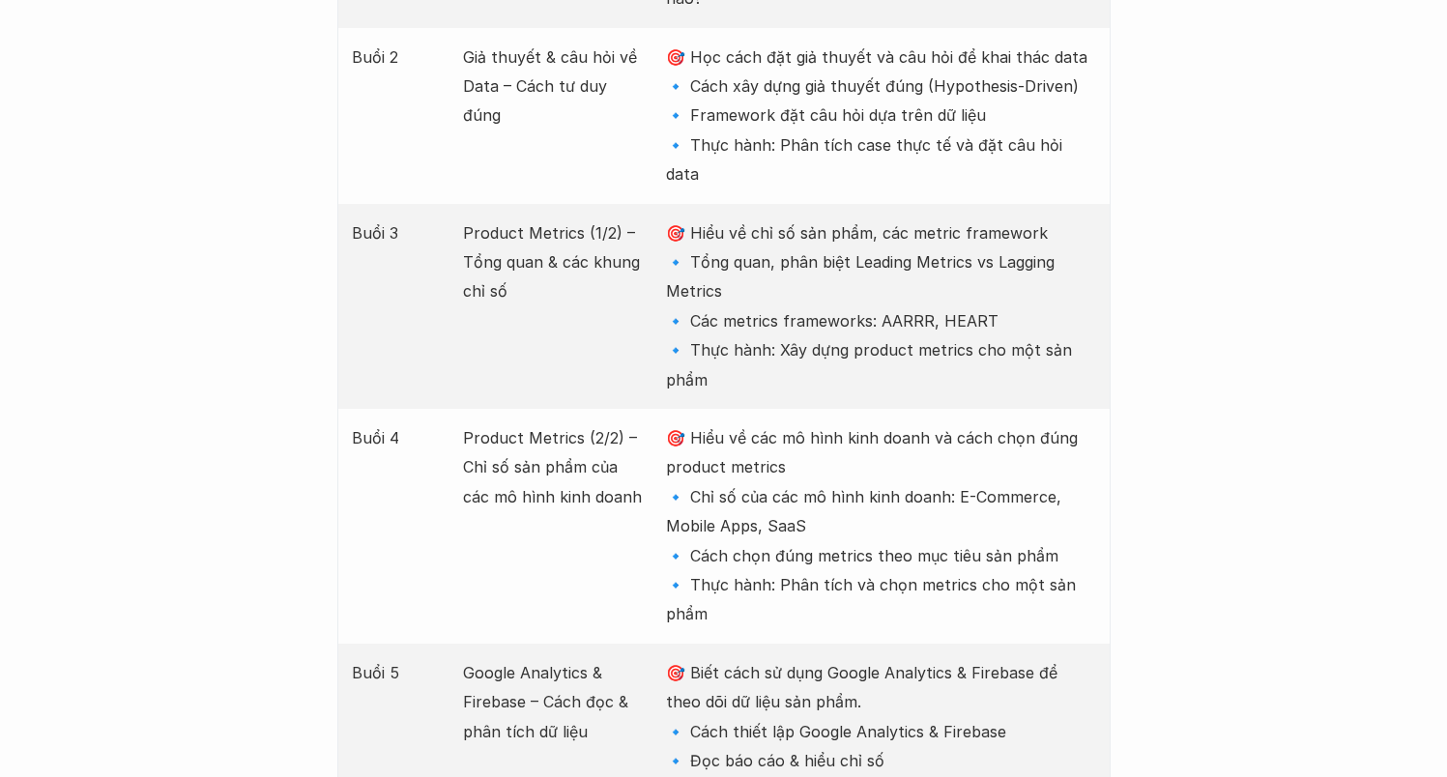
scroll to position [2794, 0]
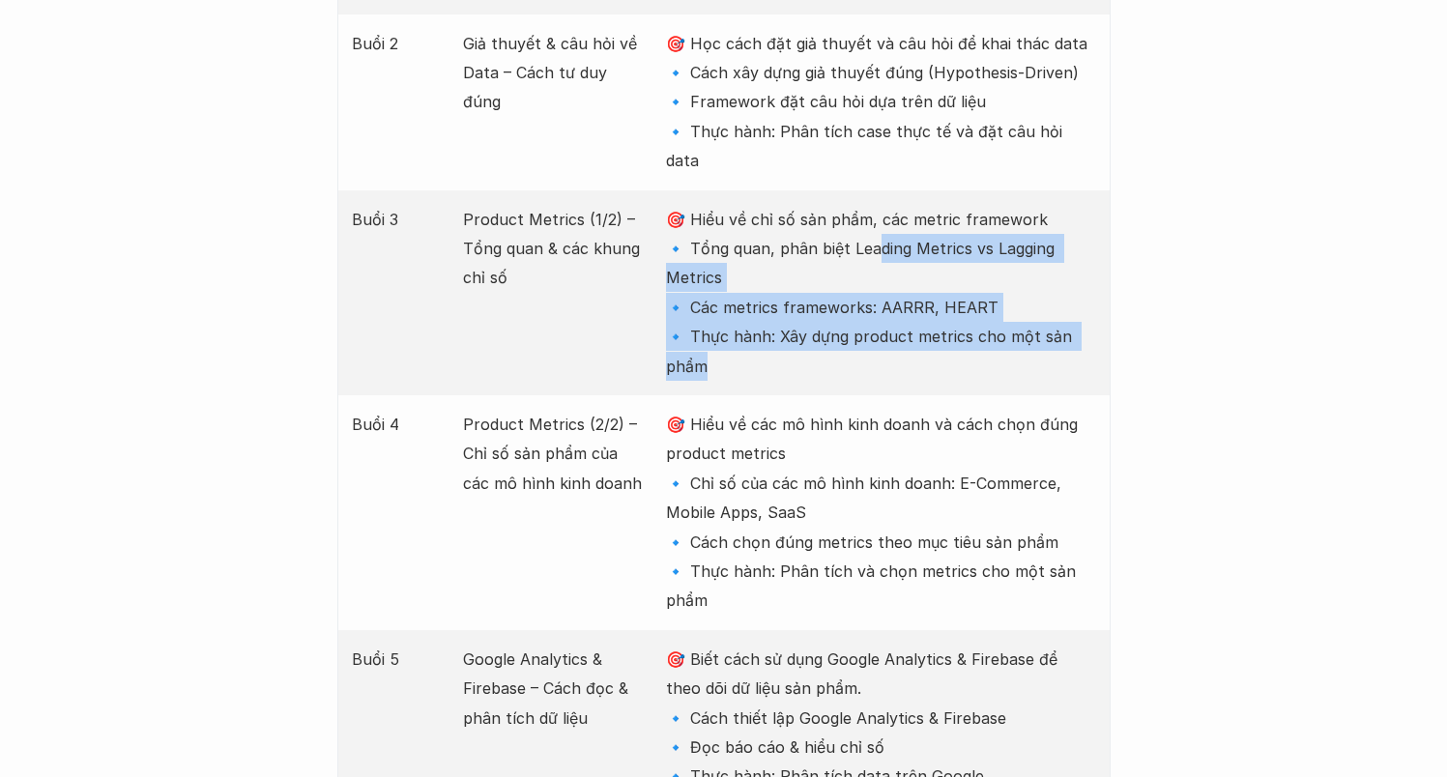
drag, startPoint x: 872, startPoint y: 181, endPoint x: 874, endPoint y: 273, distance: 92.8
click at [874, 273] on p "🎯 Hiểu về chỉ số sản phẩm, các metric framework 🔹 Tổng quan, phân biệt Leading …" at bounding box center [880, 293] width 429 height 176
drag, startPoint x: 874, startPoint y: 273, endPoint x: 850, endPoint y: 152, distance: 124.0
click at [850, 205] on p "🎯 Hiểu về chỉ số sản phẩm, các metric framework 🔹 Tổng quan, phân biệt Leading …" at bounding box center [880, 293] width 429 height 176
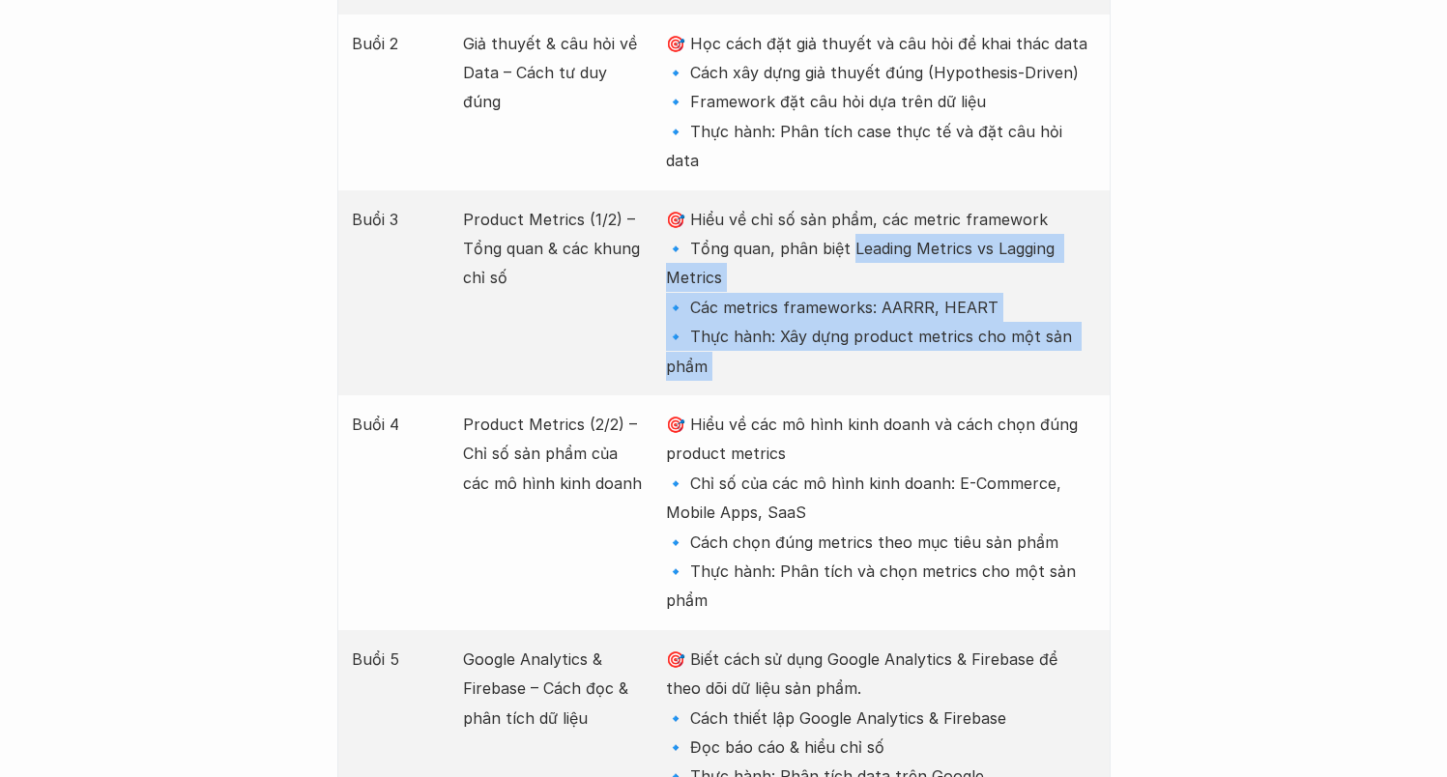
click at [873, 207] on p "🎯 Hiểu về chỉ số sản phẩm, các metric framework 🔹 Tổng quan, phân biệt Leading …" at bounding box center [880, 293] width 429 height 176
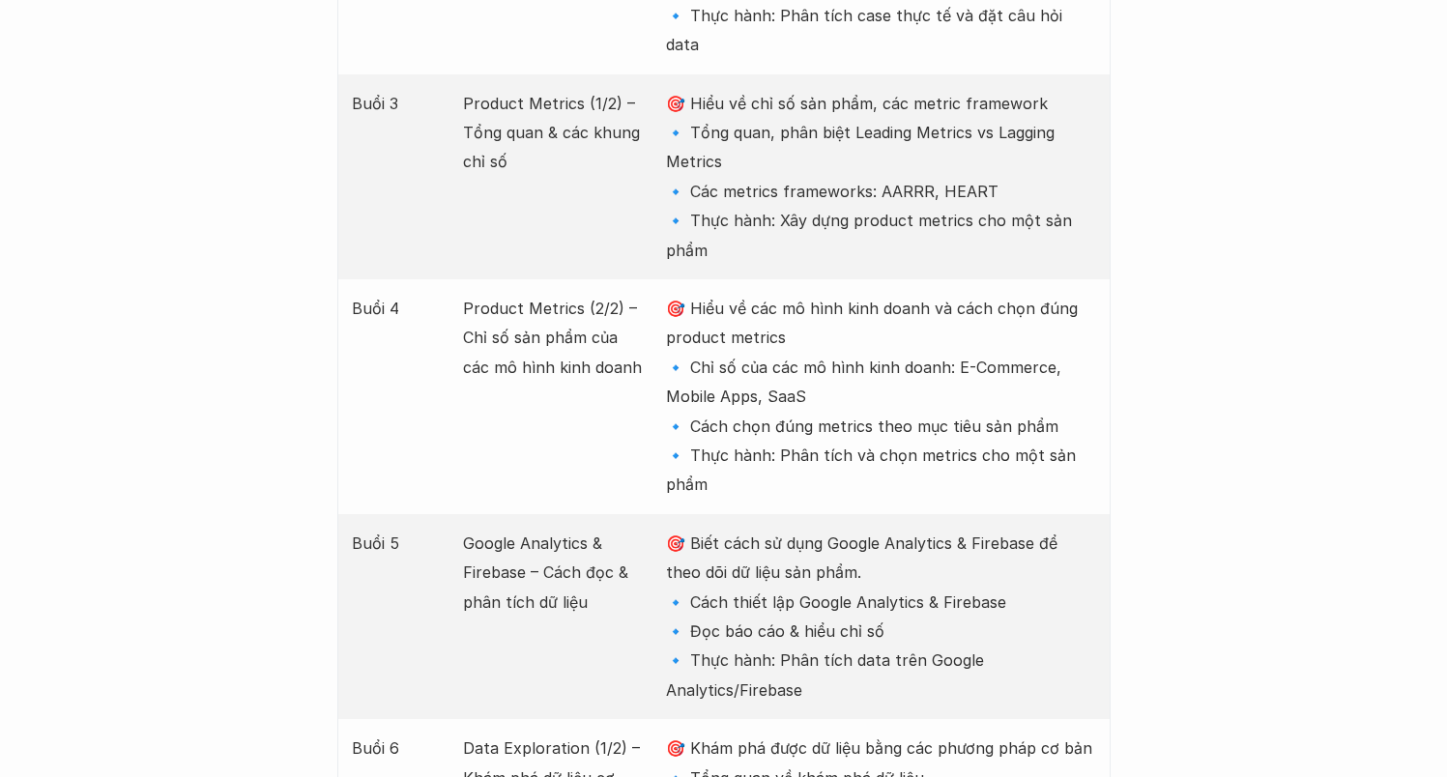
scroll to position [2935, 0]
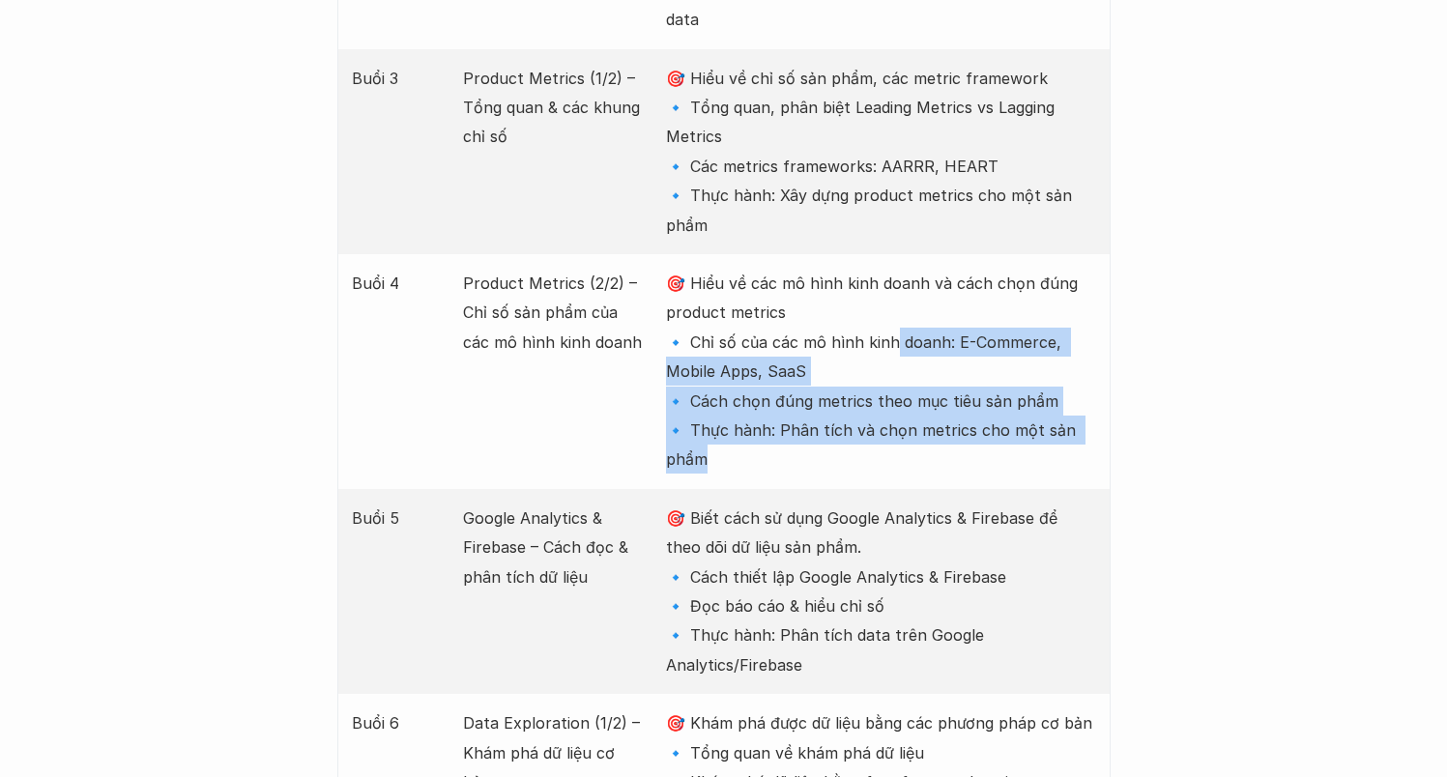
drag, startPoint x: 902, startPoint y: 272, endPoint x: 931, endPoint y: 361, distance: 94.4
click at [931, 361] on p "🎯 Hiểu về các mô hình kinh doanh và cách chọn đúng product metrics 🔹 Chỉ số của…" at bounding box center [880, 372] width 429 height 206
click at [921, 331] on p "🎯 Hiểu về các mô hình kinh doanh và cách chọn đúng product metrics 🔹 Chỉ số của…" at bounding box center [880, 372] width 429 height 206
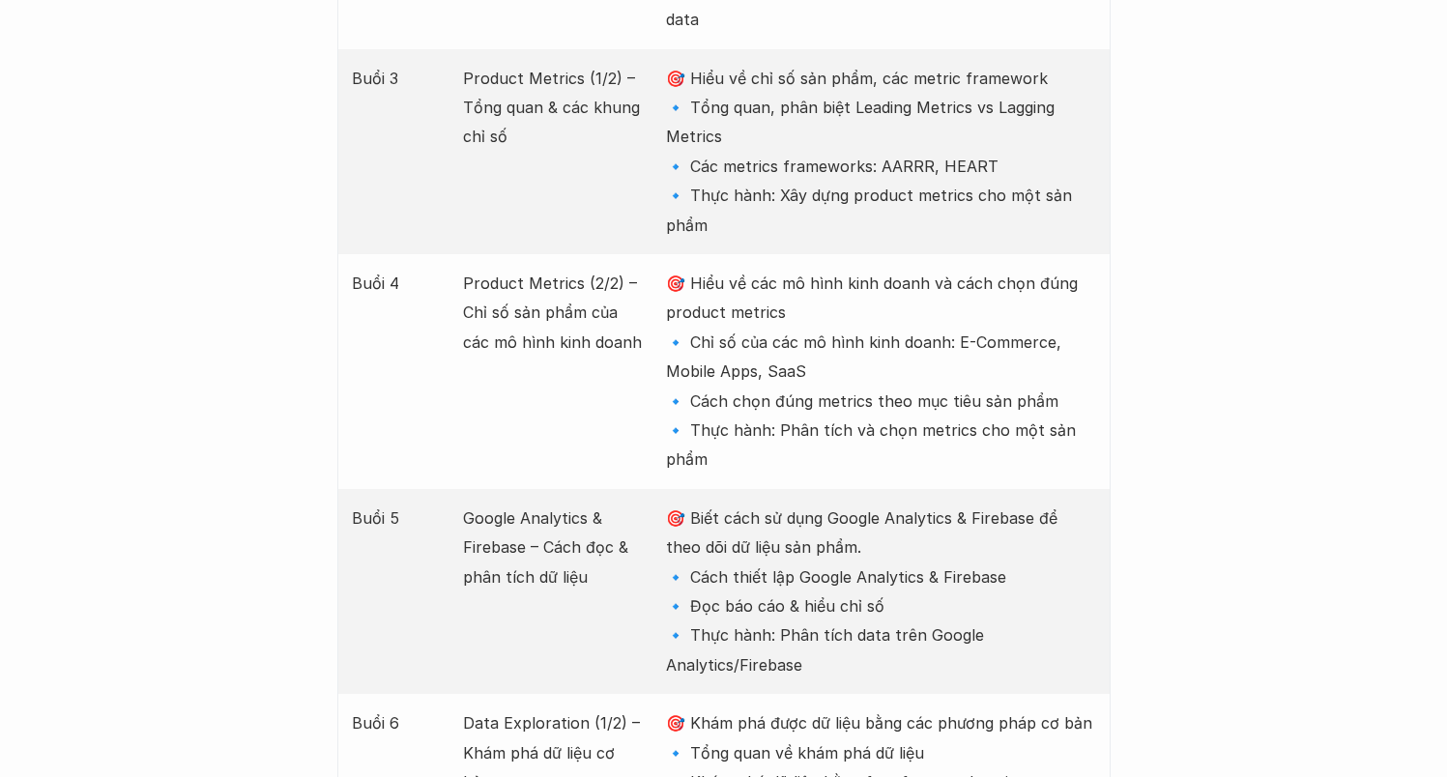
scroll to position [3291, 0]
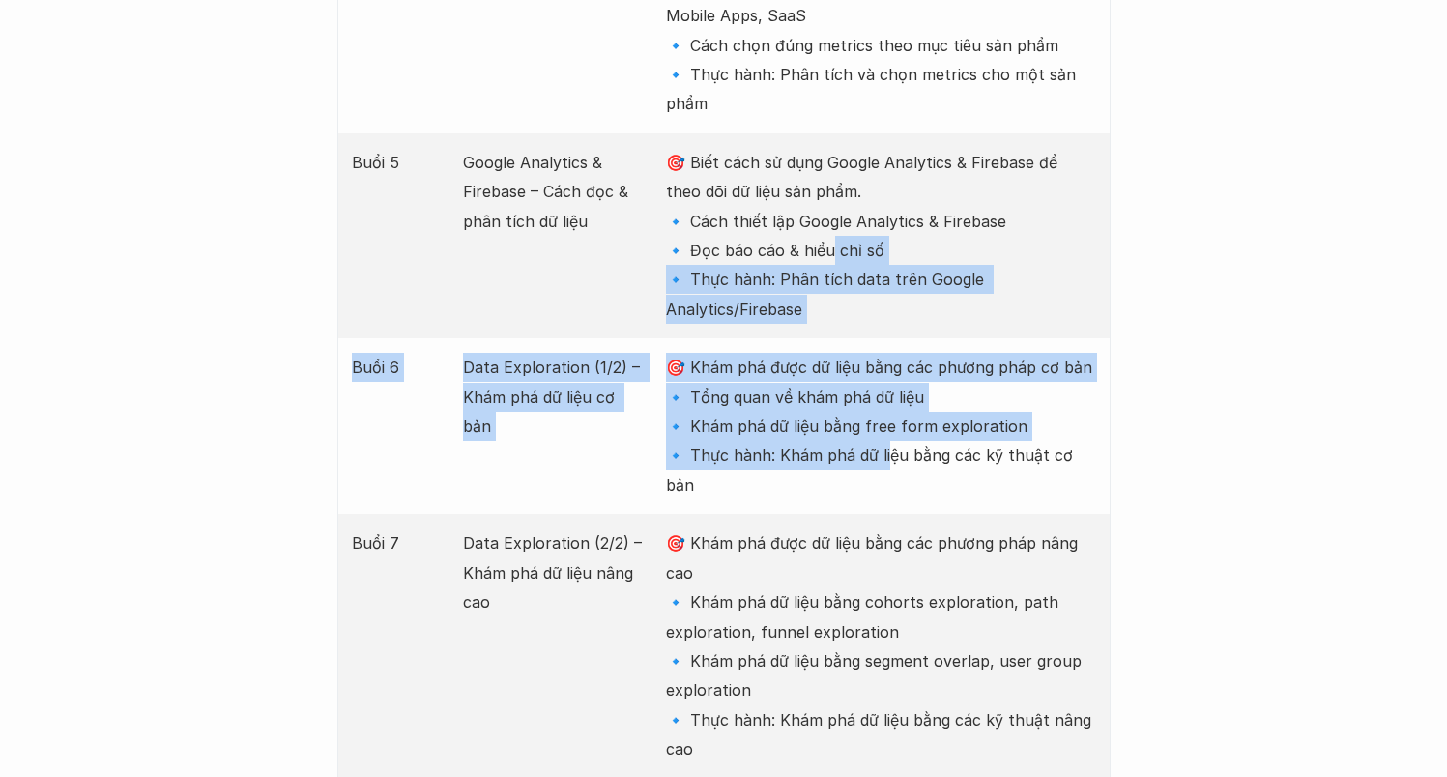
drag, startPoint x: 844, startPoint y: 224, endPoint x: 883, endPoint y: 368, distance: 149.3
click at [883, 368] on div "Buổi Nội dung Mục tiêu Buổi 1 Data trong thiết kế sản phẩm – Hiểu đúng & Ứng dụ…" at bounding box center [723, 661] width 773 height 2756
click at [880, 359] on p "🎯 Khám phá được dữ liệu bằng các phương pháp cơ bản 🔹 Tổng quan về khám phá dữ …" at bounding box center [880, 426] width 429 height 147
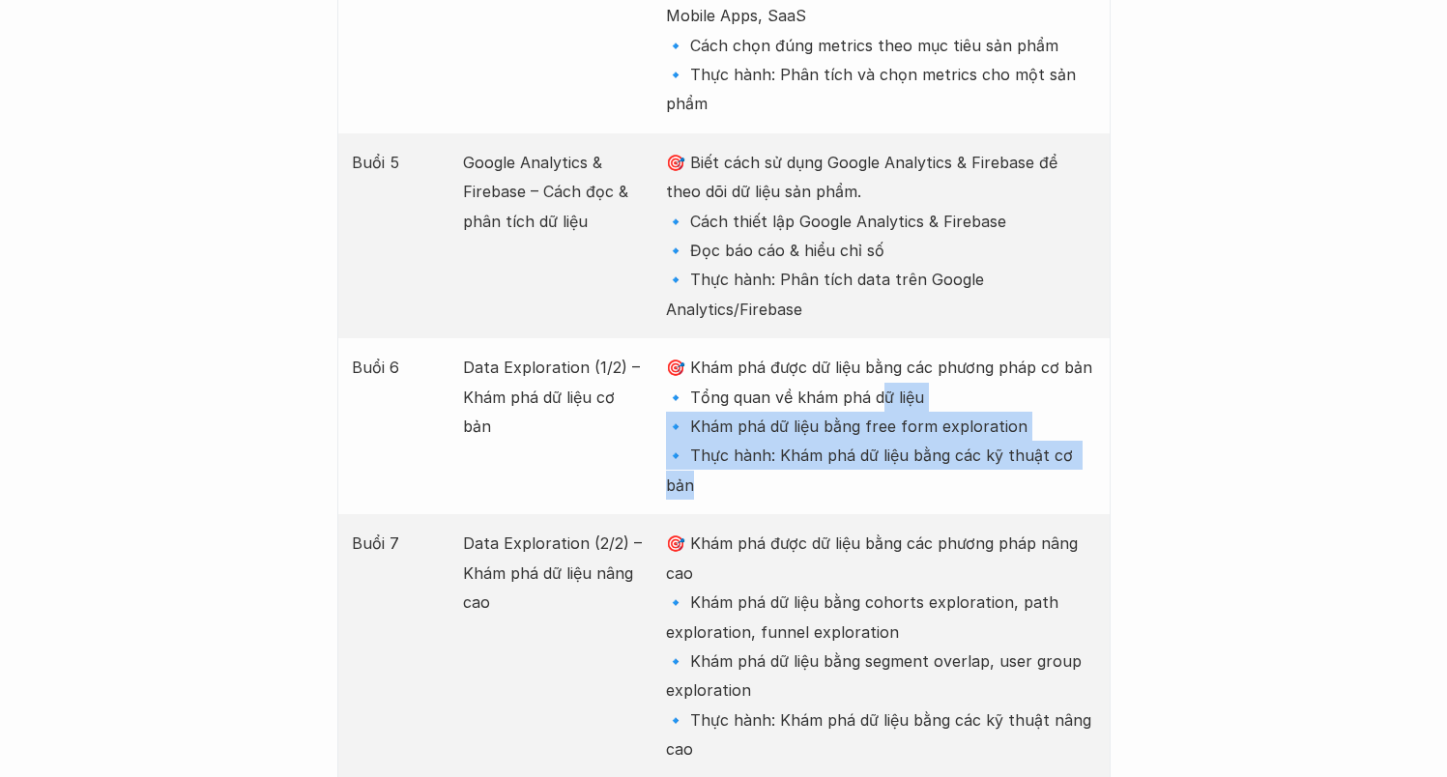
drag, startPoint x: 875, startPoint y: 298, endPoint x: 895, endPoint y: 385, distance: 89.3
click at [895, 385] on div "Buổi 6 Data Exploration (1/2) – Khám phá dữ liệu cơ bản 🎯 Khám phá được dữ liệu…" at bounding box center [723, 426] width 773 height 176
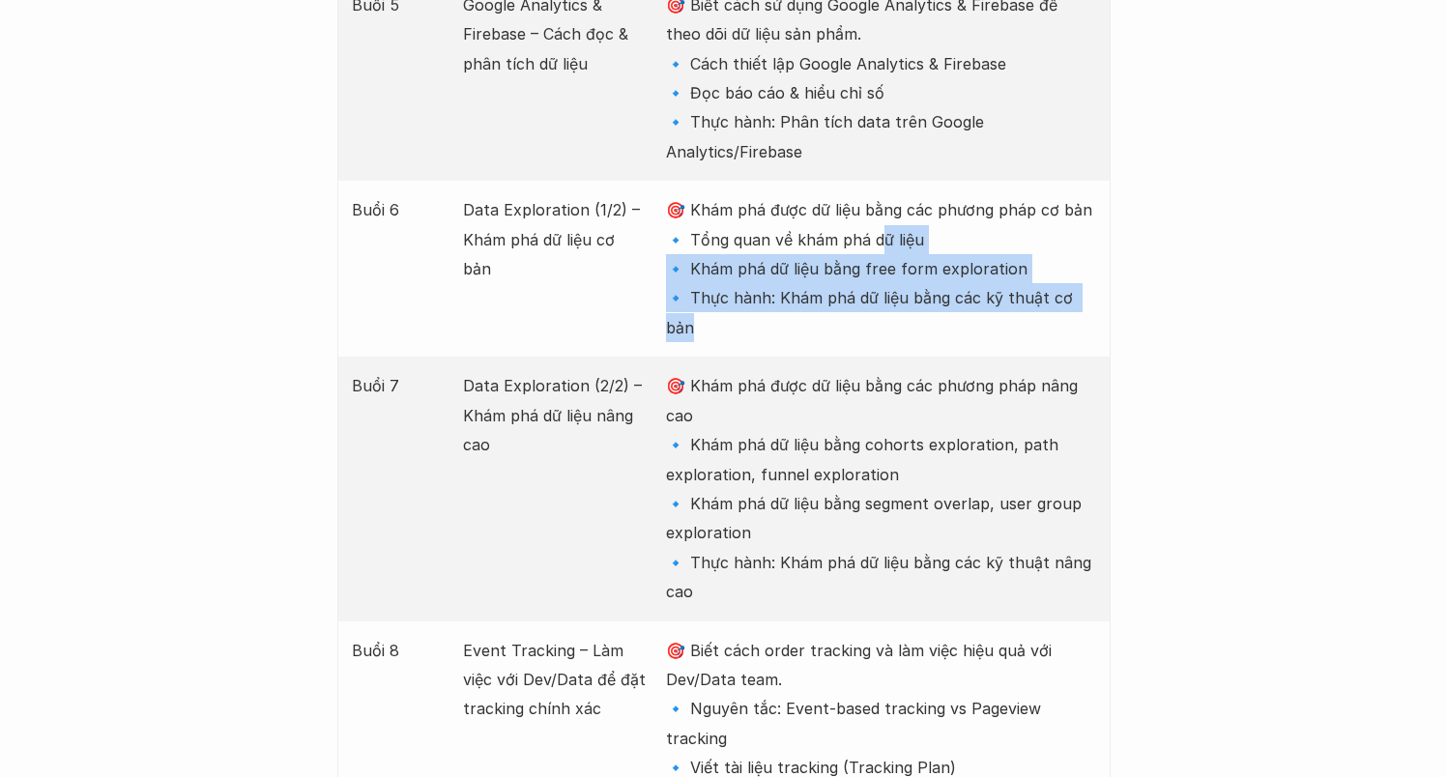
scroll to position [3454, 0]
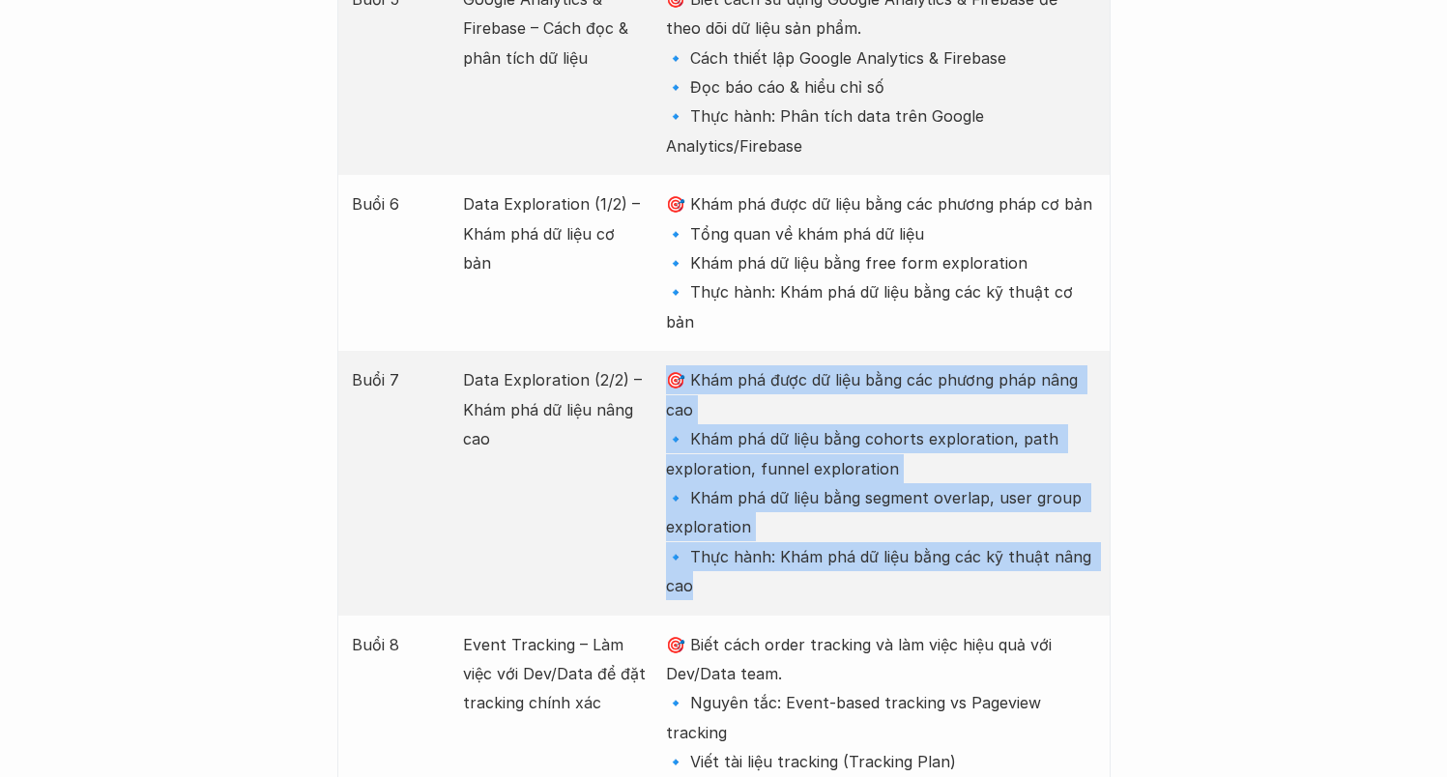
drag, startPoint x: 865, startPoint y: 239, endPoint x: 891, endPoint y: 456, distance: 219.0
click at [891, 456] on div "Buổi 7 Data Exploration (2/2) – Khám phá dữ liệu nâng cao 🎯 Khám phá được dữ li…" at bounding box center [723, 483] width 773 height 264
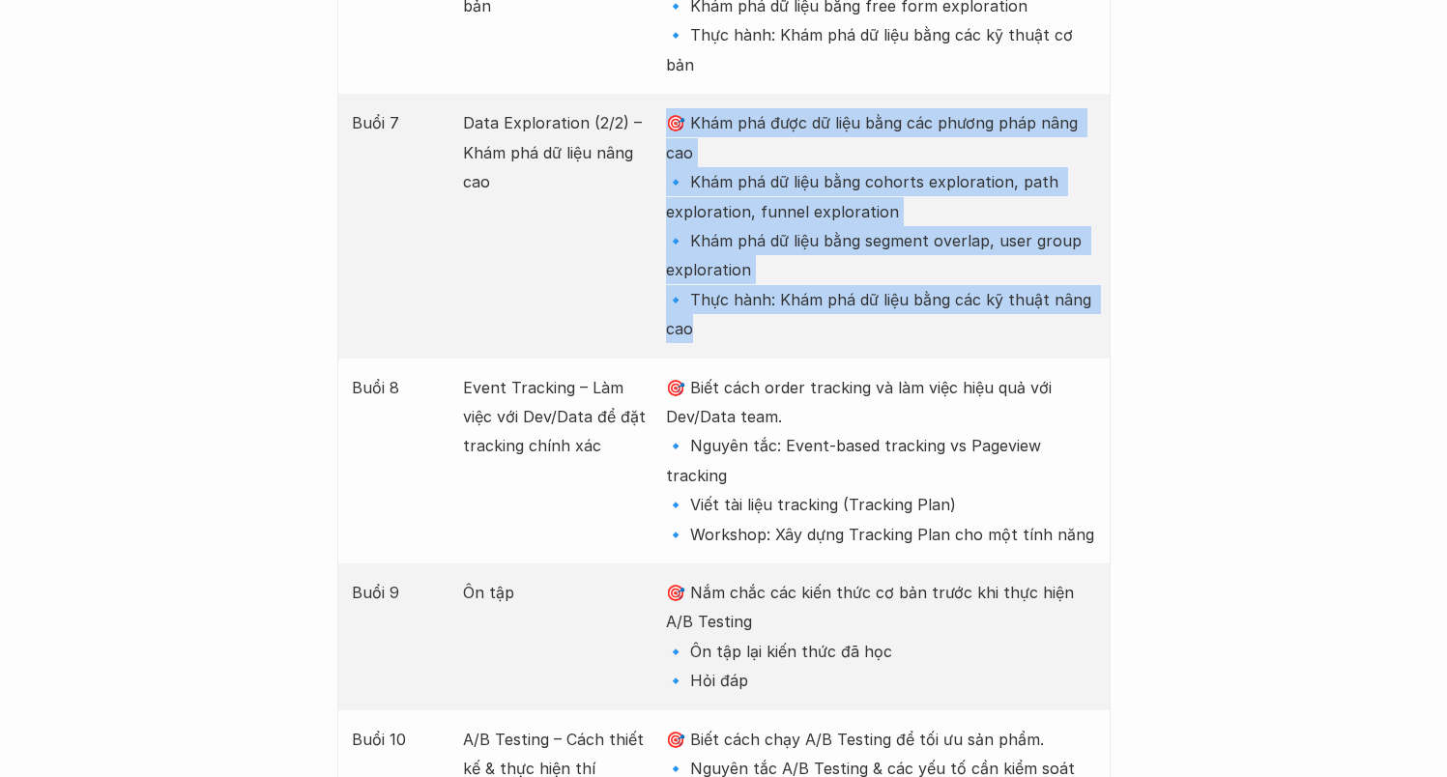
scroll to position [3736, 0]
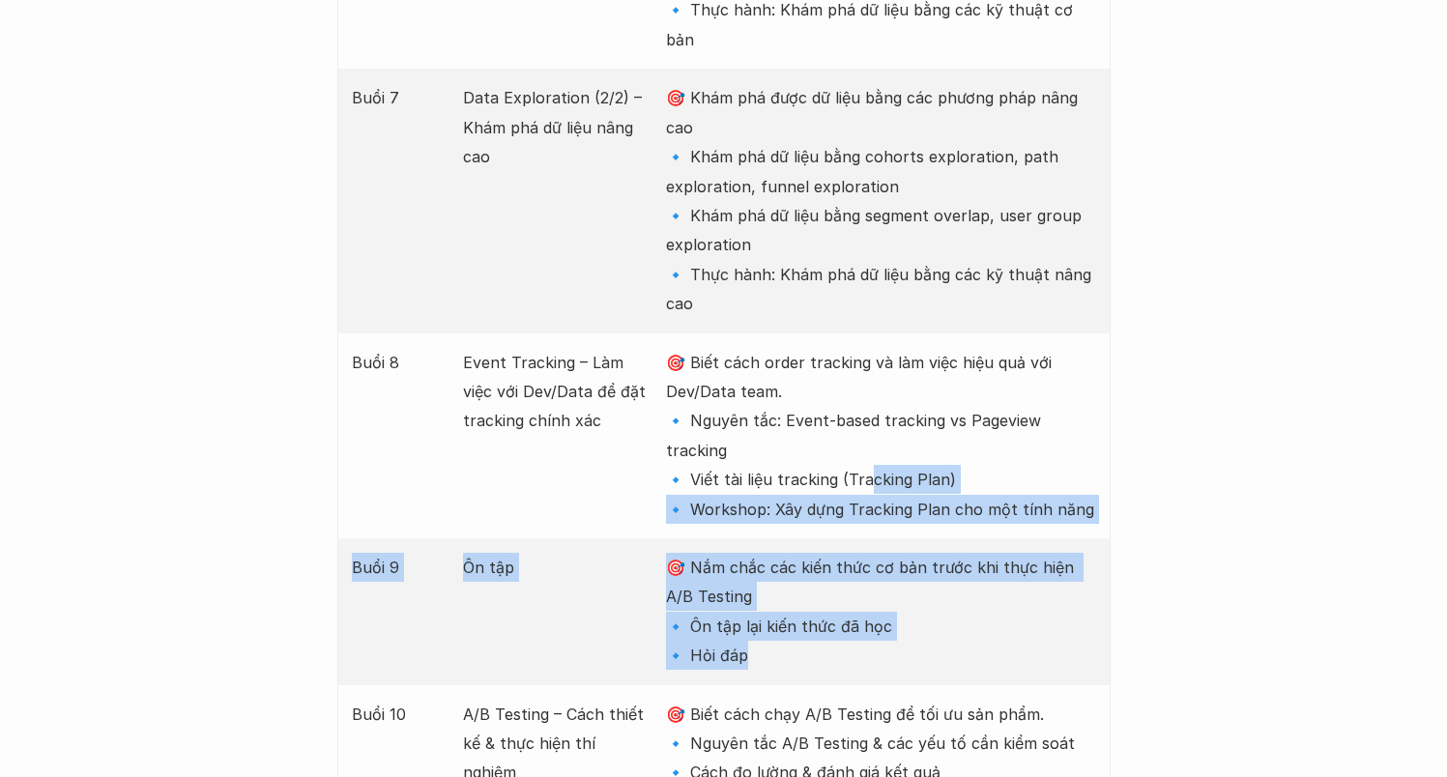
drag, startPoint x: 859, startPoint y: 331, endPoint x: 884, endPoint y: 500, distance: 171.0
click at [891, 513] on div "Buổi Nội dung Mục tiêu Buổi 1 Data trong thiết kế sản phẩm – Hiểu đúng & Ứng dụ…" at bounding box center [723, 215] width 773 height 2756
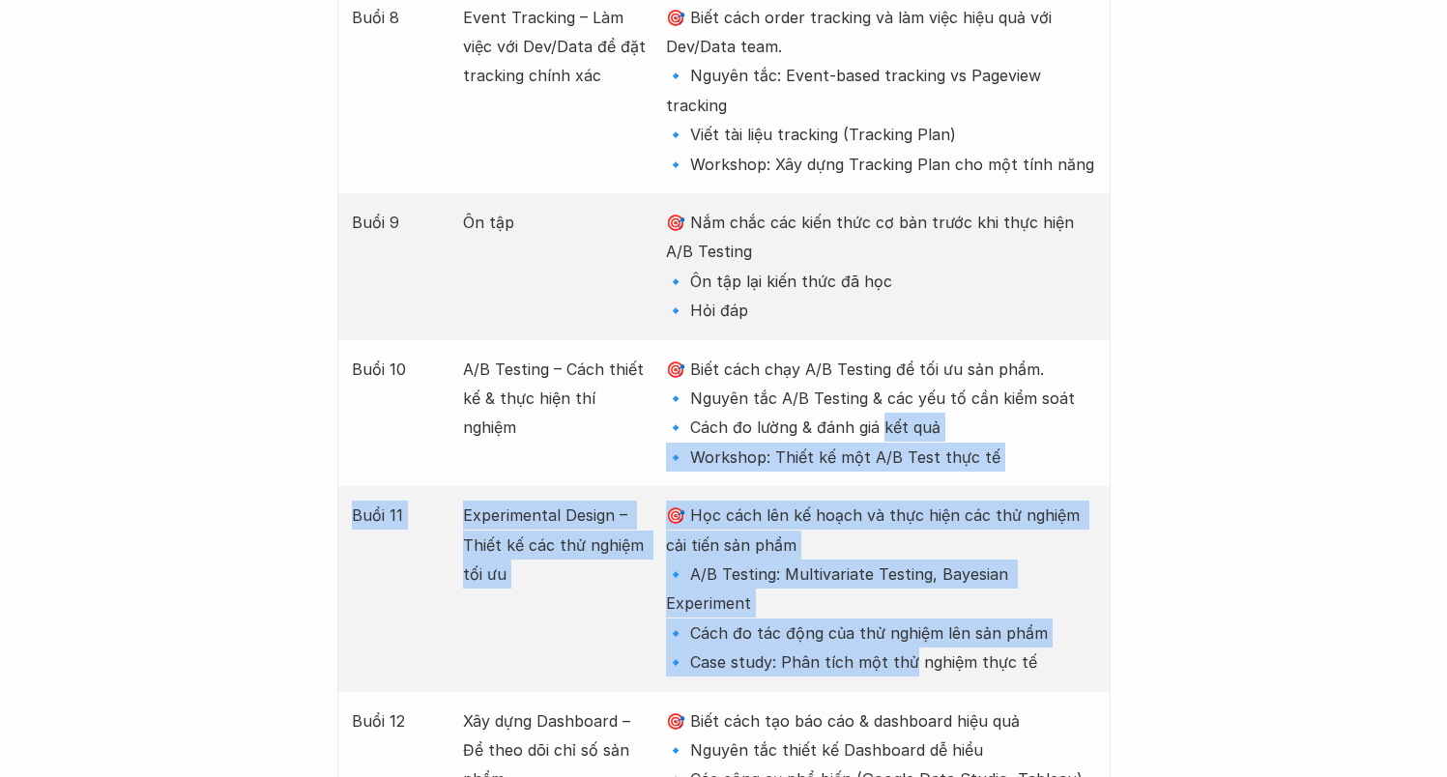
drag, startPoint x: 876, startPoint y: 272, endPoint x: 906, endPoint y: 474, distance: 204.3
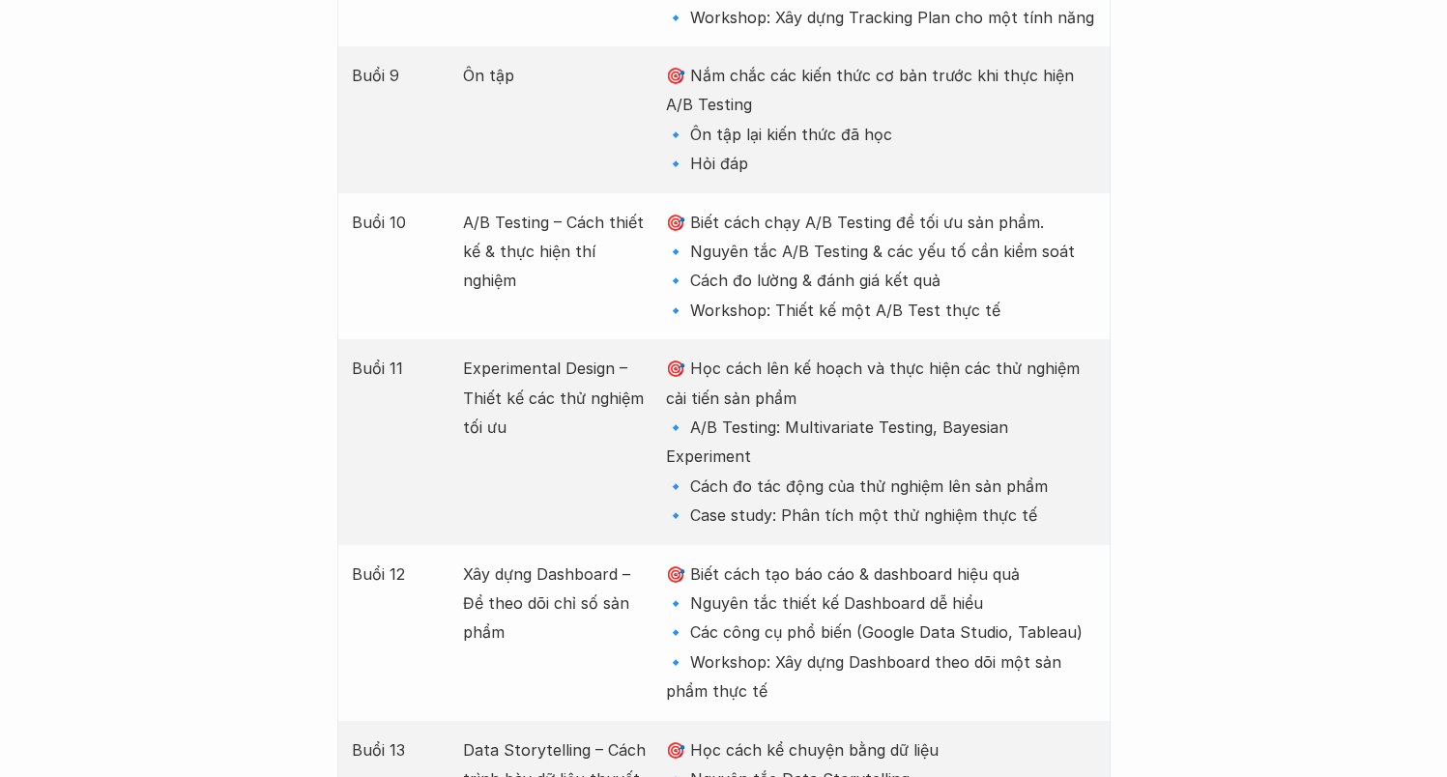
click at [865, 355] on div "Buổi 11 Experimental Design – Thiết kế các thử nghiệm tối ưu 🎯 Học cách lên kế …" at bounding box center [723, 441] width 773 height 205
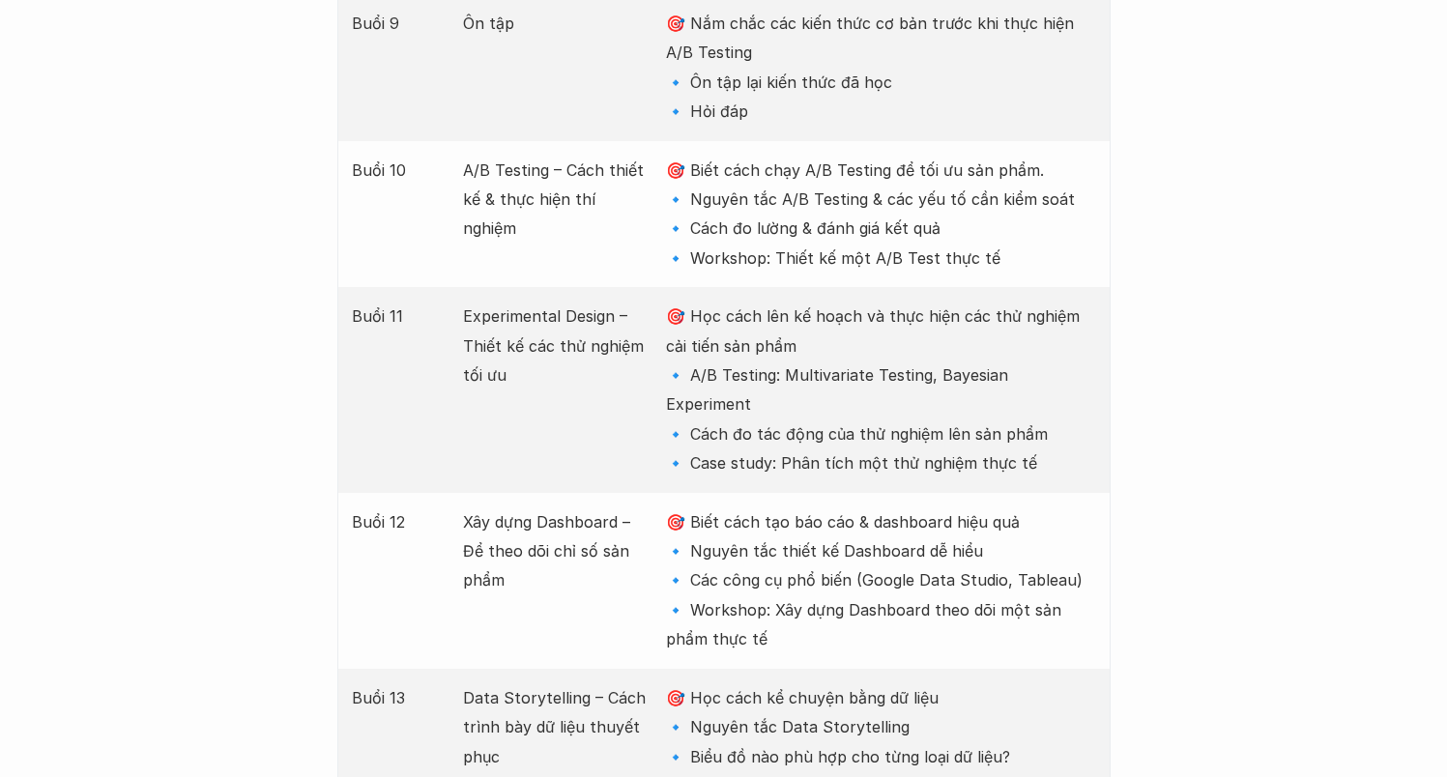
scroll to position [4562, 0]
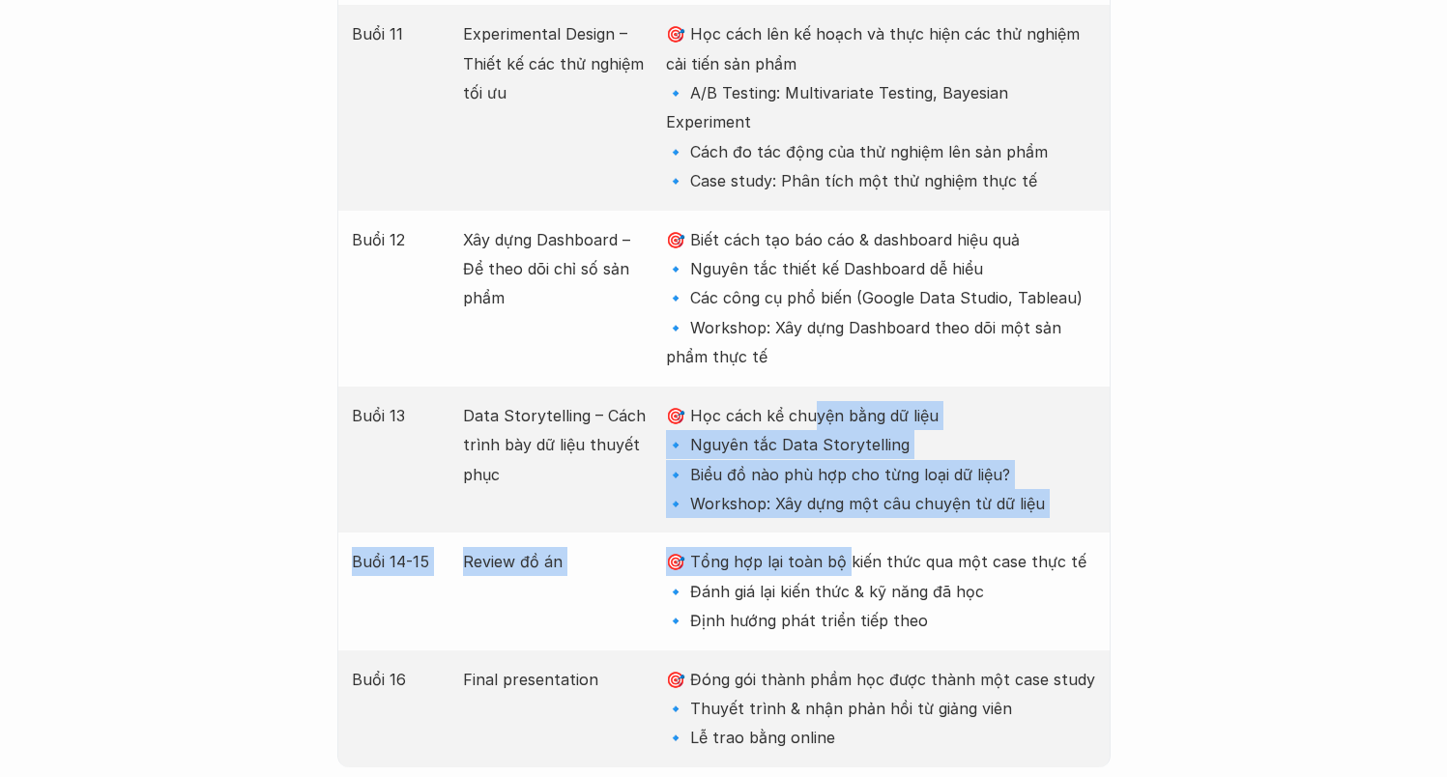
drag, startPoint x: 814, startPoint y: 260, endPoint x: 840, endPoint y: 382, distance: 124.5
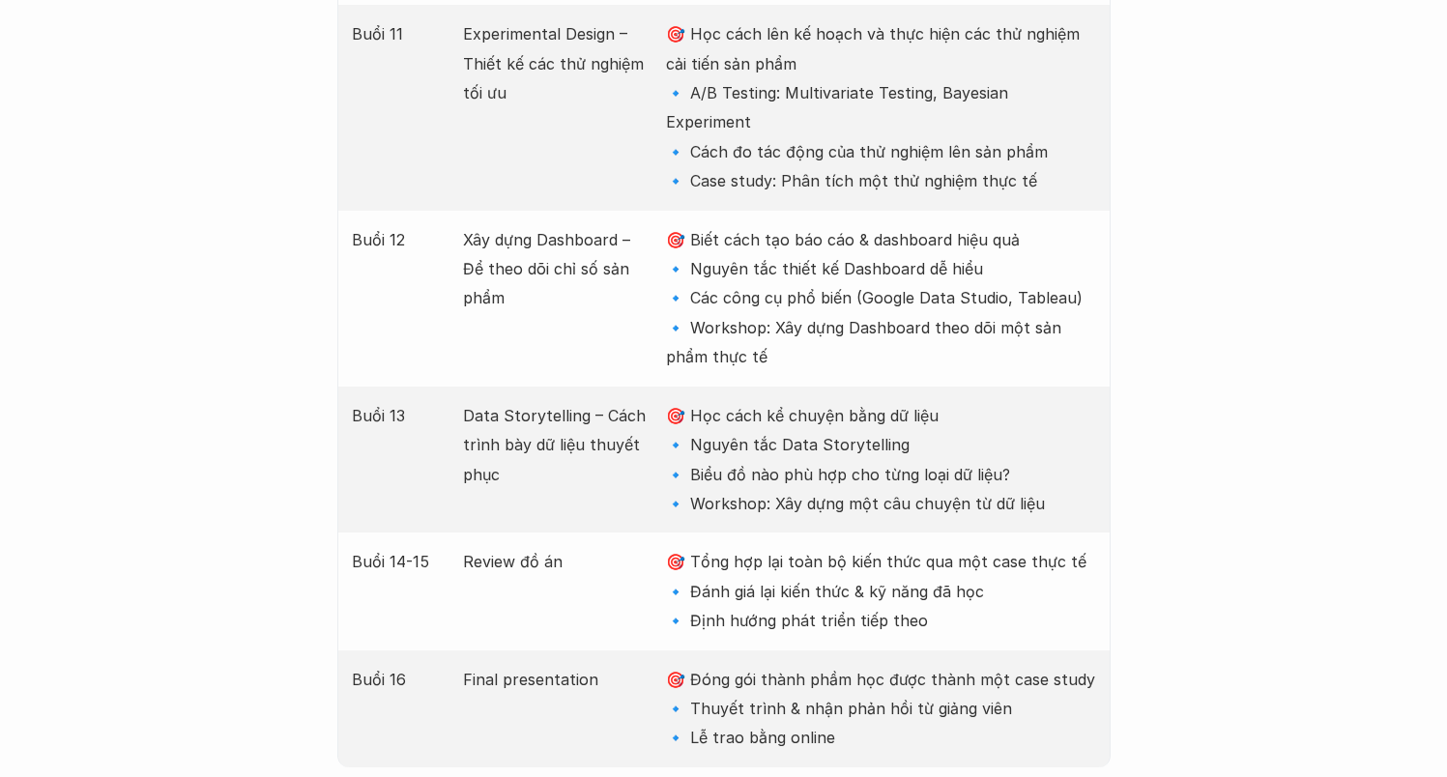
click at [839, 547] on p "🎯 Tổng hợp lại toàn bộ kiến thức qua một case thực tế 🔹 Đánh giá lại kiến thức …" at bounding box center [880, 591] width 429 height 88
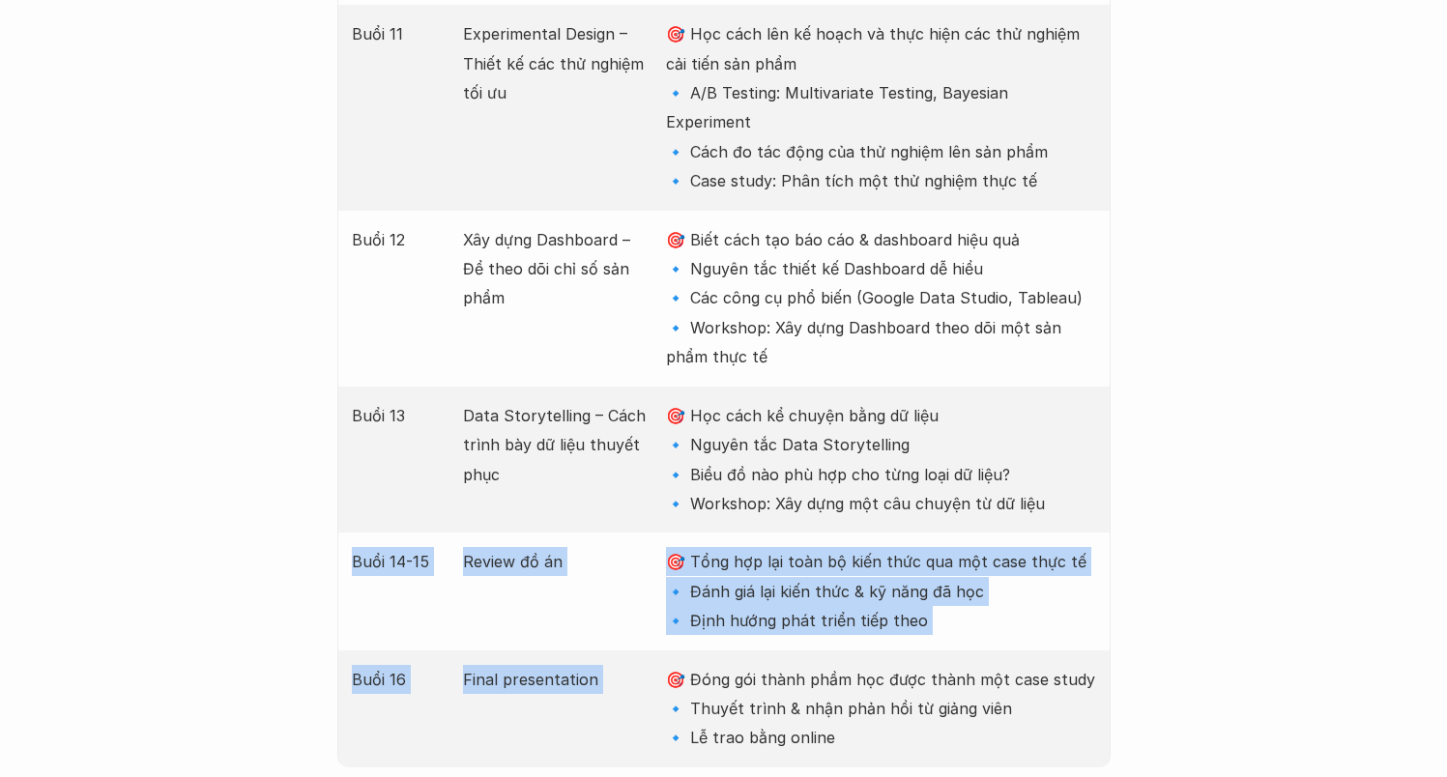
drag, startPoint x: 841, startPoint y: 474, endPoint x: 823, endPoint y: 375, distance: 101.0
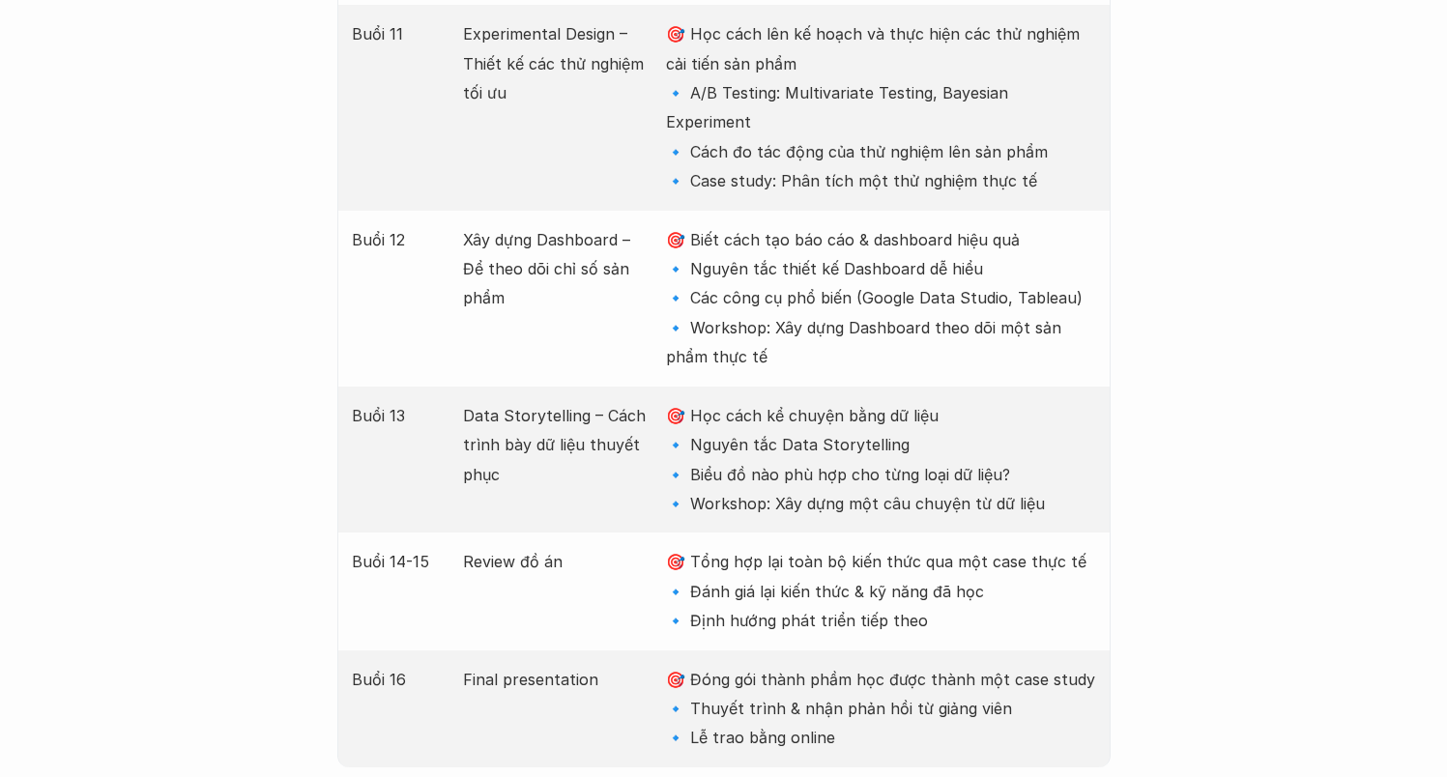
click at [839, 665] on p "🎯 Đóng gói thành phầm học được thành một case study 🔹 Thuyết trình & nhận phản …" at bounding box center [880, 709] width 429 height 88
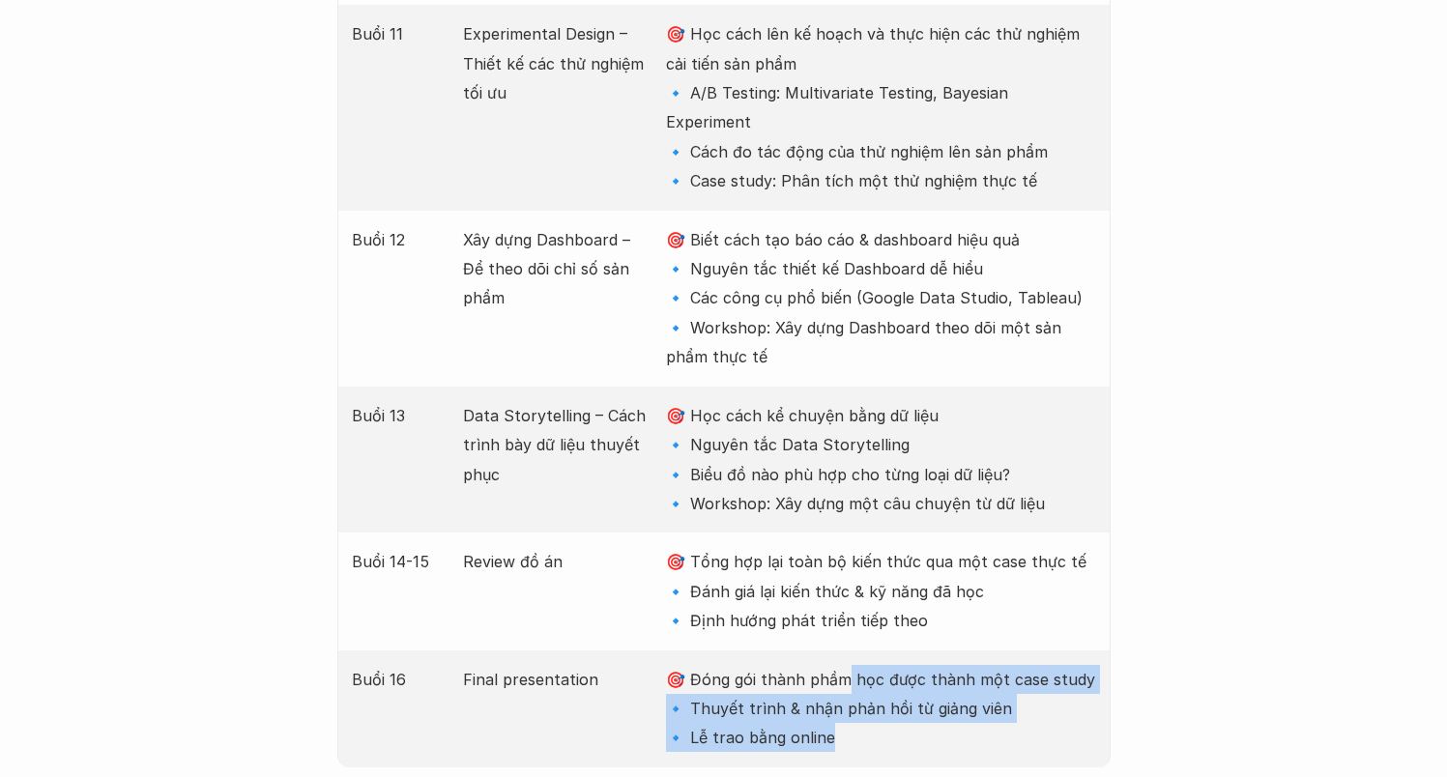
drag, startPoint x: 847, startPoint y: 565, endPoint x: 842, endPoint y: 477, distance: 88.1
click at [842, 665] on p "🎯 Đóng gói thành phầm học được thành một case study 🔹 Thuyết trình & nhận phản …" at bounding box center [880, 709] width 429 height 88
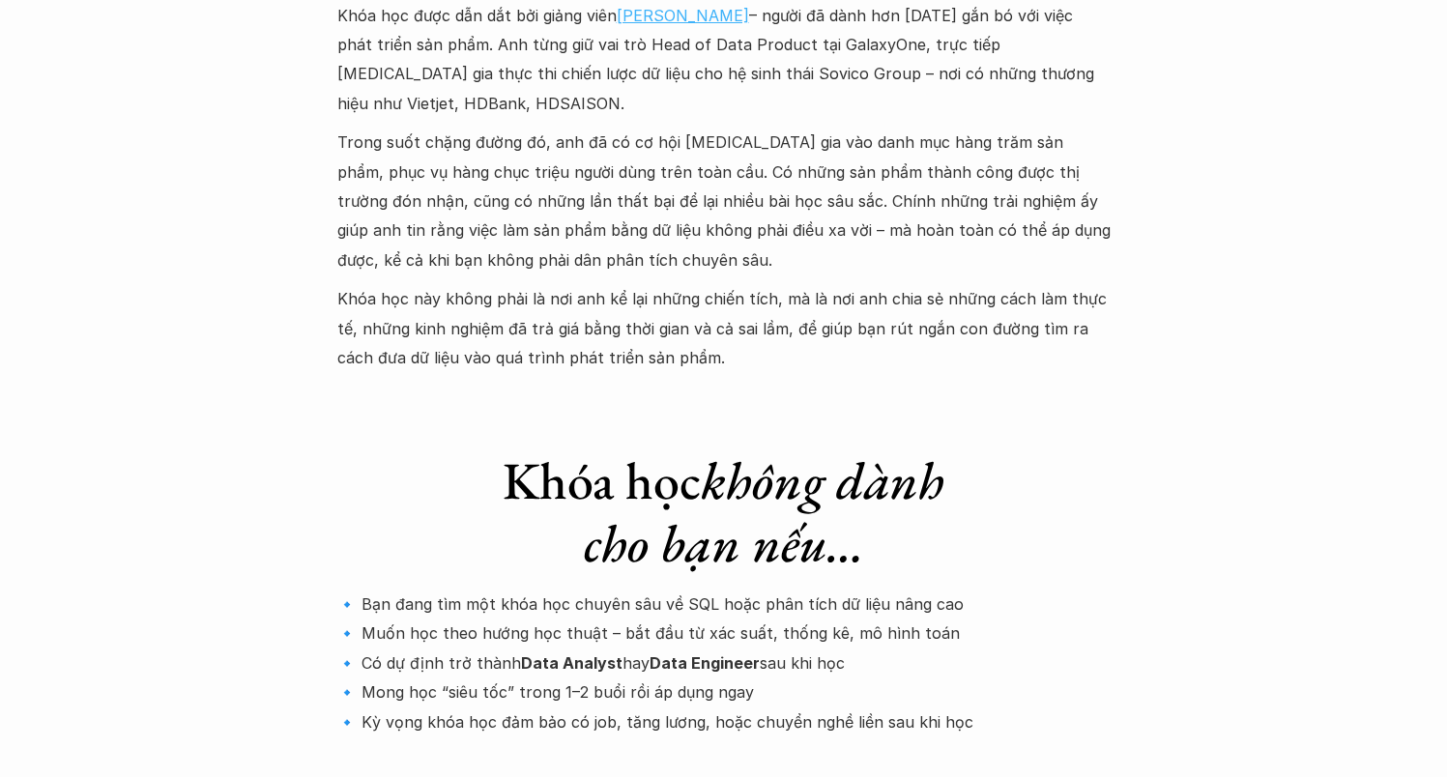
scroll to position [5994, 0]
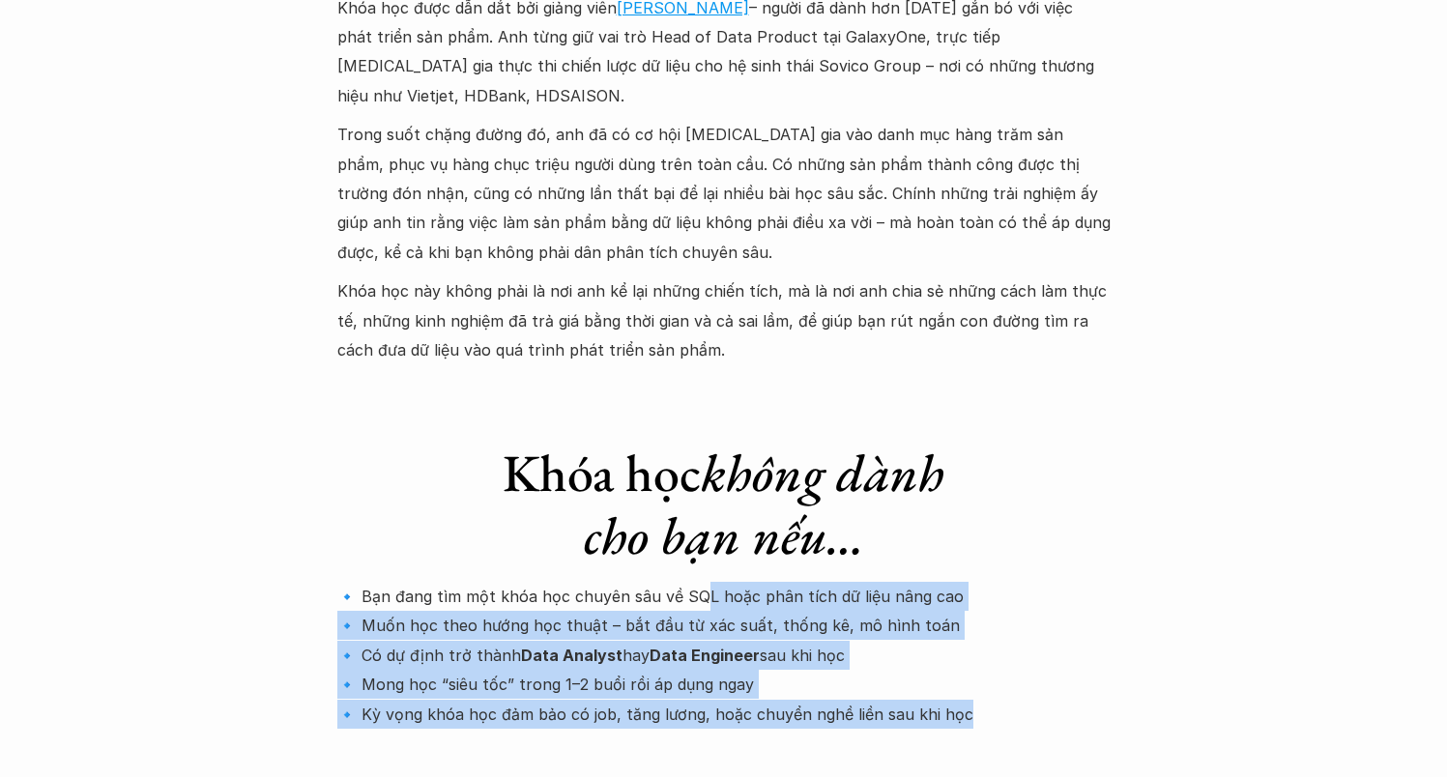
drag, startPoint x: 692, startPoint y: 380, endPoint x: 1007, endPoint y: 529, distance: 348.4
click at [1007, 529] on div "Khóa học không dành cho bạn nếu… 🔹 Bạn đang tìm một khóa học chuyên sâu về SQL …" at bounding box center [723, 586] width 773 height 367
click at [1006, 527] on div "Khóa học không dành cho bạn nếu… 🔹 Bạn đang tìm một khóa học chuyên sâu về SQL …" at bounding box center [723, 586] width 773 height 367
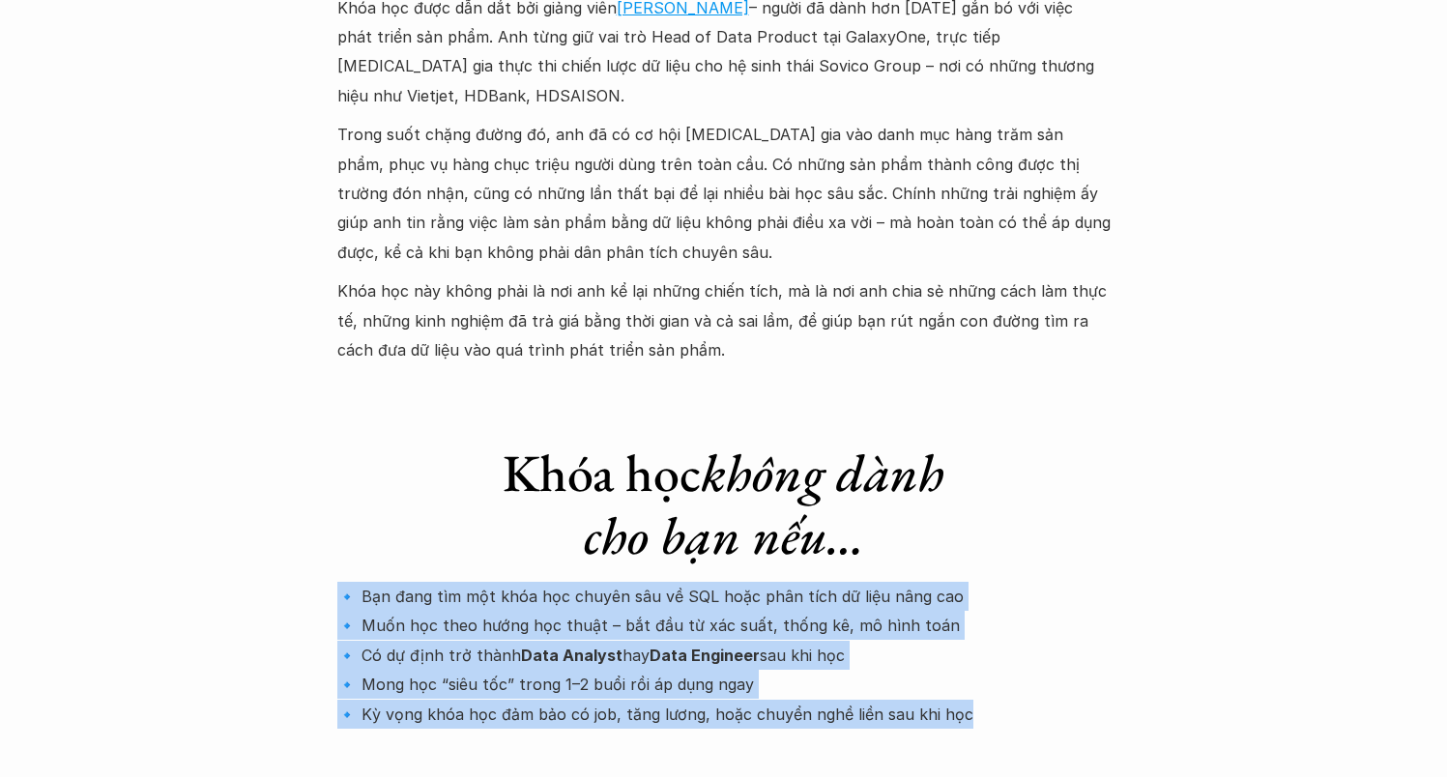
drag, startPoint x: 1004, startPoint y: 525, endPoint x: 298, endPoint y: 367, distance: 723.8
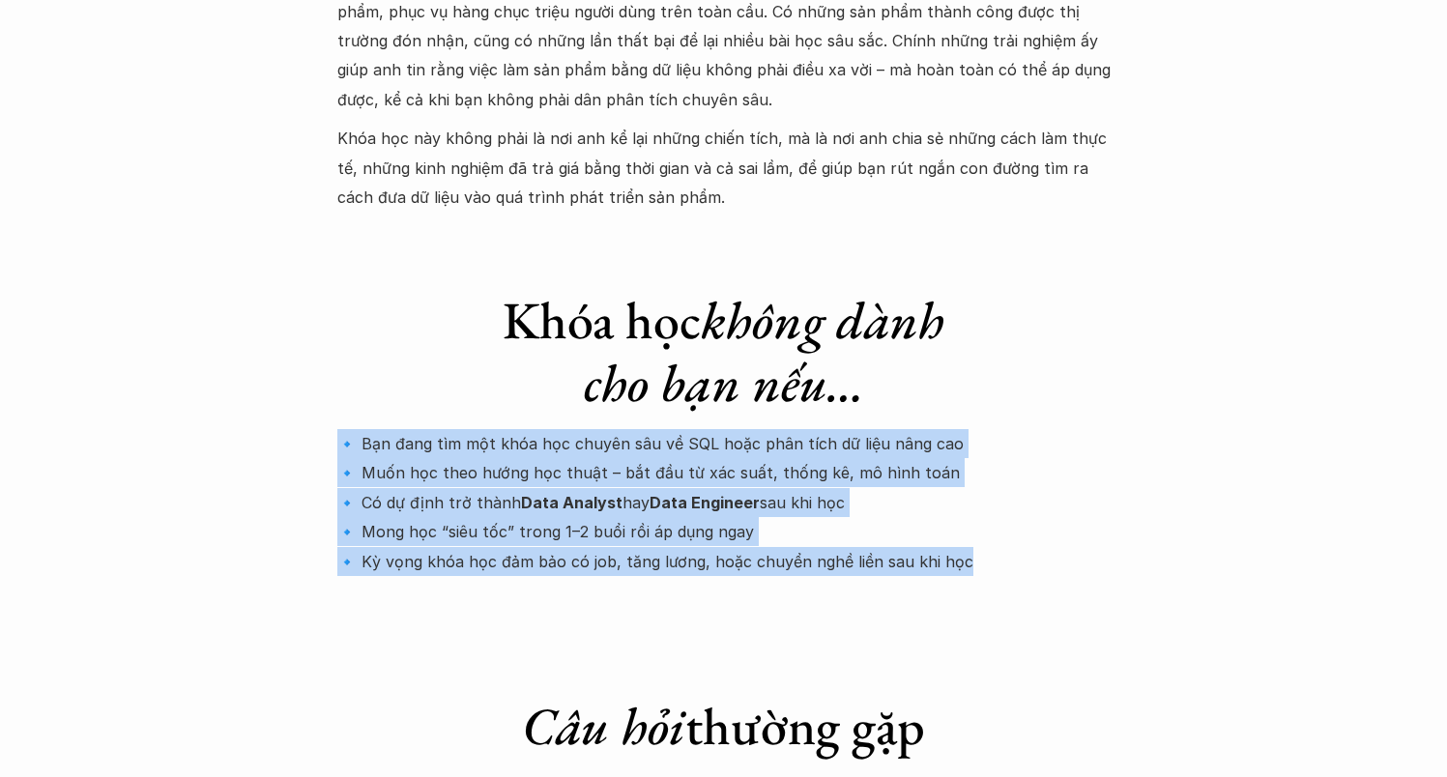
scroll to position [6147, 0]
click at [561, 428] on p "🔹 Bạn đang tìm một khóa học chuyên sâu về SQL hoặc phân tích dữ liệu nâng cao 🔹…" at bounding box center [723, 501] width 773 height 147
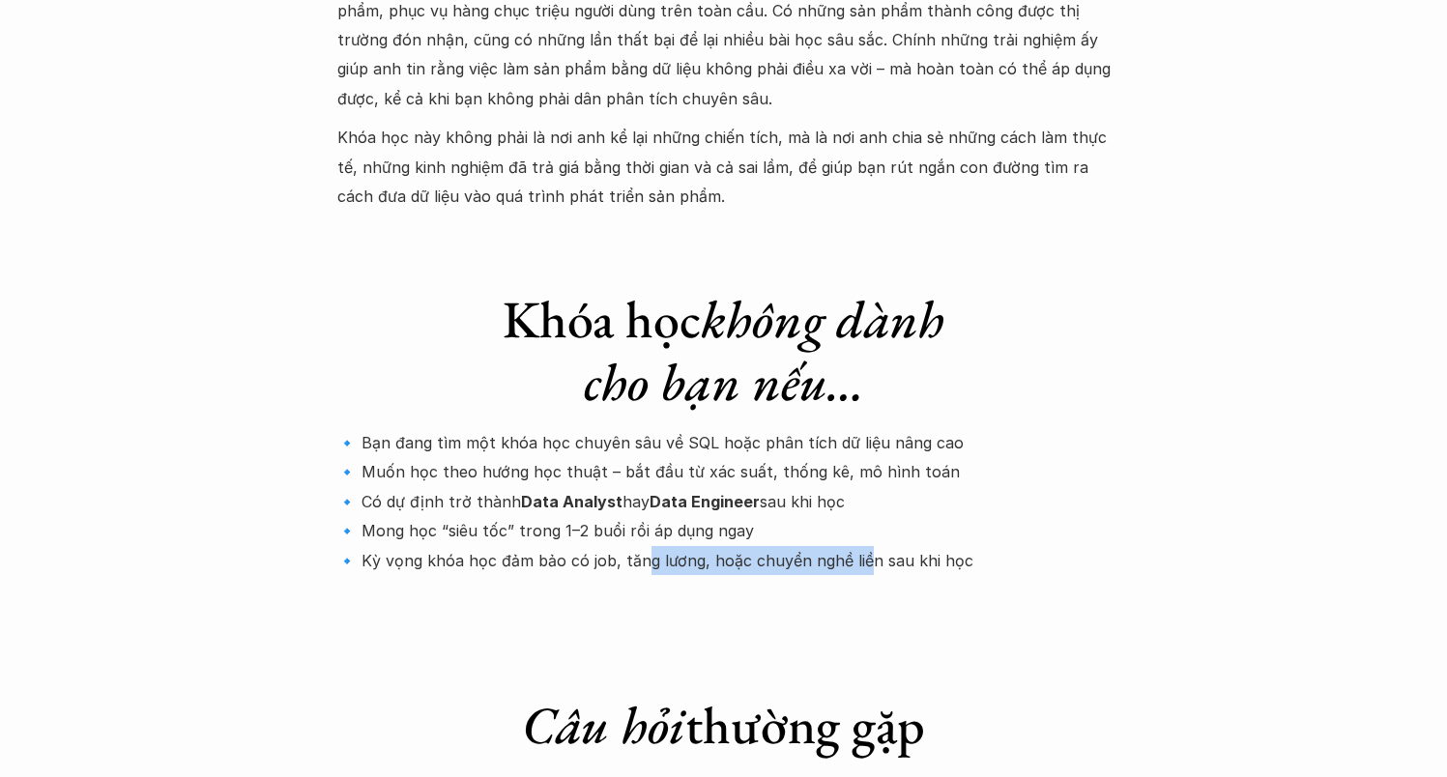
drag, startPoint x: 672, startPoint y: 364, endPoint x: 858, endPoint y: 351, distance: 187.0
click at [858, 428] on p "🔹 Bạn đang tìm một khóa học chuyên sâu về SQL hoặc phân tích dữ liệu nâng cao 🔹…" at bounding box center [723, 501] width 773 height 147
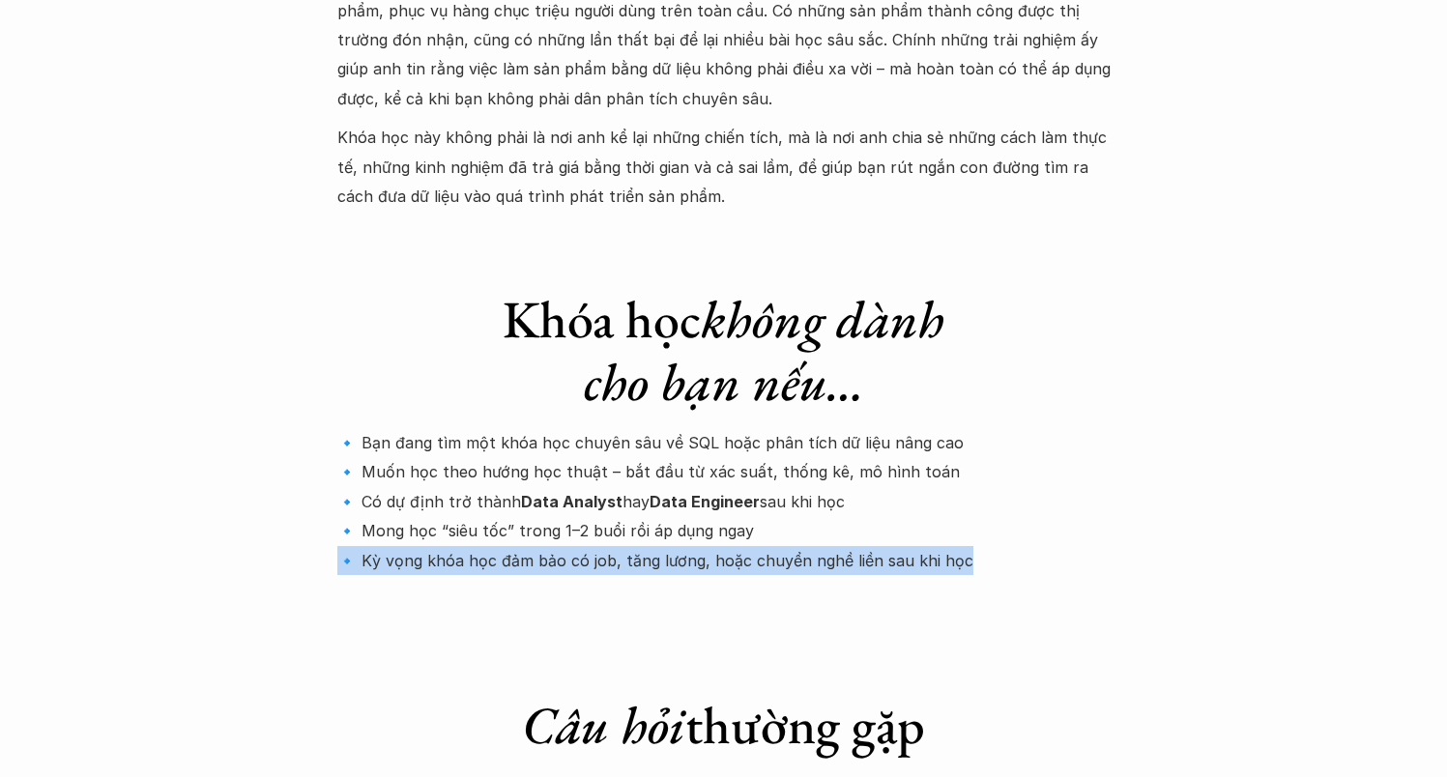
click at [858, 428] on p "🔹 Bạn đang tìm một khóa học chuyên sâu về SQL hoặc phân tích dữ liệu nâng cao 🔹…" at bounding box center [723, 501] width 773 height 147
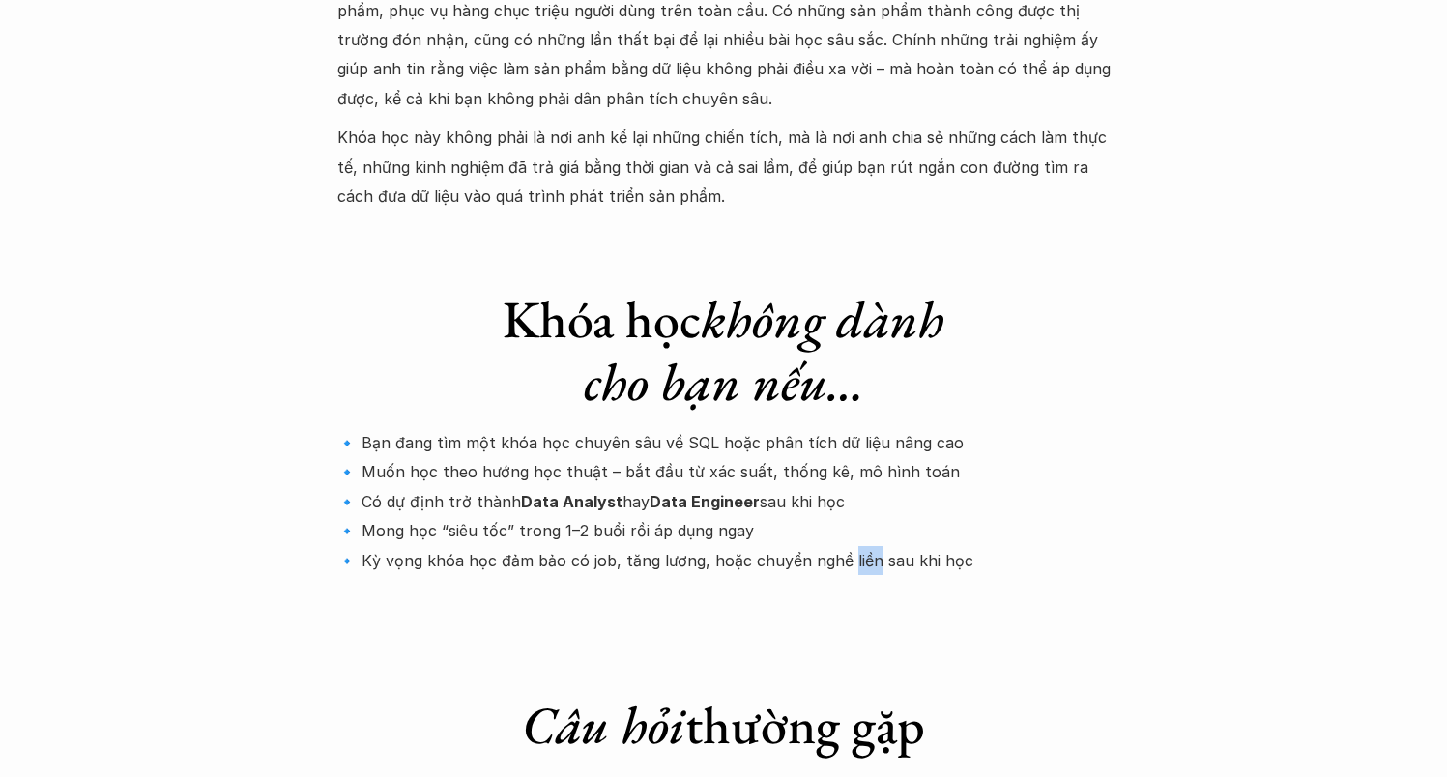
click at [858, 428] on p "🔹 Bạn đang tìm một khóa học chuyên sâu về SQL hoặc phân tích dữ liệu nâng cao 🔹…" at bounding box center [723, 501] width 773 height 147
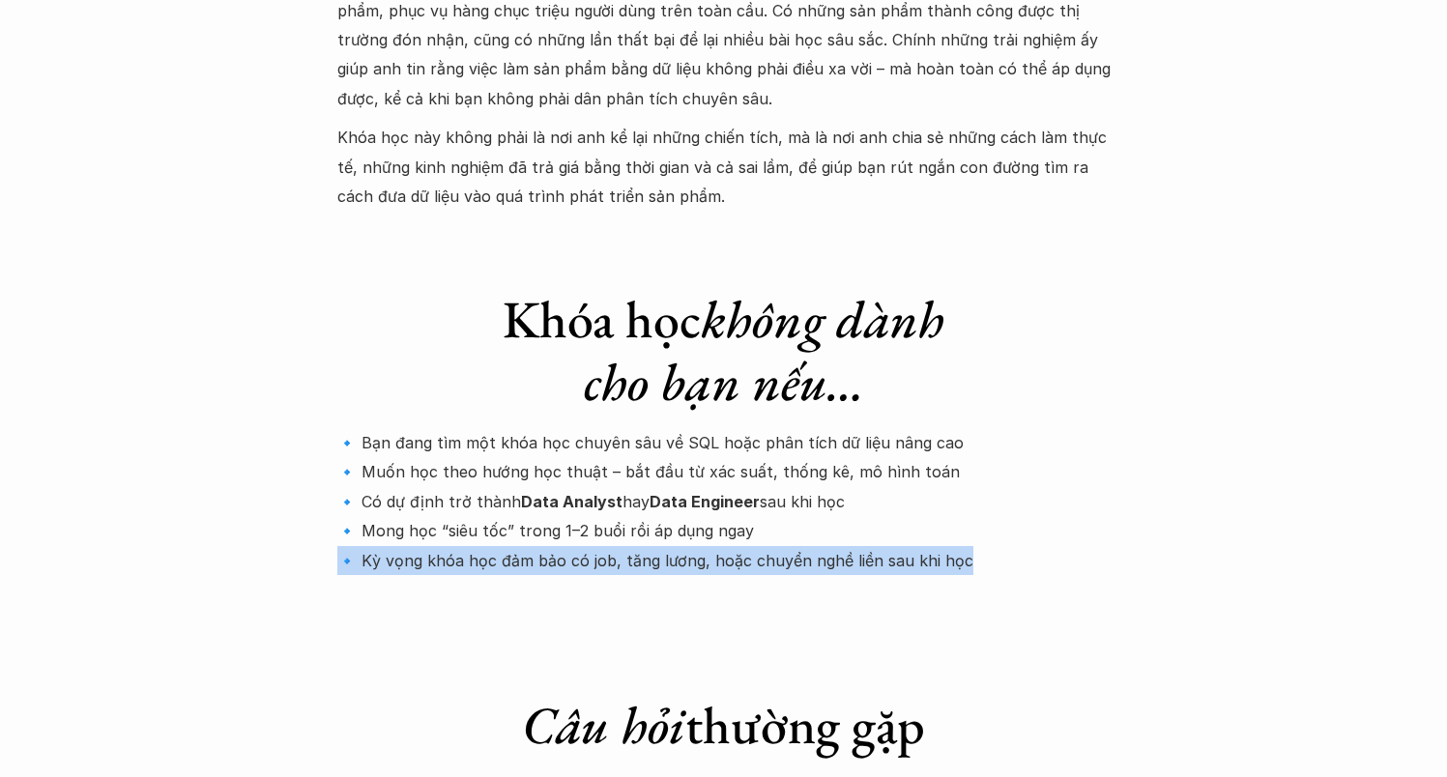
click at [858, 428] on p "🔹 Bạn đang tìm một khóa học chuyên sâu về SQL hoặc phân tích dữ liệu nâng cao 🔹…" at bounding box center [723, 501] width 773 height 147
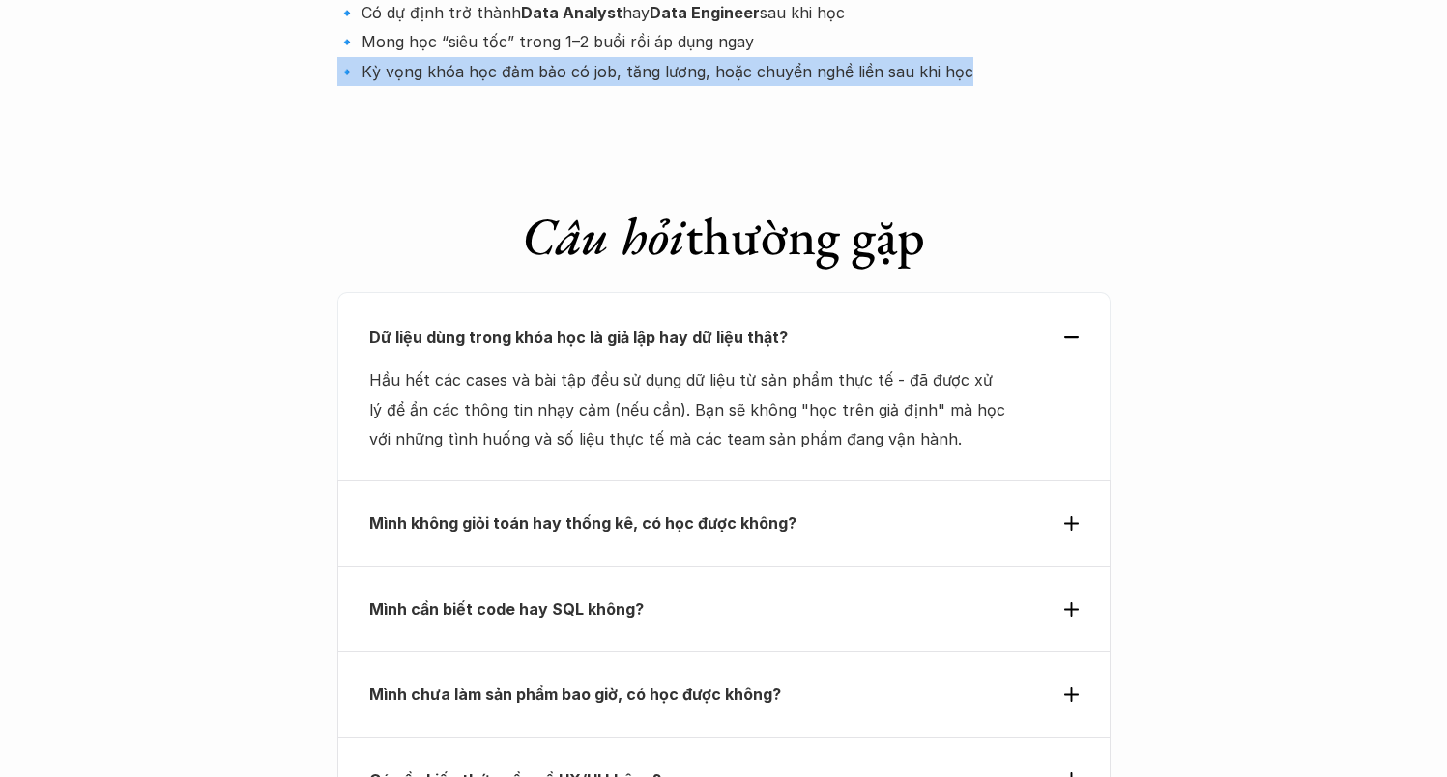
scroll to position [6639, 0]
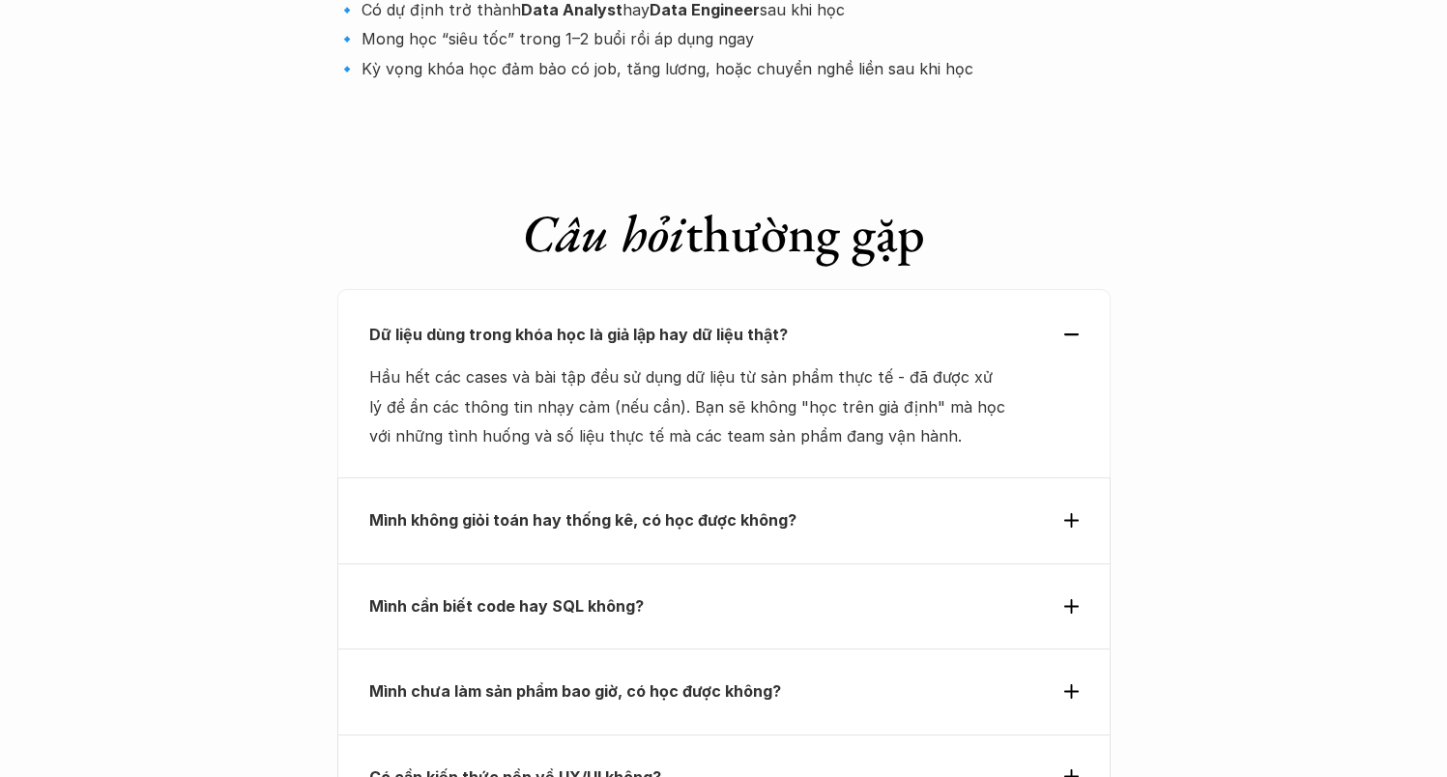
click at [856, 505] on p "Mình không giỏi toán hay thống kê, có học được không?" at bounding box center [688, 519] width 639 height 29
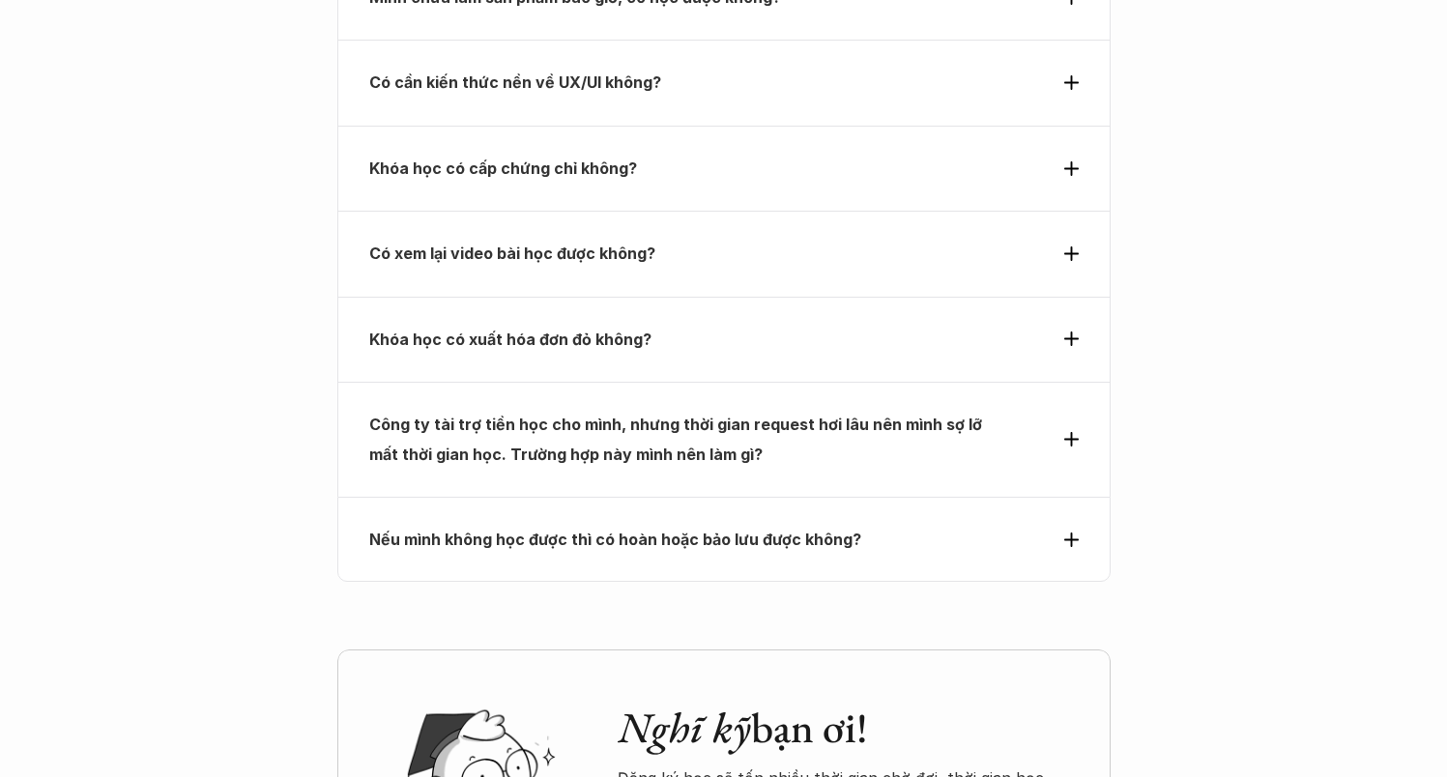
click at [856, 525] on p "Nếu mình không học được thì có hoàn hoặc bảo lưu được không?" at bounding box center [688, 539] width 639 height 29
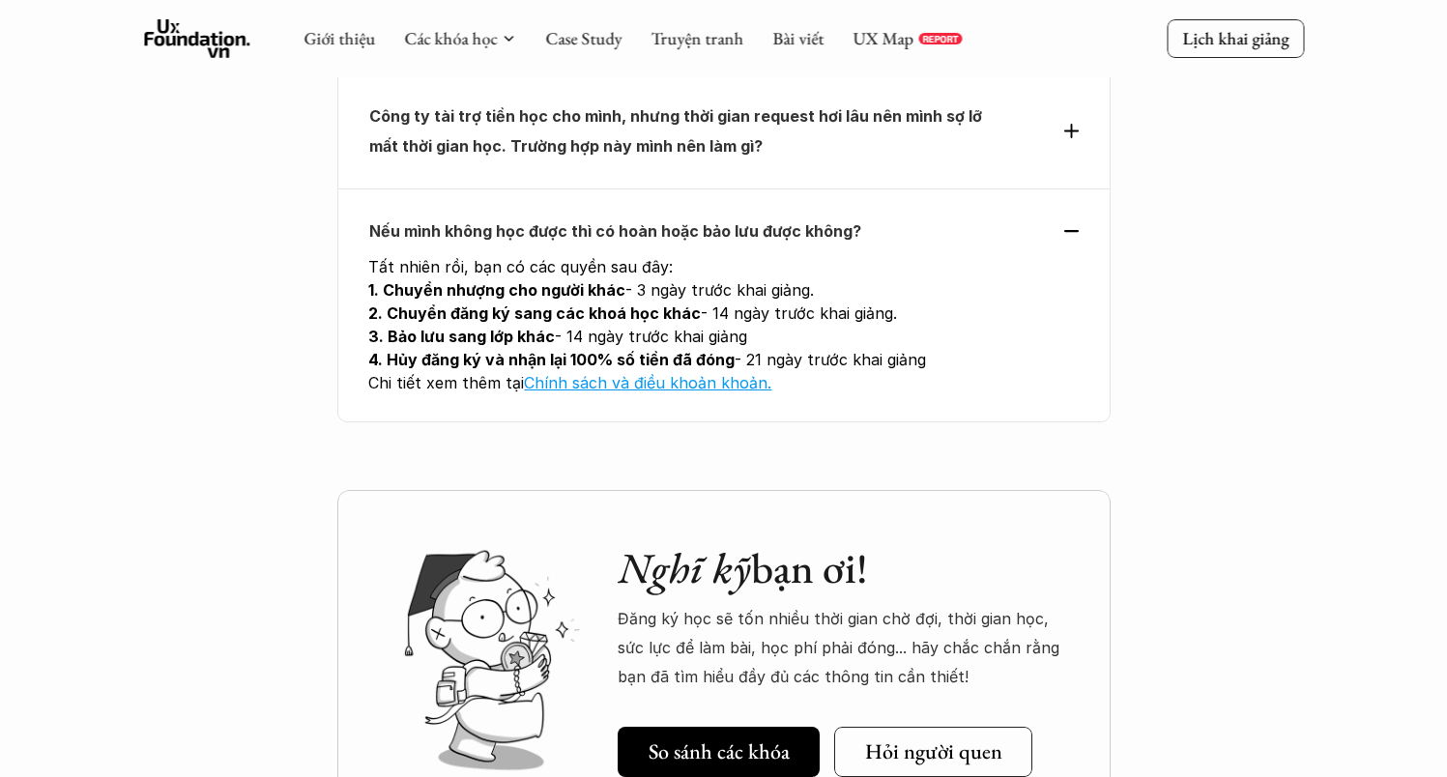
scroll to position [7548, 0]
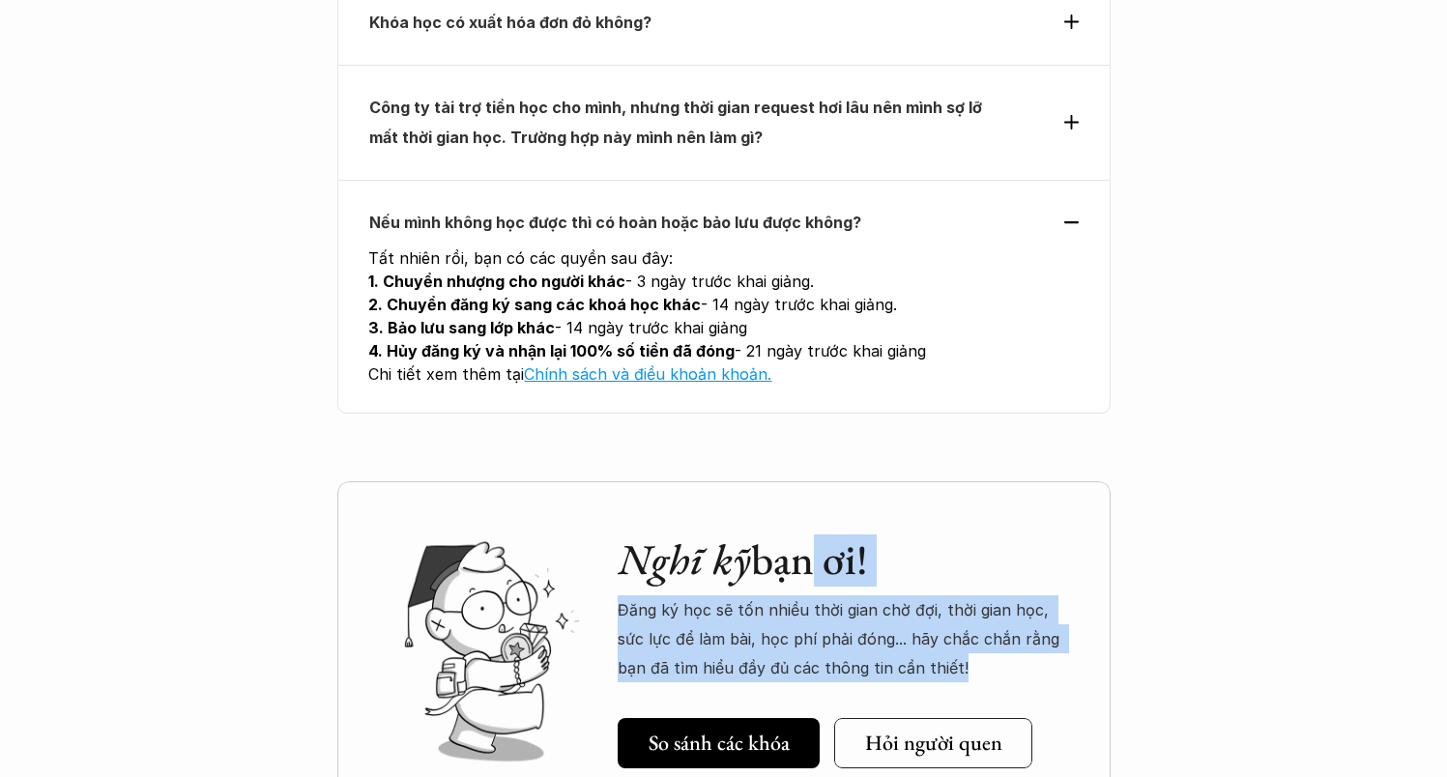
drag, startPoint x: 813, startPoint y: 405, endPoint x: 968, endPoint y: 471, distance: 168.9
click at [968, 534] on div "Nghĩ kỹ bạn ơi! Đăng ký học sẽ tốn nhiều thời gian chờ đợi, thời gian học, sức …" at bounding box center [845, 608] width 454 height 149
click at [968, 595] on p "Đăng ký học sẽ tốn nhiều thời gian chờ đợi, thời gian học, sức lực để làm bài, …" at bounding box center [845, 639] width 454 height 88
drag, startPoint x: 932, startPoint y: 458, endPoint x: 621, endPoint y: 345, distance: 330.2
click at [621, 534] on div "Nghĩ kỹ bạn ơi! Đăng ký học sẽ tốn nhiều thời gian chờ đợi, thời gian học, sức …" at bounding box center [845, 608] width 454 height 149
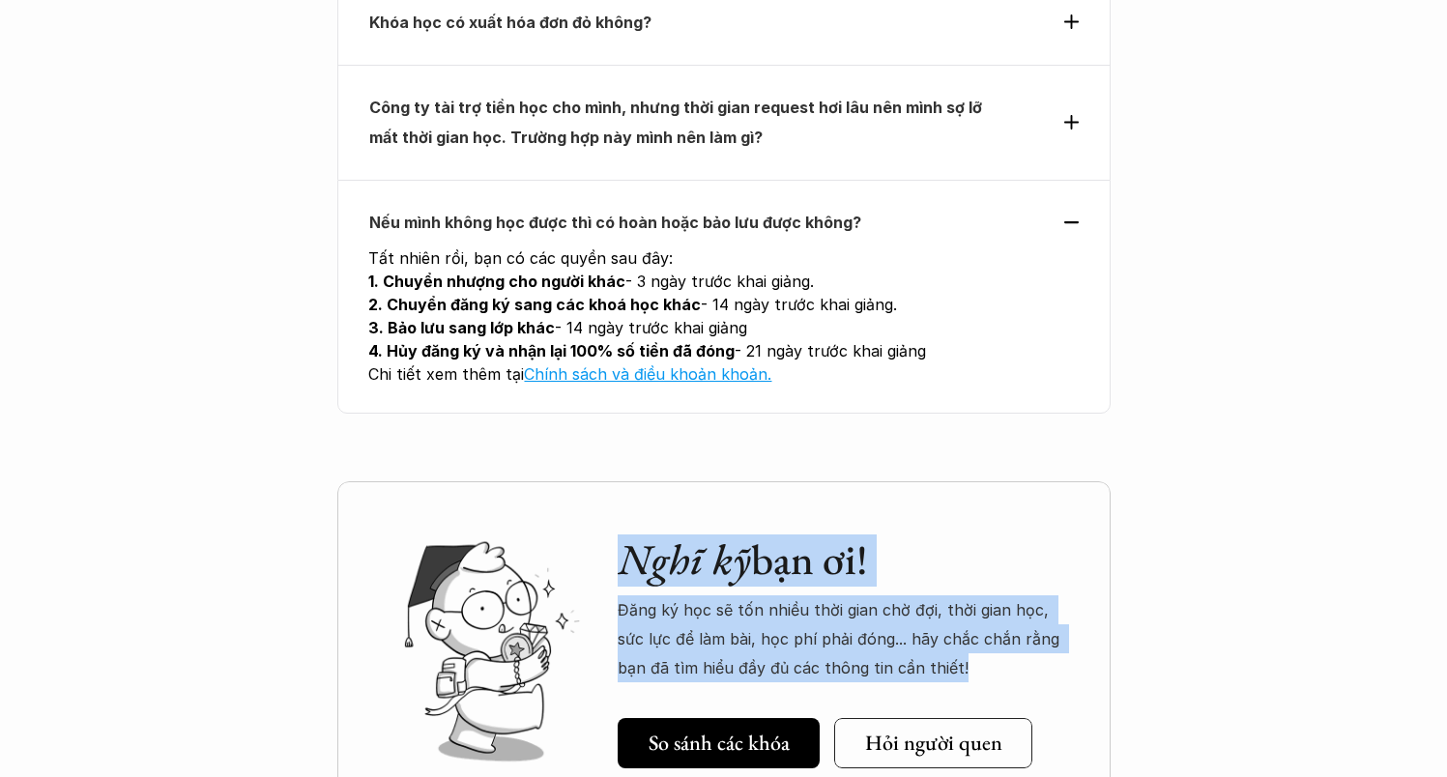
click at [676, 532] on em "Nghĩ kỹ" at bounding box center [684, 559] width 133 height 55
drag, startPoint x: 751, startPoint y: 365, endPoint x: 960, endPoint y: 451, distance: 225.8
click at [960, 534] on div "Nghĩ kỹ bạn ơi! Đăng ký học sẽ tốn nhiều thời gian chờ đợi, thời gian học, sức …" at bounding box center [845, 608] width 454 height 149
click at [960, 595] on p "Đăng ký học sẽ tốn nhiều thời gian chờ đợi, thời gian học, sức lực để làm bài, …" at bounding box center [845, 639] width 454 height 88
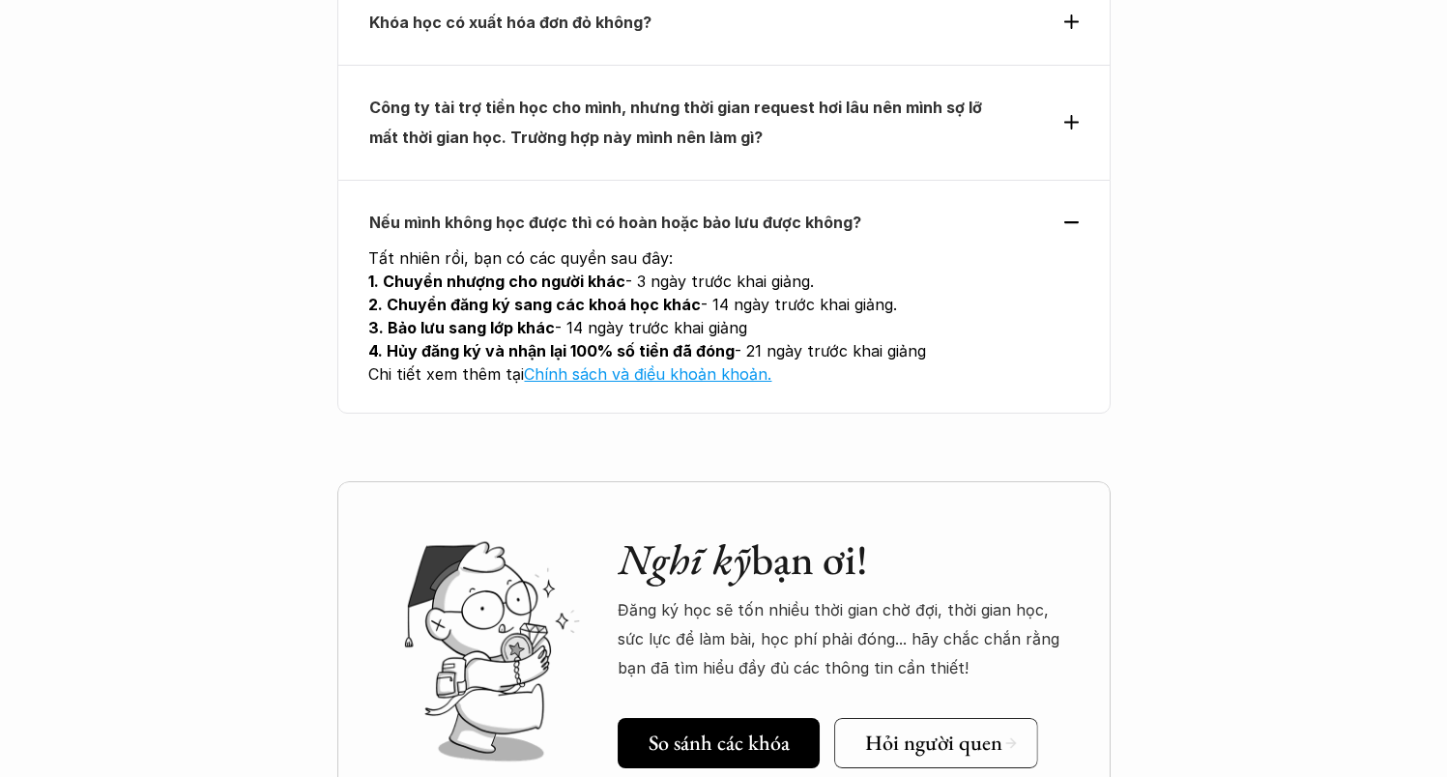
click at [958, 731] on h5 "Hỏi người quen" at bounding box center [932, 743] width 137 height 25
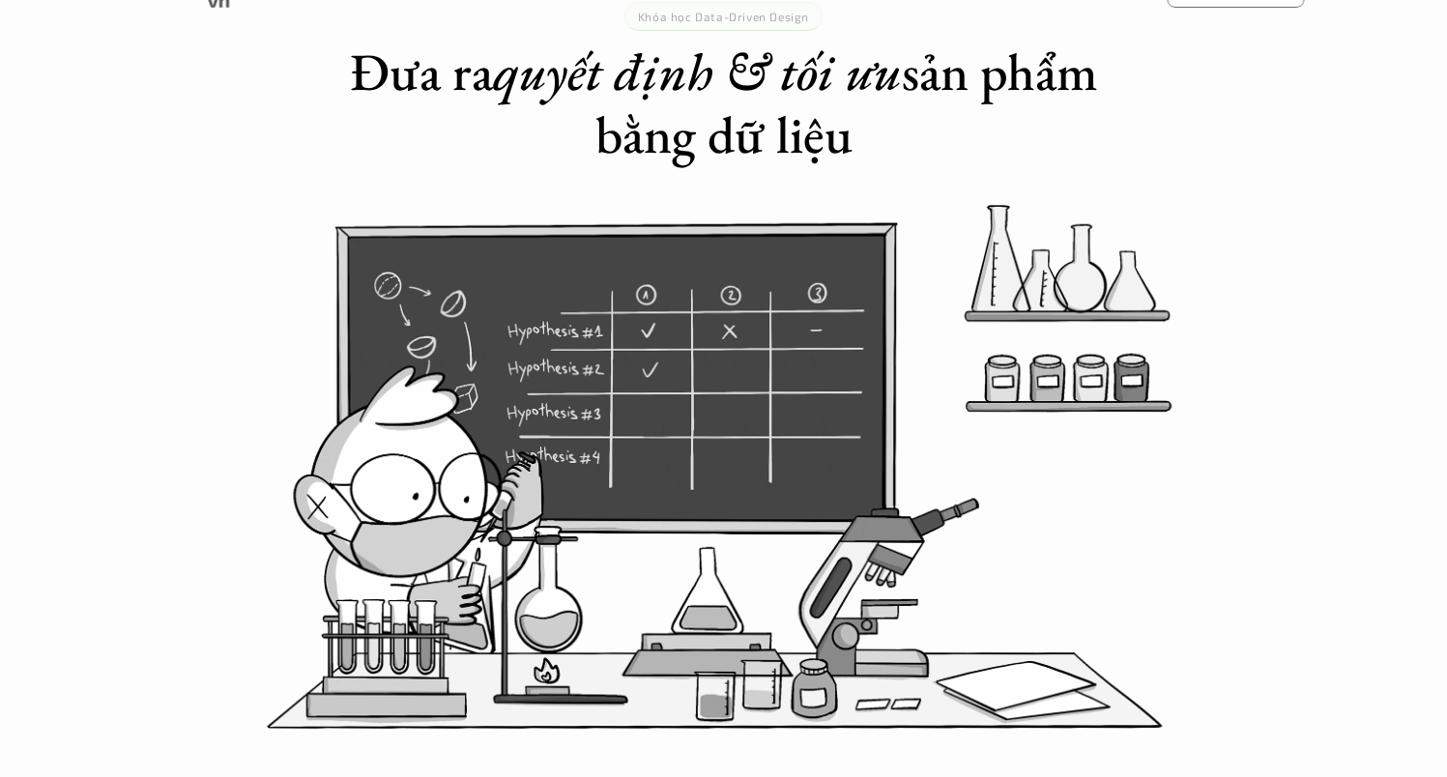
scroll to position [0, 0]
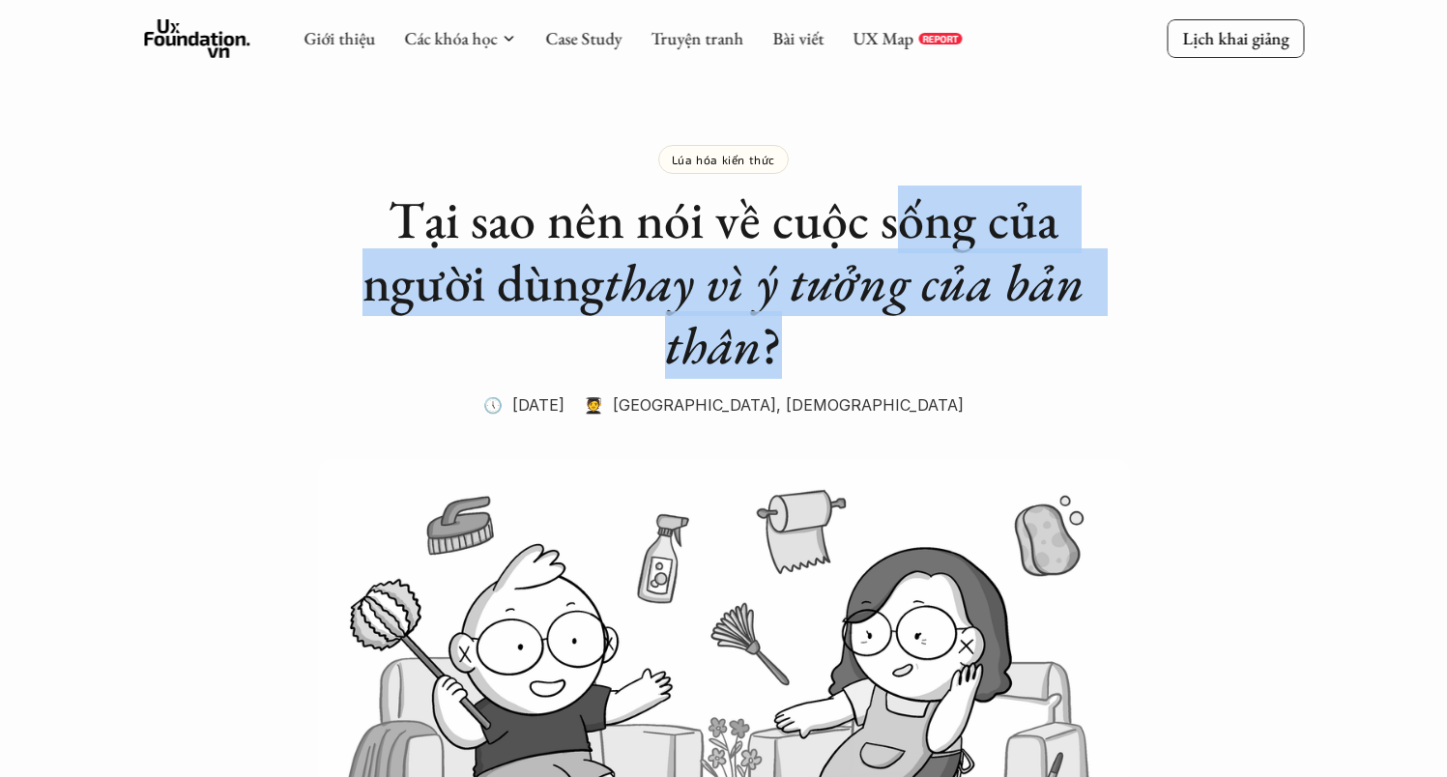
drag, startPoint x: 906, startPoint y: 203, endPoint x: 963, endPoint y: 345, distance: 152.7
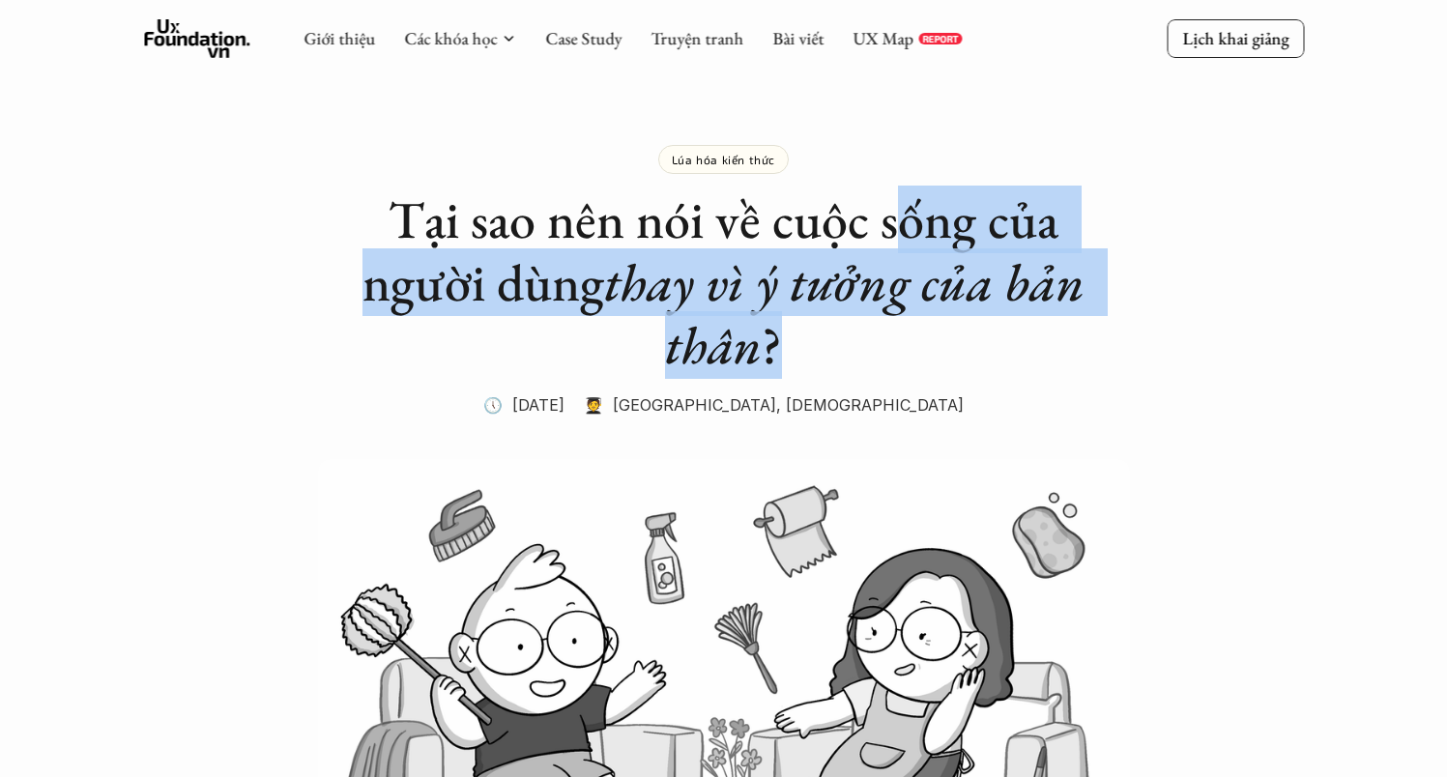
click at [963, 345] on h1 "Tại sao nên nói về cuộc sống của người dùng thay vì ý tưởng của bản thân ?" at bounding box center [723, 281] width 773 height 187
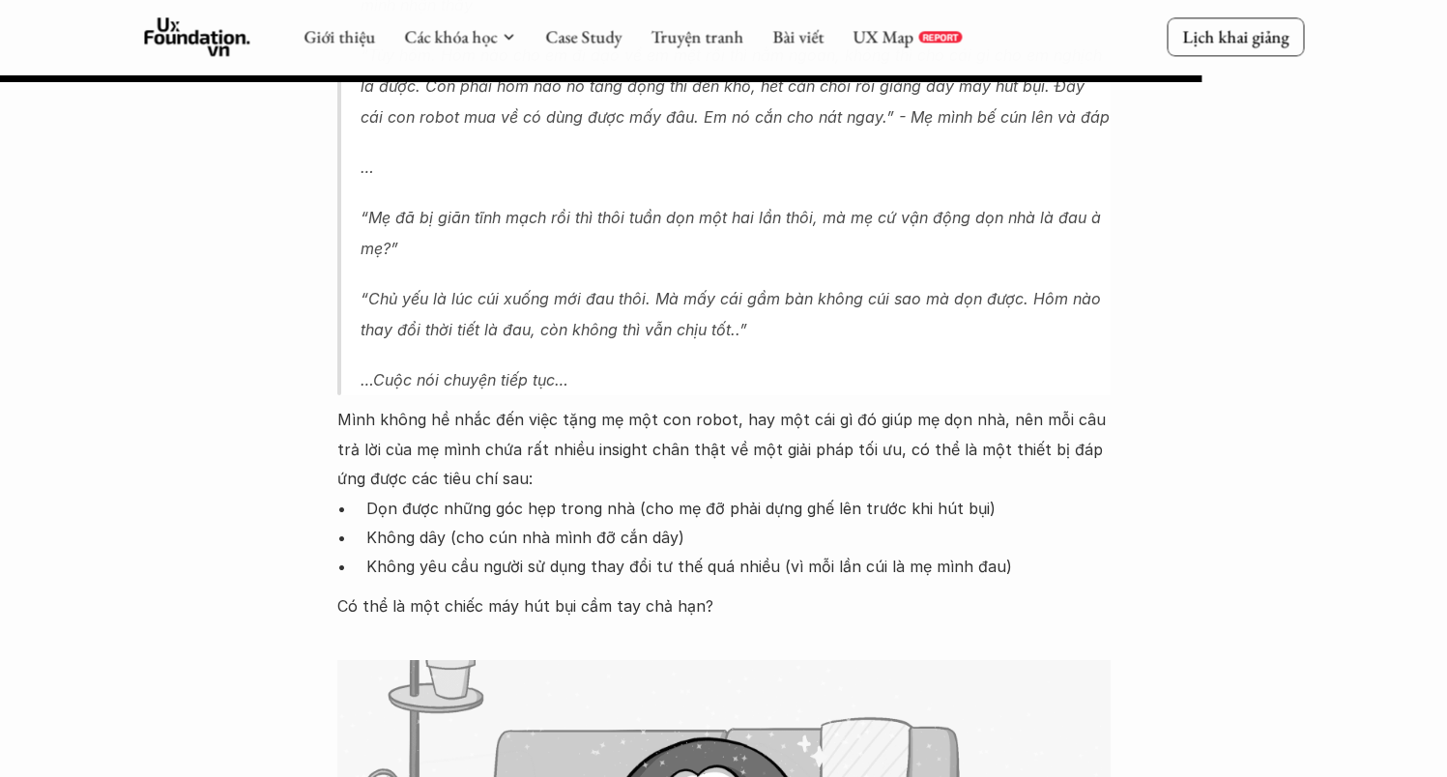
scroll to position [7561, 0]
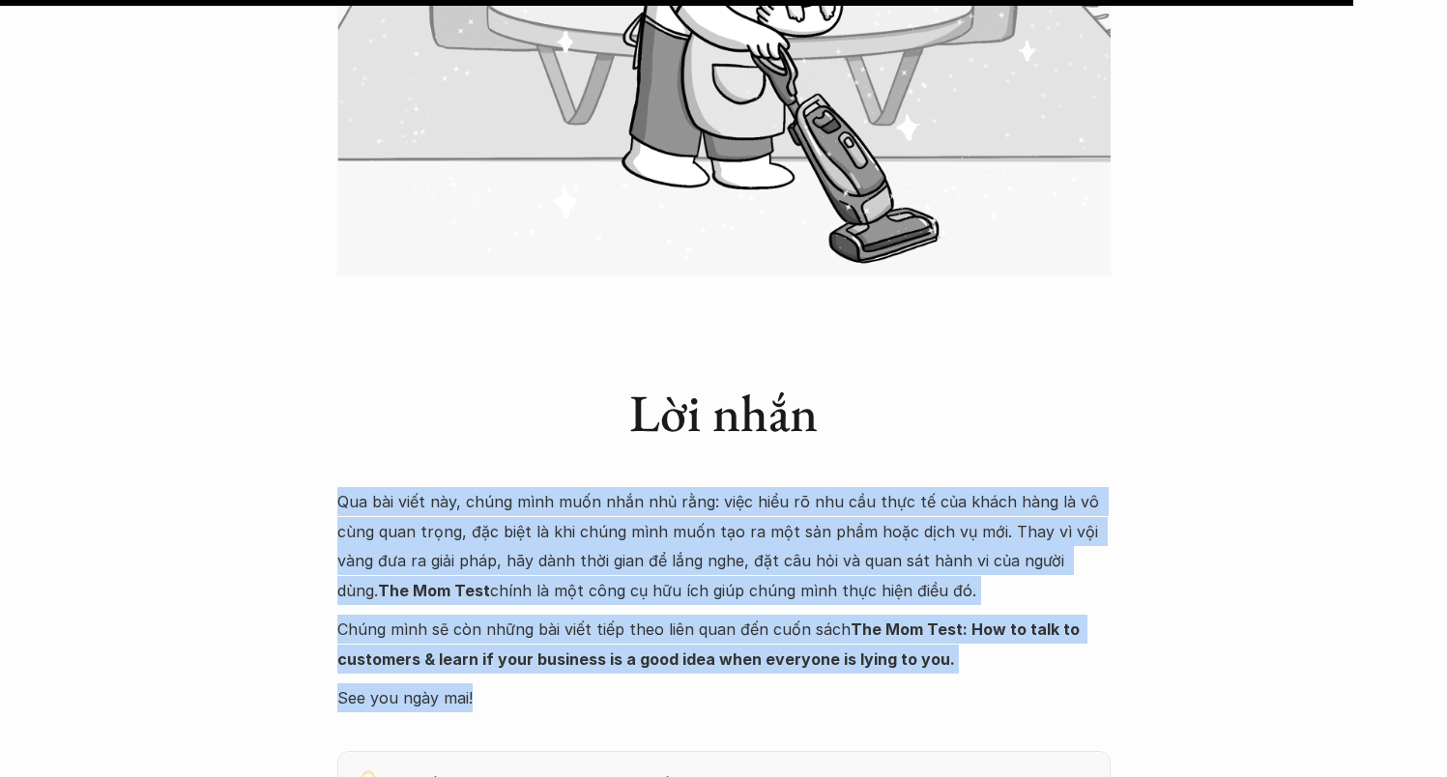
drag, startPoint x: 1000, startPoint y: 477, endPoint x: 1017, endPoint y: 499, distance: 26.9
click at [1016, 552] on div "Lời nhắn Qua bài viết này, chúng mình muốn nhắn nhủ rằng: việc hiểu rõ nhu cầu …" at bounding box center [723, 513] width 773 height 399
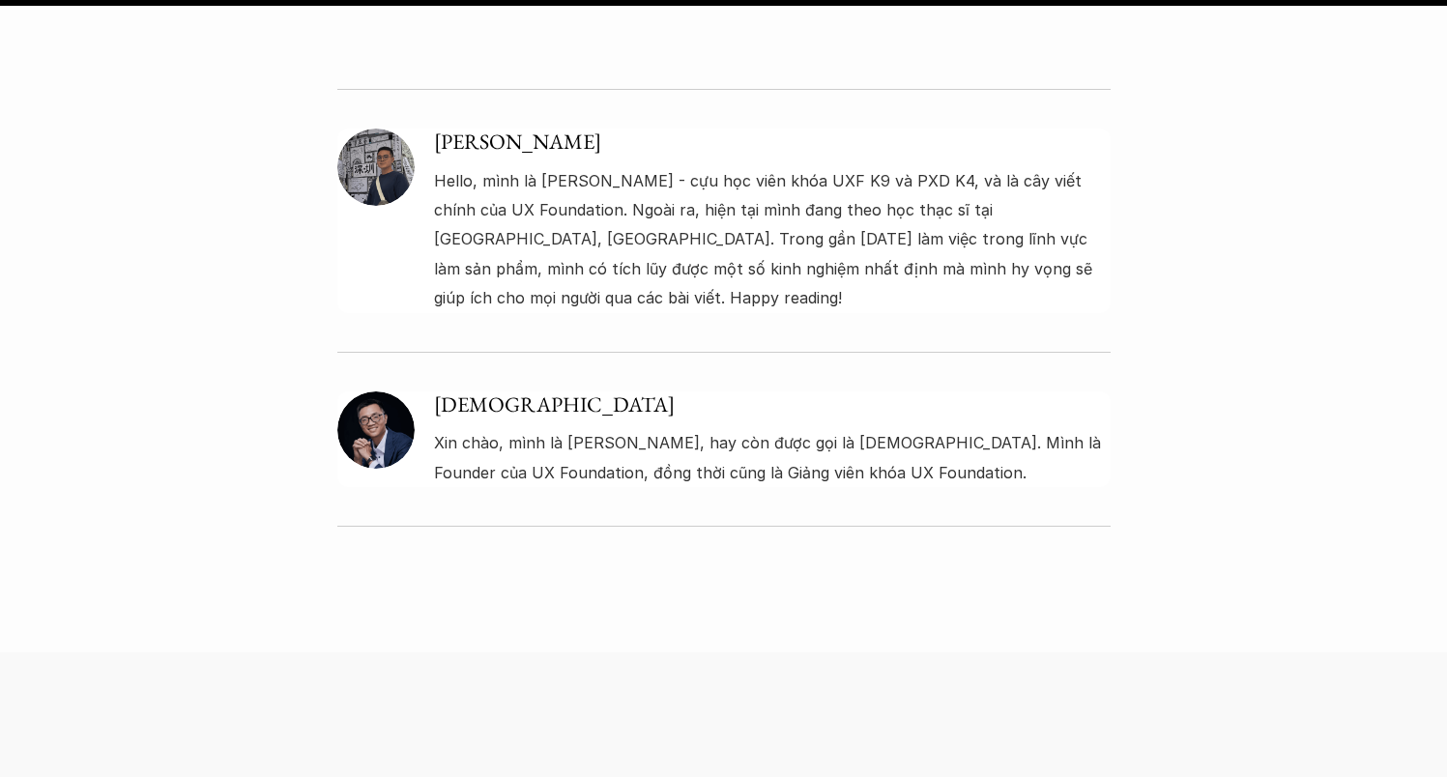
scroll to position [8861, 0]
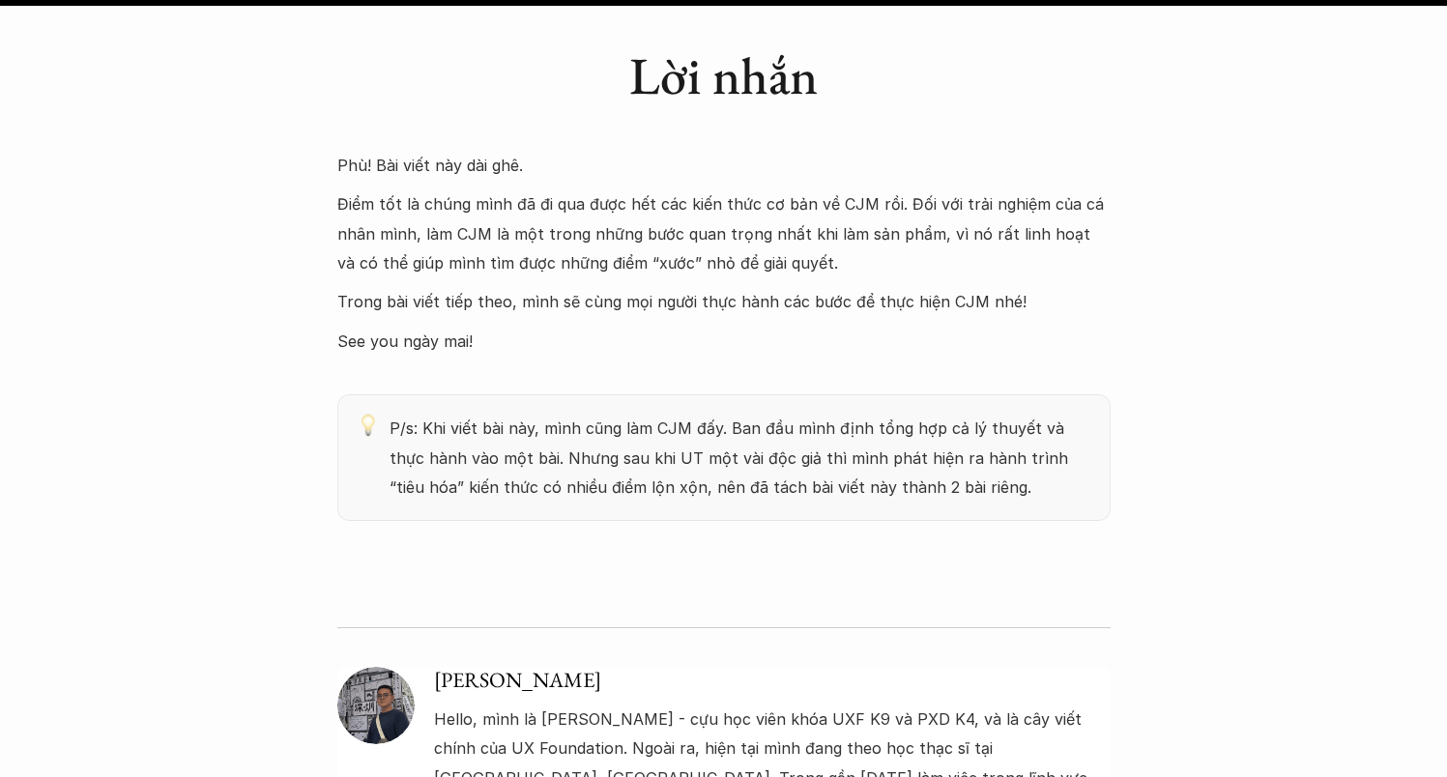
scroll to position [15025, 0]
